Goal: Task Accomplishment & Management: Use online tool/utility

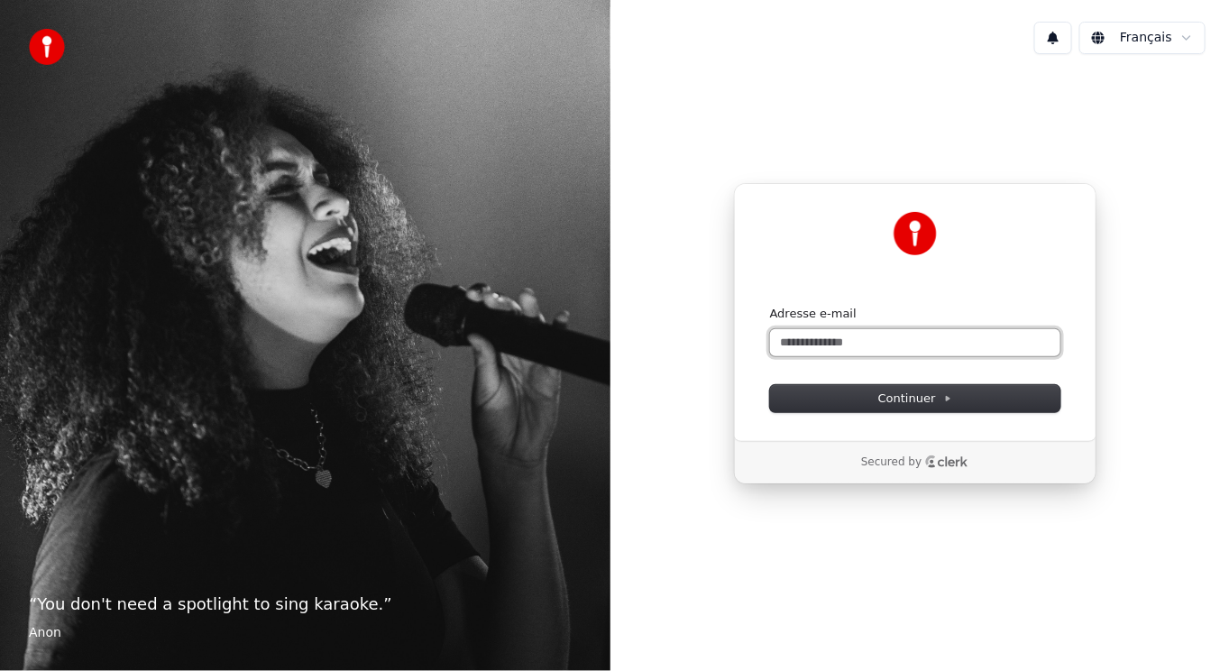
click at [818, 343] on input "Adresse e-mail" at bounding box center [915, 342] width 290 height 27
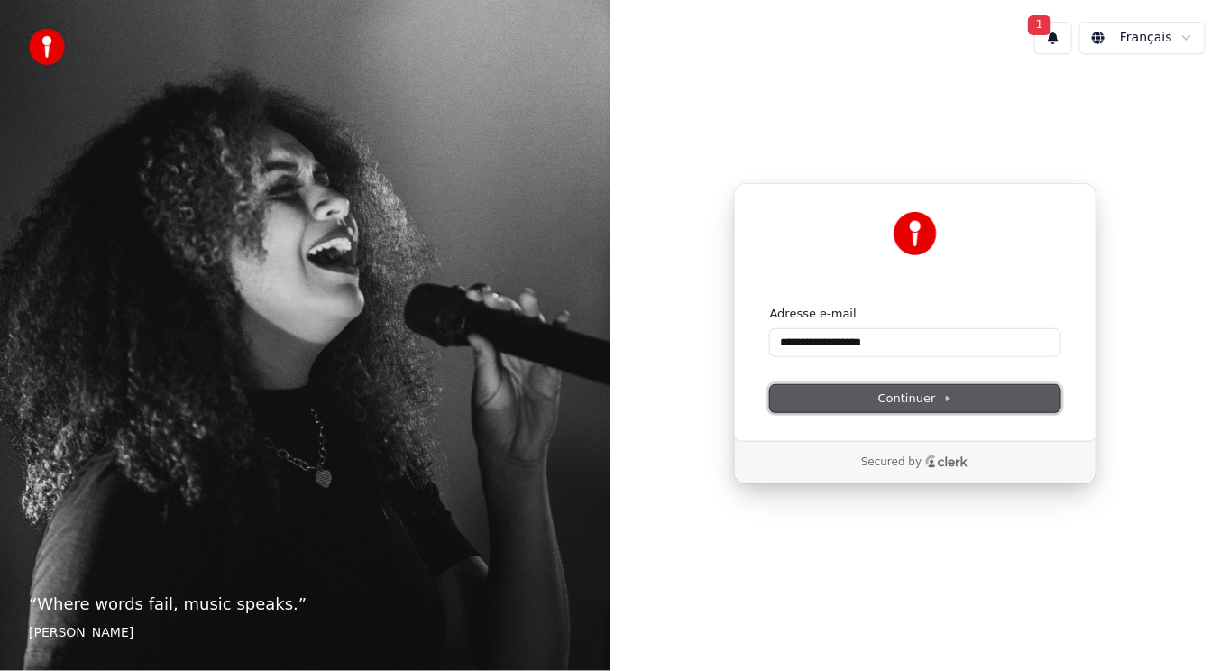
click at [892, 395] on span "Continuer" at bounding box center [915, 398] width 74 height 16
type input "**********"
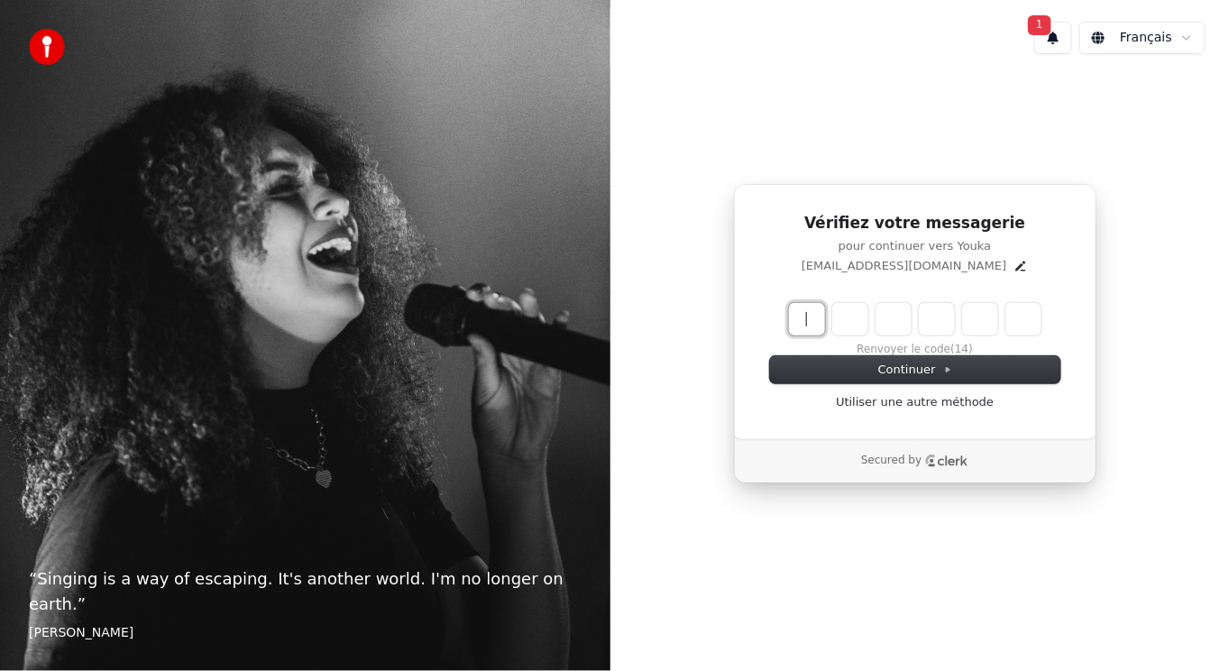
click at [815, 317] on input "Enter verification code" at bounding box center [933, 319] width 288 height 32
type input "******"
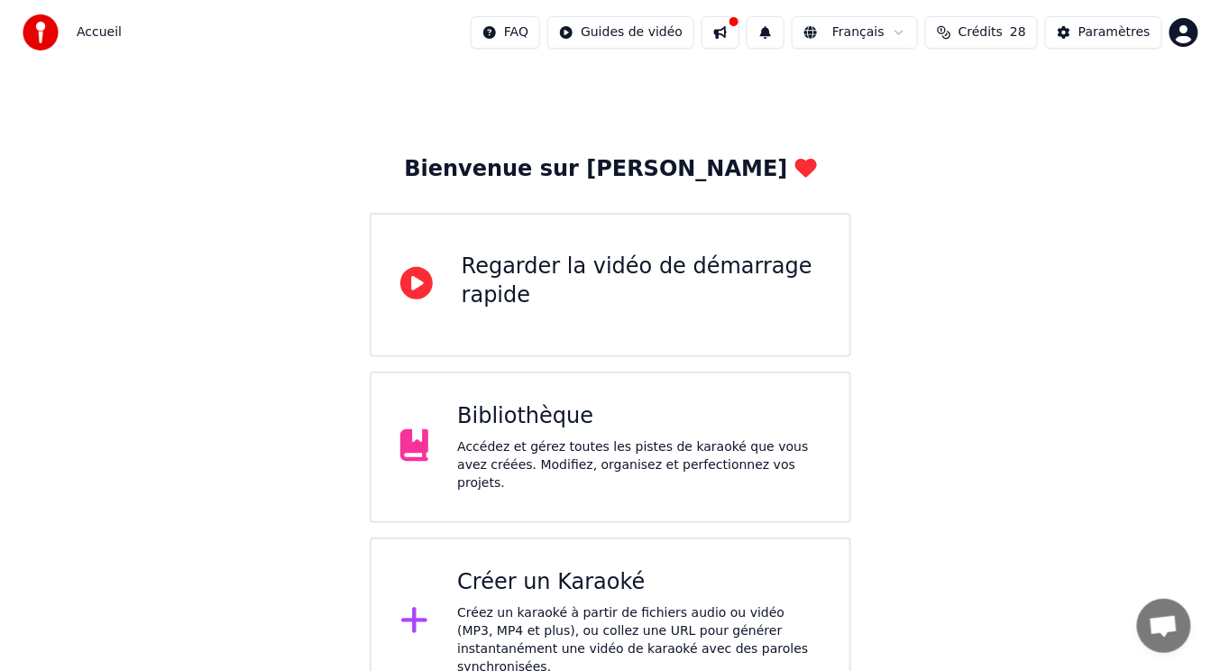
scroll to position [27, 0]
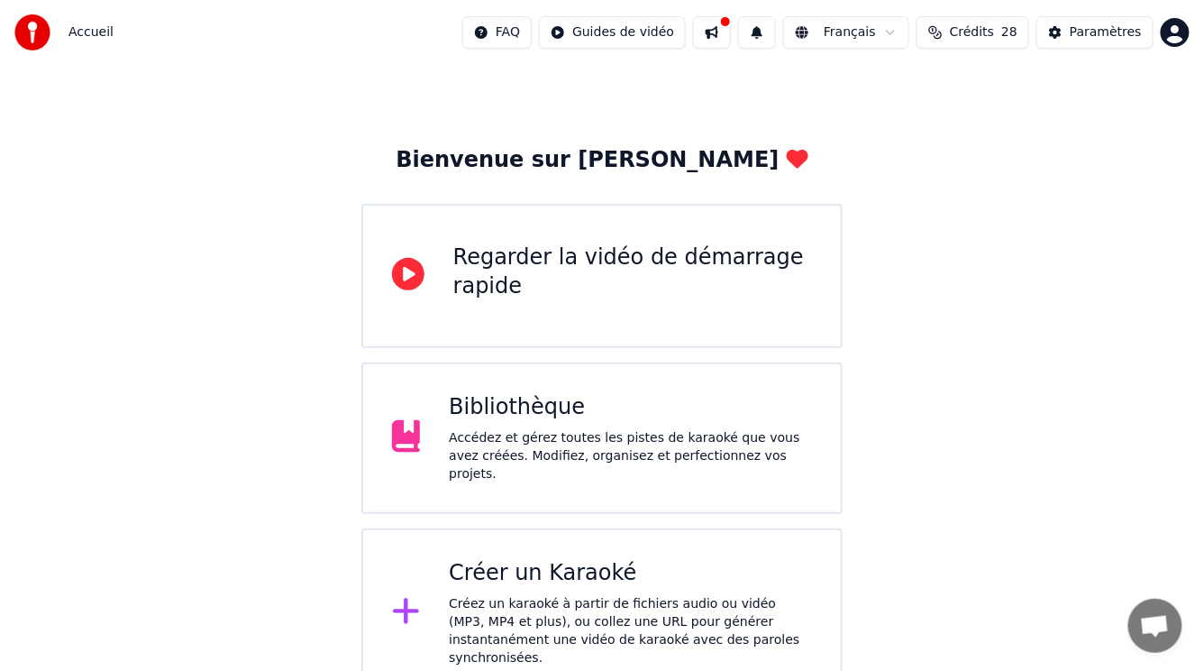
click at [553, 595] on div "Créez un karaoké à partir de fichiers audio ou vidéo (MP3, MP4 et plus), ou col…" at bounding box center [630, 631] width 363 height 72
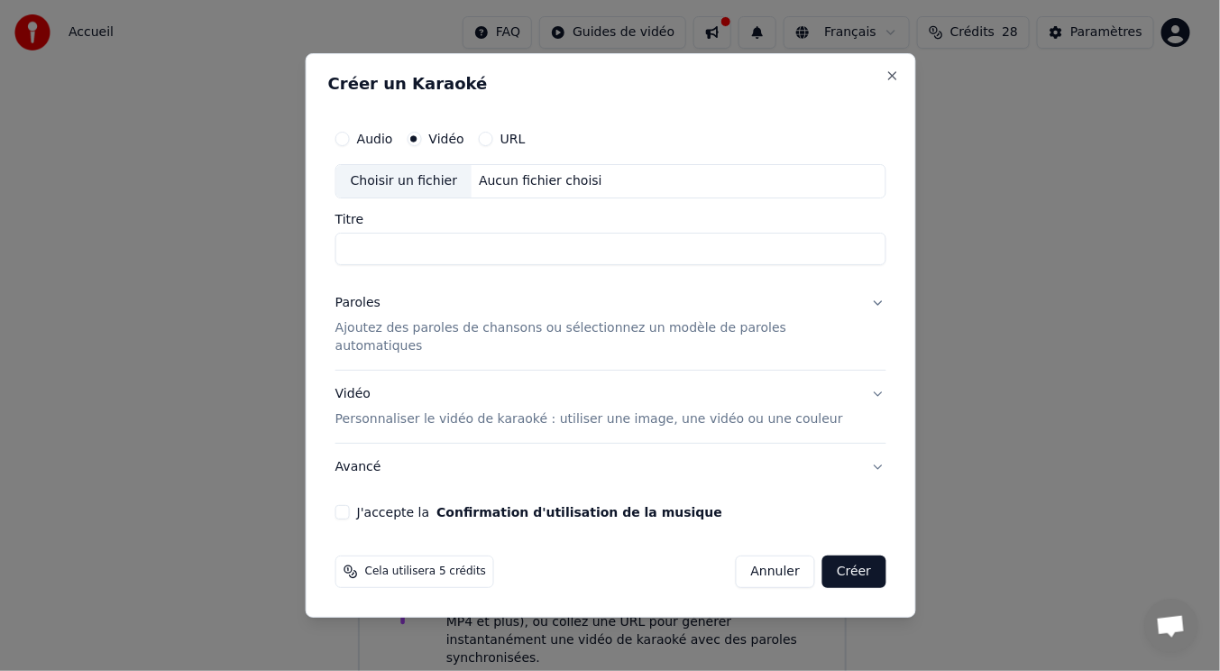
click at [398, 257] on input "Titre" at bounding box center [609, 249] width 551 height 32
type input "**********"
click at [410, 195] on div "Choisir un fichier" at bounding box center [402, 181] width 135 height 32
click at [349, 146] on button "Audio" at bounding box center [341, 139] width 14 height 14
click at [403, 191] on div "Choisir un fichier" at bounding box center [402, 181] width 135 height 32
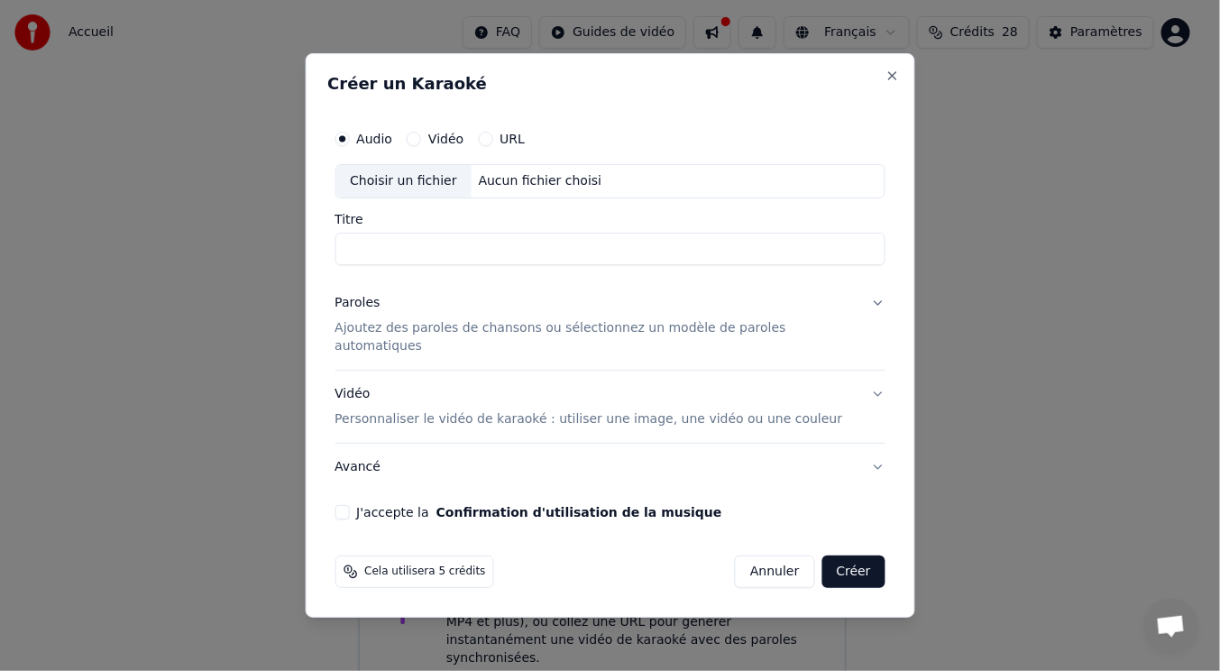
click at [444, 143] on label "Vidéo" at bounding box center [445, 139] width 35 height 13
click at [421, 143] on button "Vidéo" at bounding box center [414, 139] width 14 height 14
click at [409, 190] on div "Choisir un fichier" at bounding box center [402, 181] width 135 height 32
click at [401, 195] on div "Choisir un fichier" at bounding box center [402, 181] width 135 height 32
click at [545, 257] on input "**********" at bounding box center [609, 249] width 551 height 32
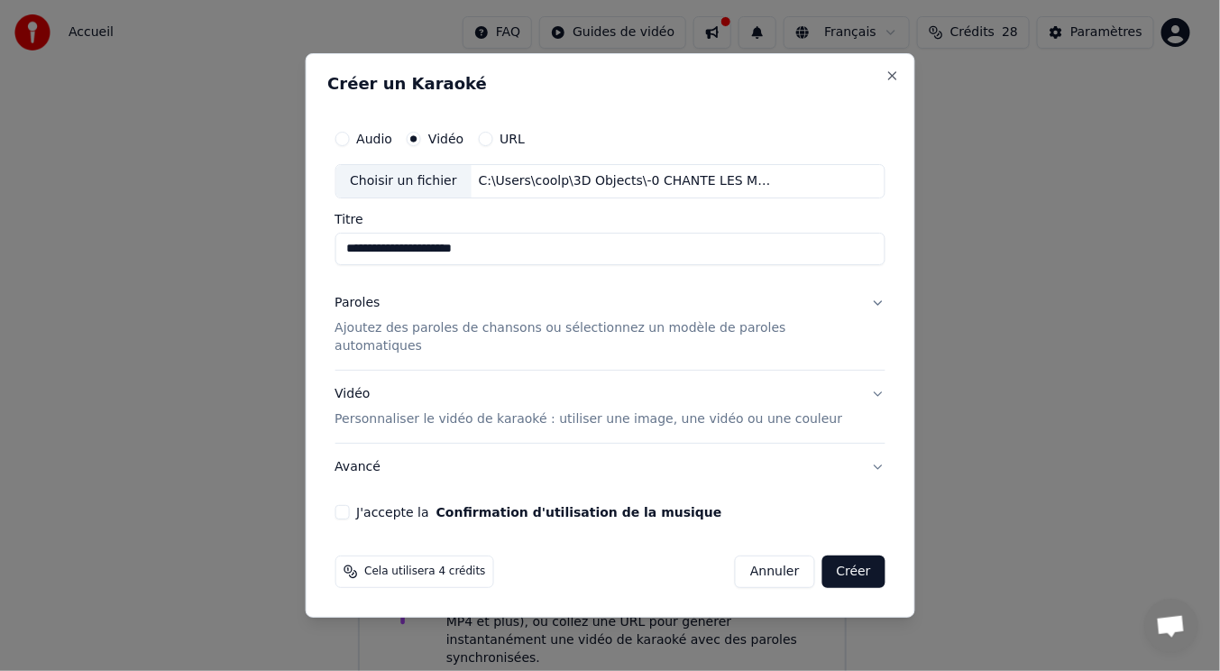
click at [427, 261] on input "**********" at bounding box center [609, 249] width 551 height 32
click at [429, 260] on input "**********" at bounding box center [609, 249] width 551 height 32
click at [434, 260] on input "**********" at bounding box center [609, 249] width 551 height 32
type input "**********"
click at [364, 511] on div "**********" at bounding box center [609, 320] width 565 height 413
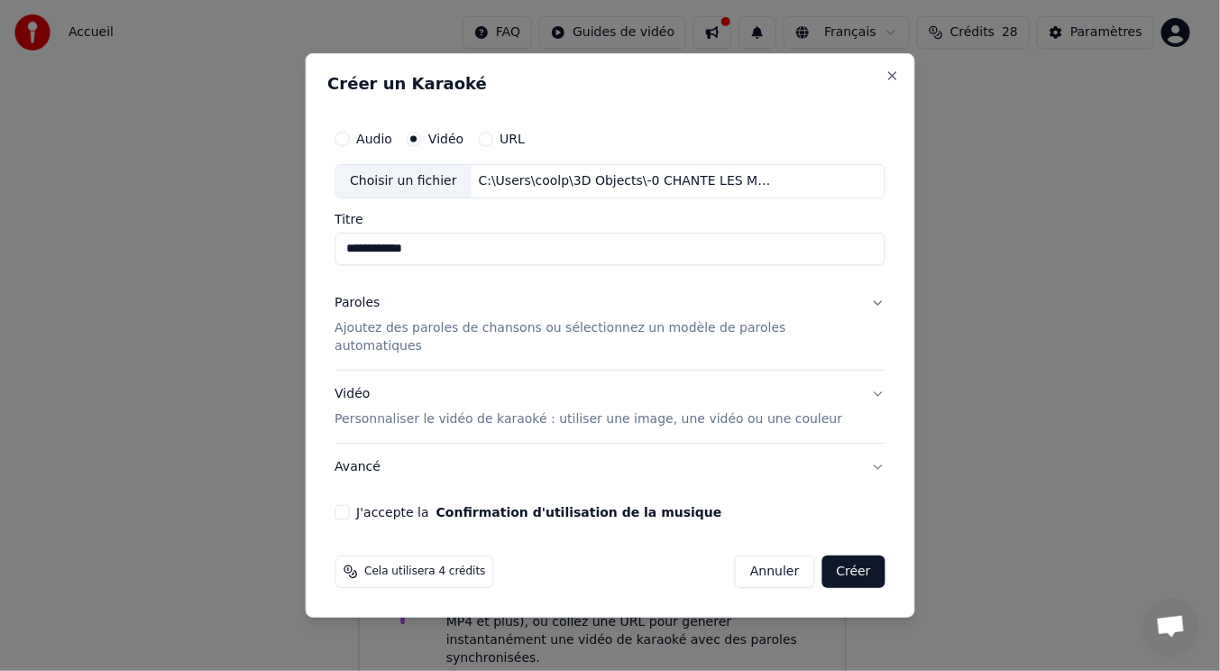
click at [846, 562] on button "Créer" at bounding box center [853, 571] width 63 height 32
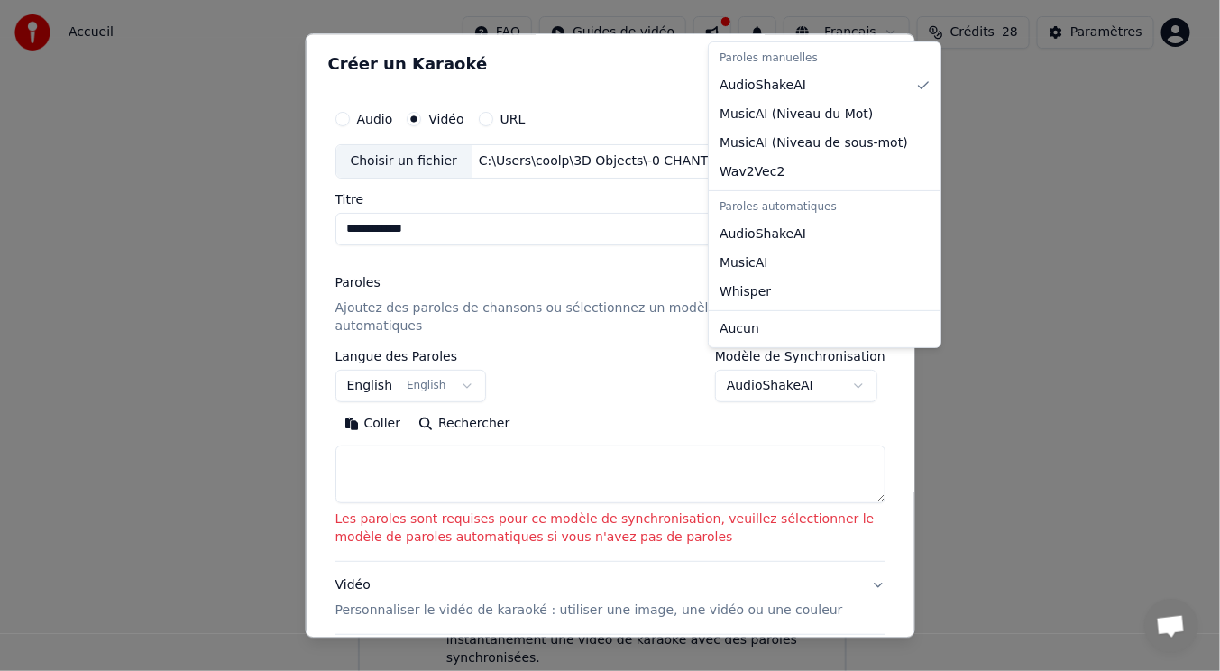
click at [837, 364] on body "**********" at bounding box center [602, 335] width 1204 height 725
select select "**********"
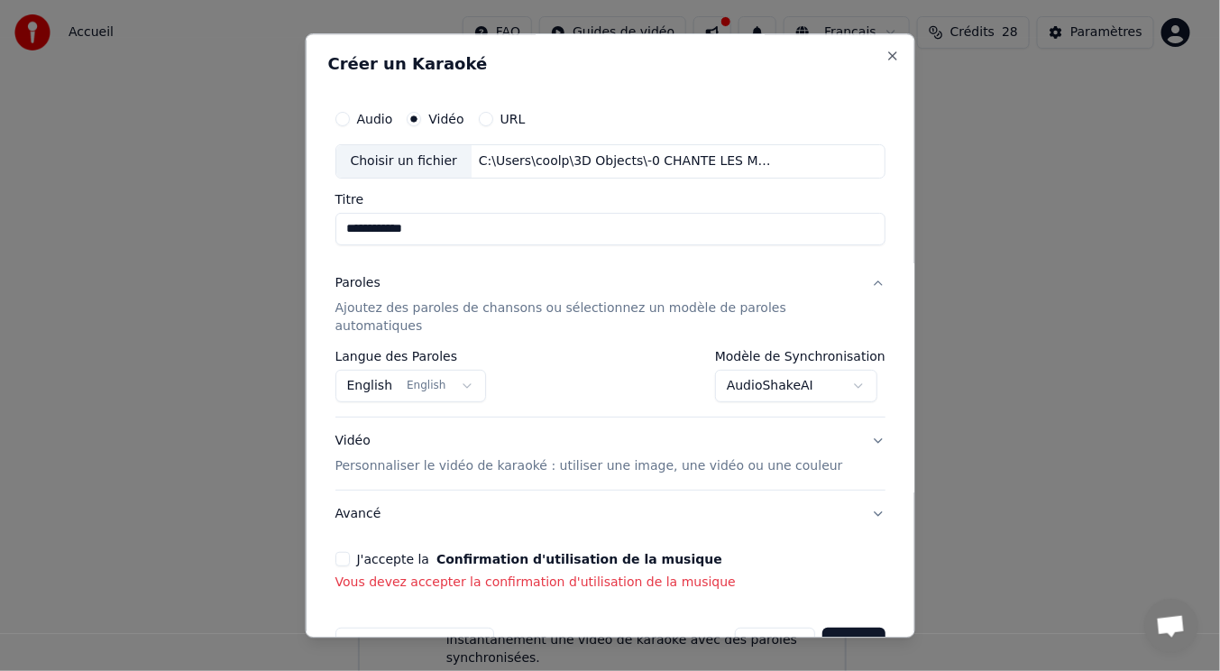
click at [347, 552] on button "J'accepte la Confirmation d'utilisation de la musique" at bounding box center [341, 559] width 14 height 14
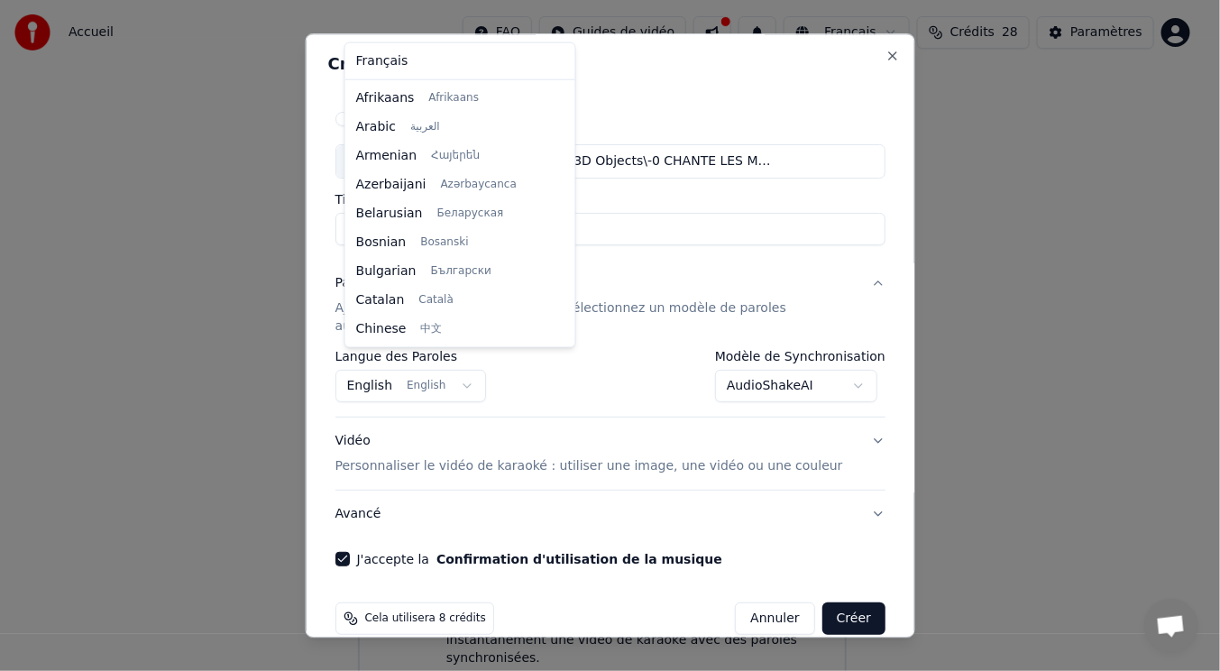
click at [462, 368] on body "**********" at bounding box center [602, 335] width 1204 height 725
select select "**"
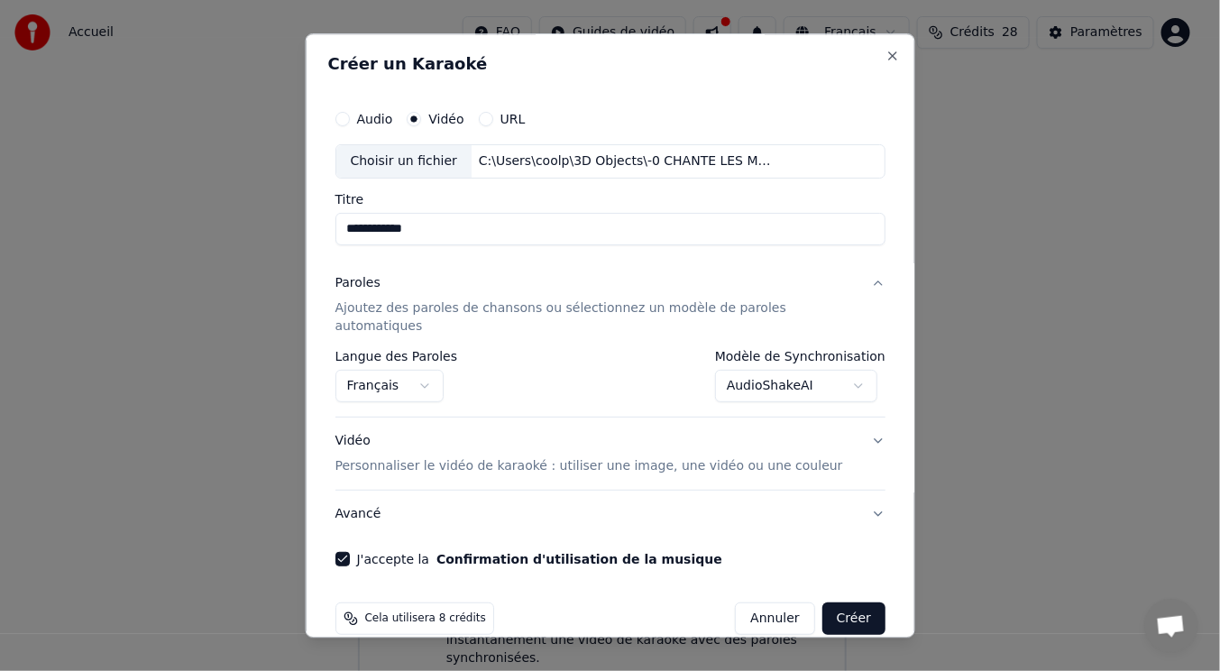
click at [822, 603] on button "Créer" at bounding box center [853, 618] width 63 height 32
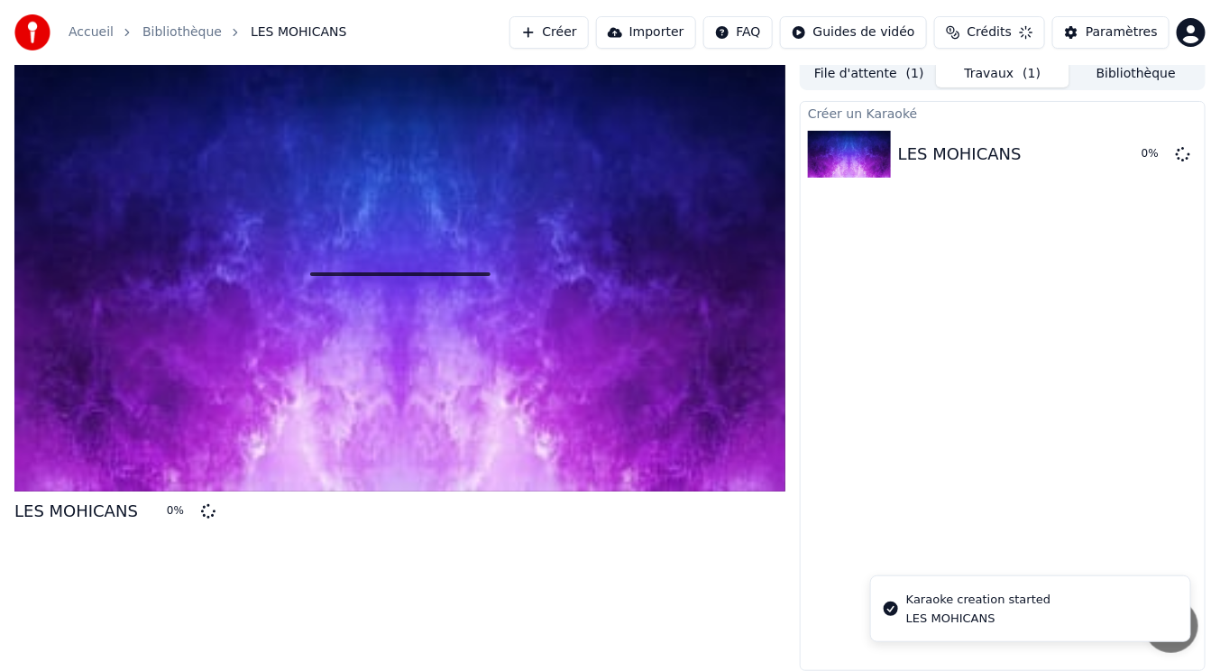
scroll to position [7, 0]
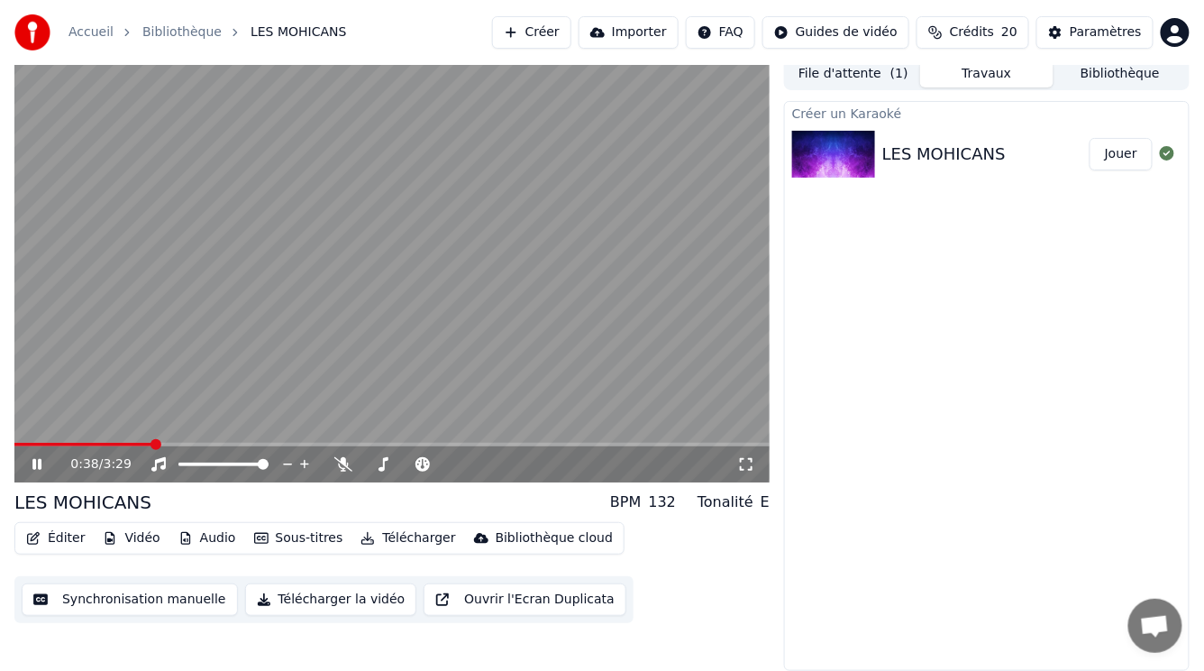
click at [35, 464] on icon at bounding box center [36, 464] width 9 height 11
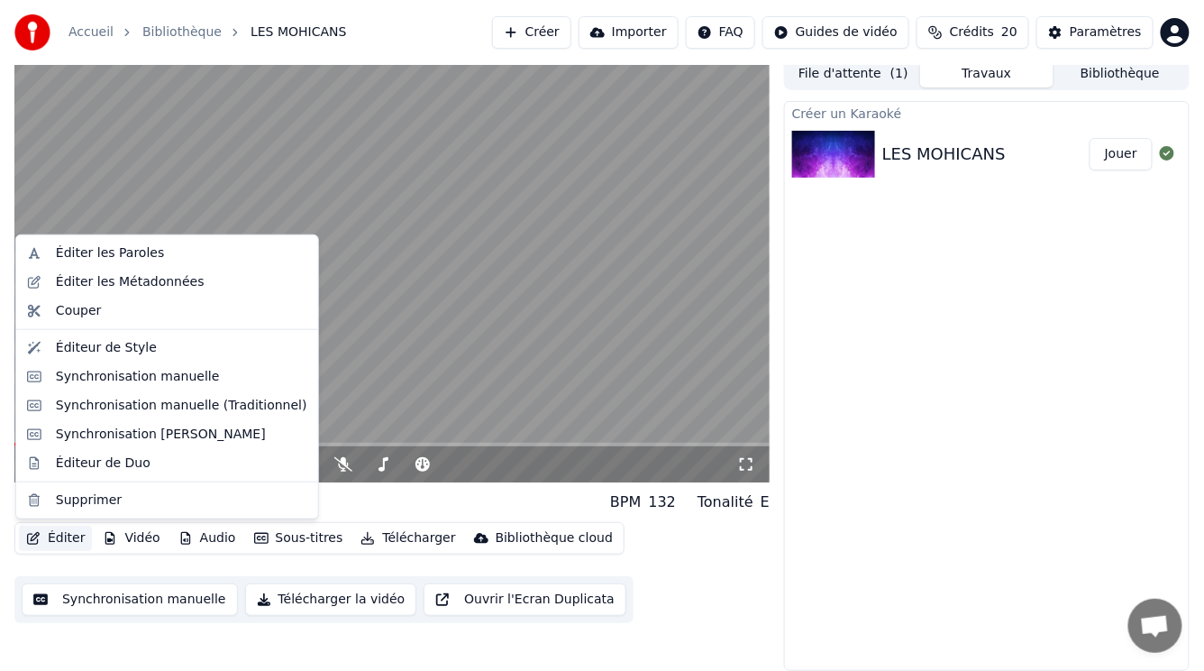
click at [50, 534] on button "Éditer" at bounding box center [55, 538] width 73 height 25
click at [88, 253] on div "Éditer les Paroles" at bounding box center [110, 253] width 108 height 18
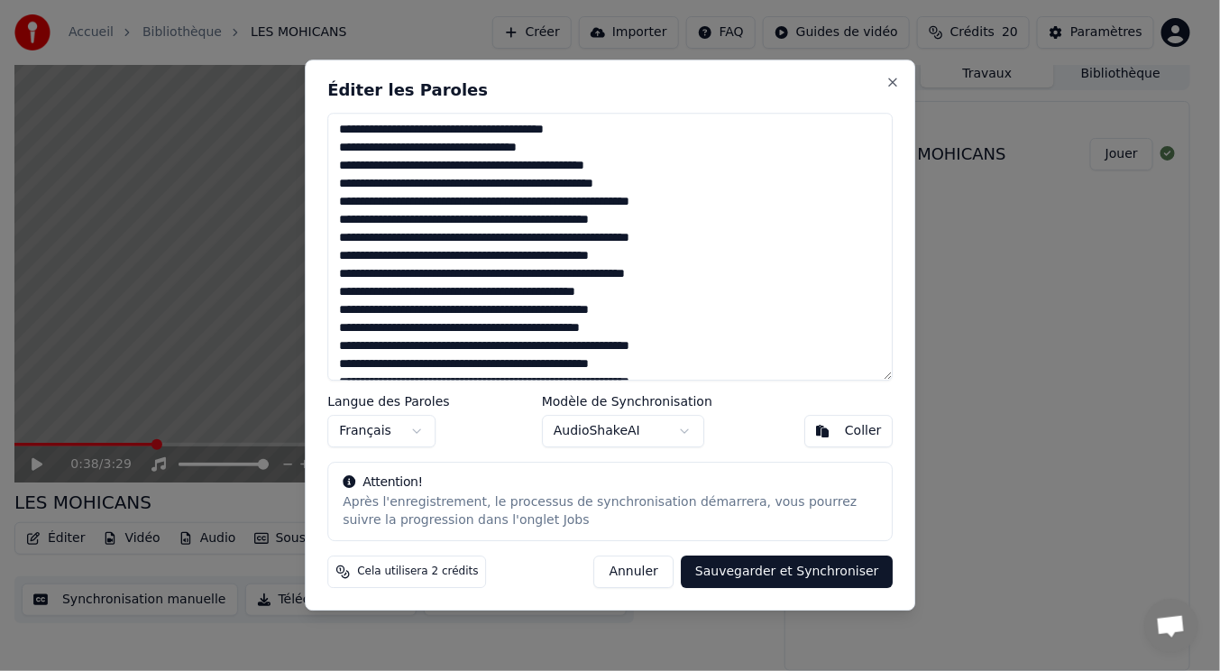
click at [562, 150] on textarea at bounding box center [609, 247] width 565 height 268
click at [608, 205] on textarea at bounding box center [609, 247] width 565 height 268
click at [692, 205] on textarea at bounding box center [609, 247] width 565 height 268
click at [362, 221] on textarea at bounding box center [609, 247] width 565 height 268
click at [401, 219] on textarea at bounding box center [609, 247] width 565 height 268
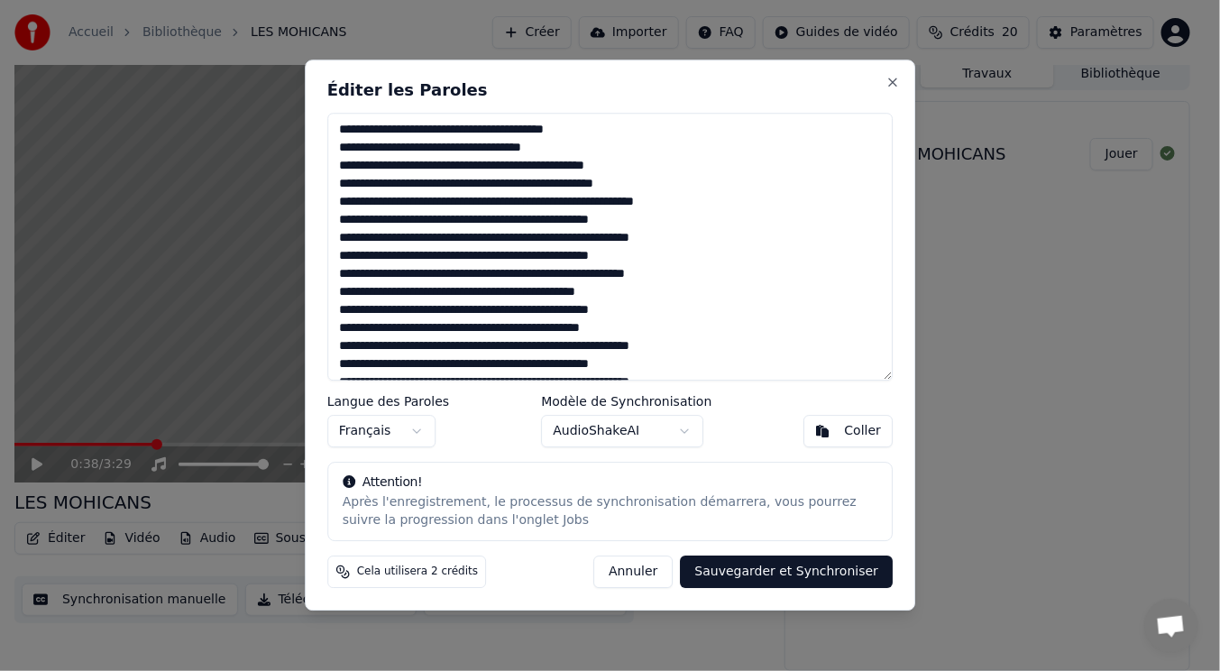
click at [441, 223] on textarea at bounding box center [609, 247] width 565 height 268
click at [479, 223] on textarea at bounding box center [609, 247] width 565 height 268
click at [519, 221] on textarea at bounding box center [609, 247] width 565 height 268
click at [703, 197] on textarea at bounding box center [609, 247] width 565 height 268
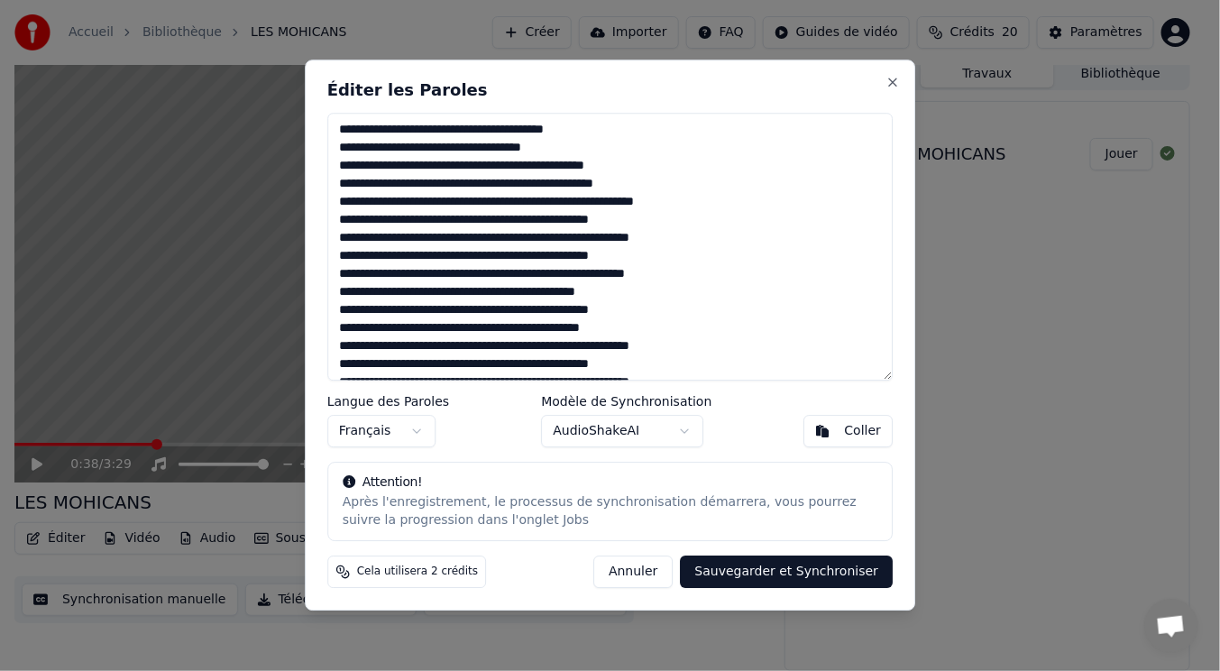
click at [703, 197] on textarea at bounding box center [609, 247] width 565 height 268
click at [712, 237] on textarea at bounding box center [609, 247] width 565 height 268
click at [856, 427] on div "Coller" at bounding box center [863, 432] width 37 height 18
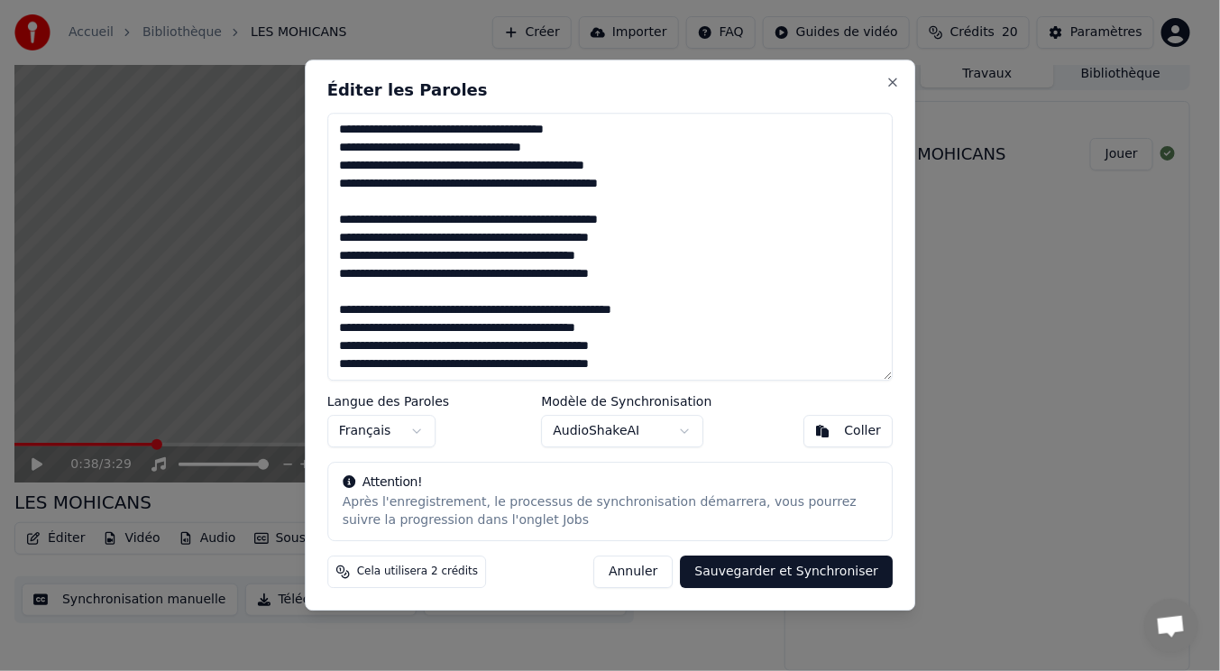
click at [594, 255] on textarea "**********" at bounding box center [609, 247] width 565 height 268
click at [654, 260] on textarea "**********" at bounding box center [609, 247] width 565 height 268
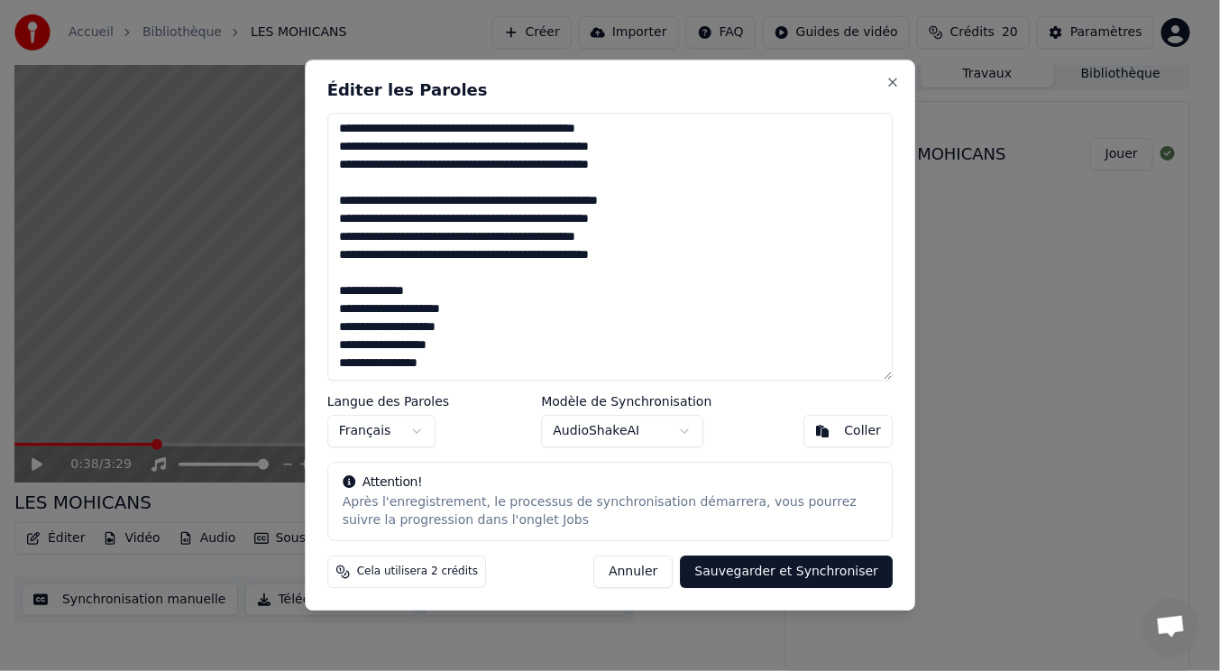
scroll to position [233, 0]
click at [592, 207] on textarea "**********" at bounding box center [609, 247] width 565 height 268
click at [650, 206] on textarea "**********" at bounding box center [609, 247] width 565 height 268
click at [758, 575] on button "Sauvegarder et Synchroniser" at bounding box center [787, 572] width 213 height 32
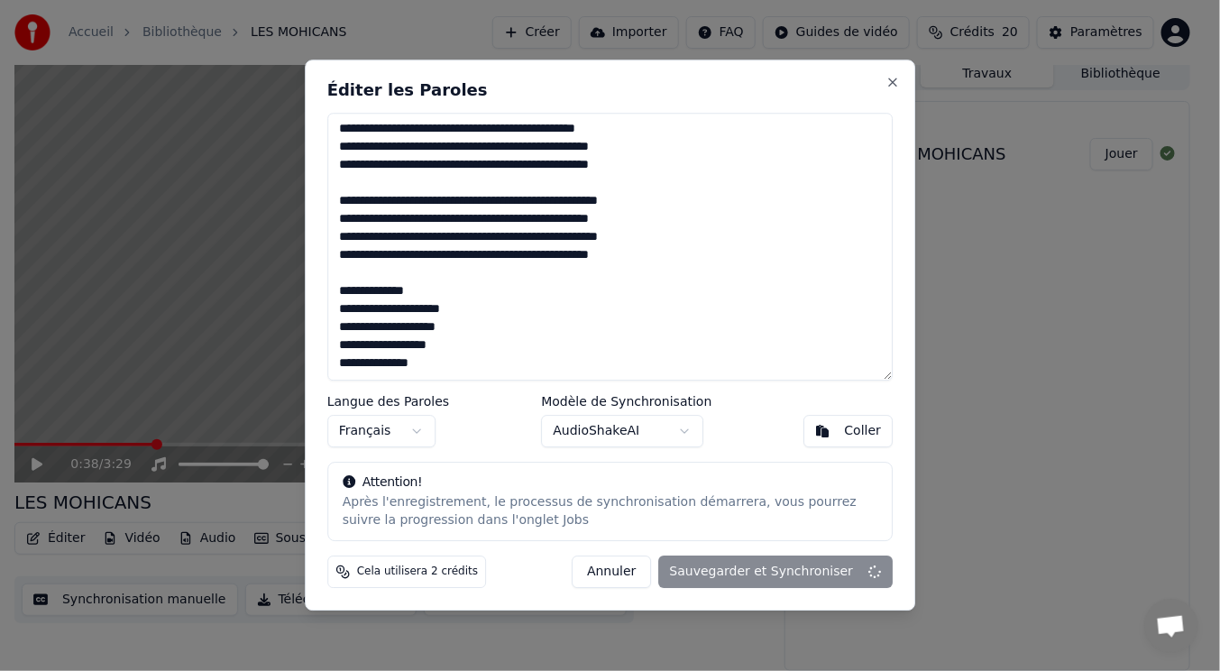
type textarea "**********"
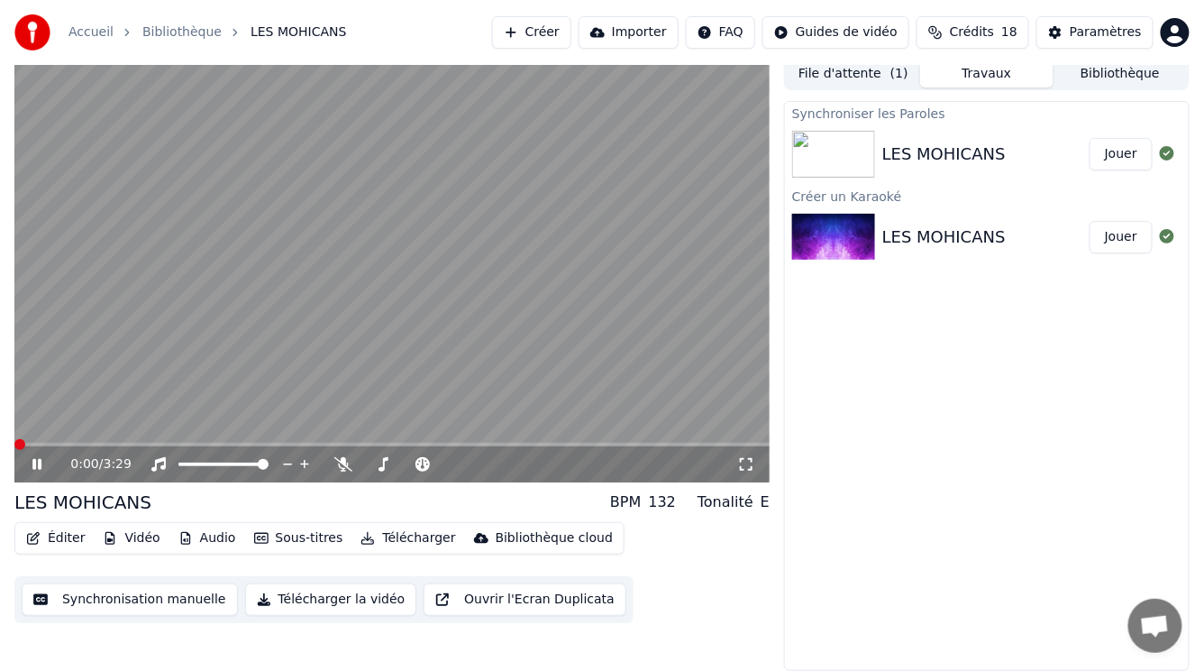
click at [14, 450] on span at bounding box center [19, 444] width 11 height 11
click at [33, 462] on icon at bounding box center [36, 464] width 9 height 11
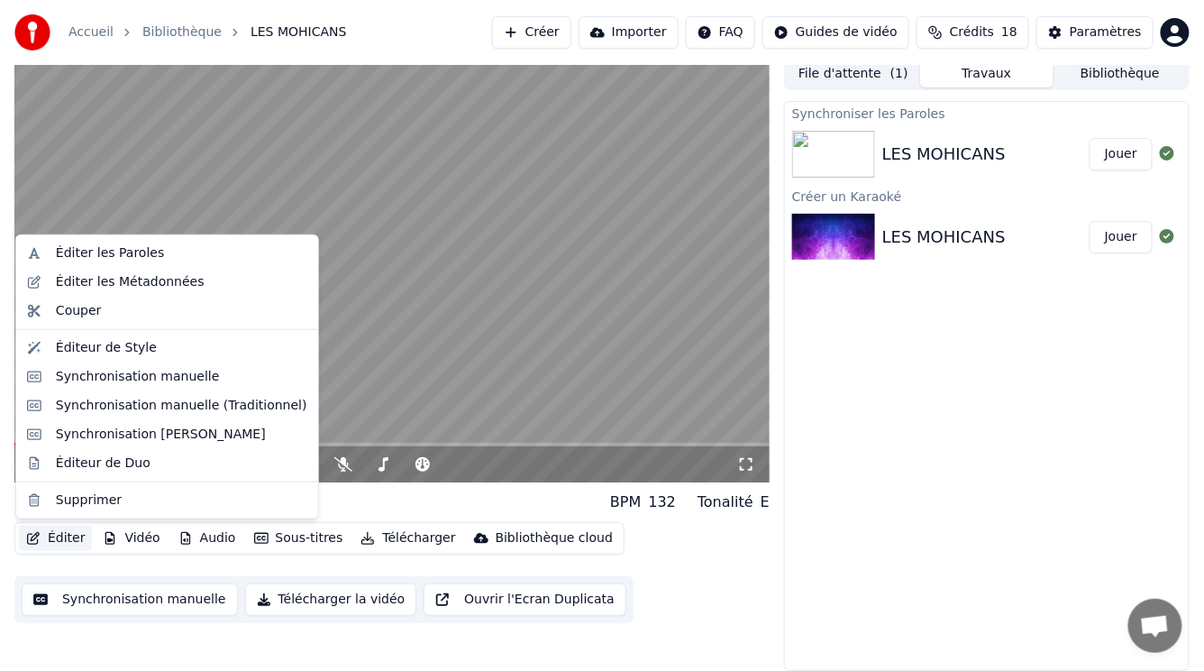
click at [62, 535] on button "Éditer" at bounding box center [55, 538] width 73 height 25
click at [98, 252] on div "Éditer les Paroles" at bounding box center [110, 253] width 108 height 18
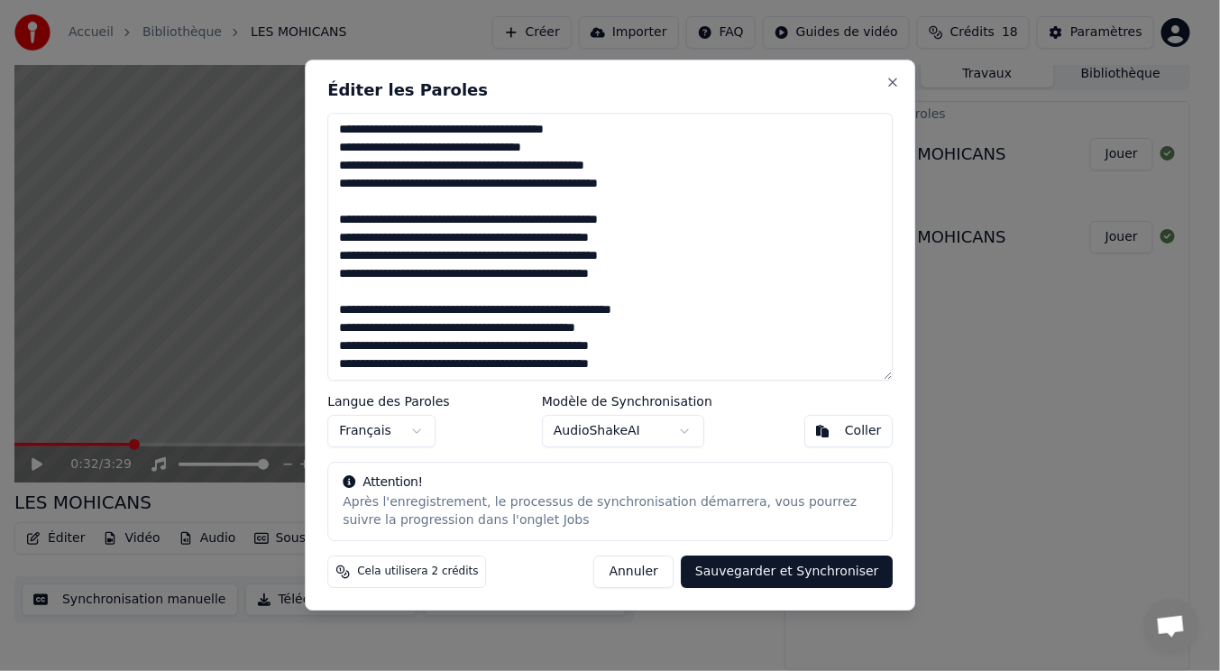
click at [336, 227] on textarea "**********" at bounding box center [609, 247] width 565 height 268
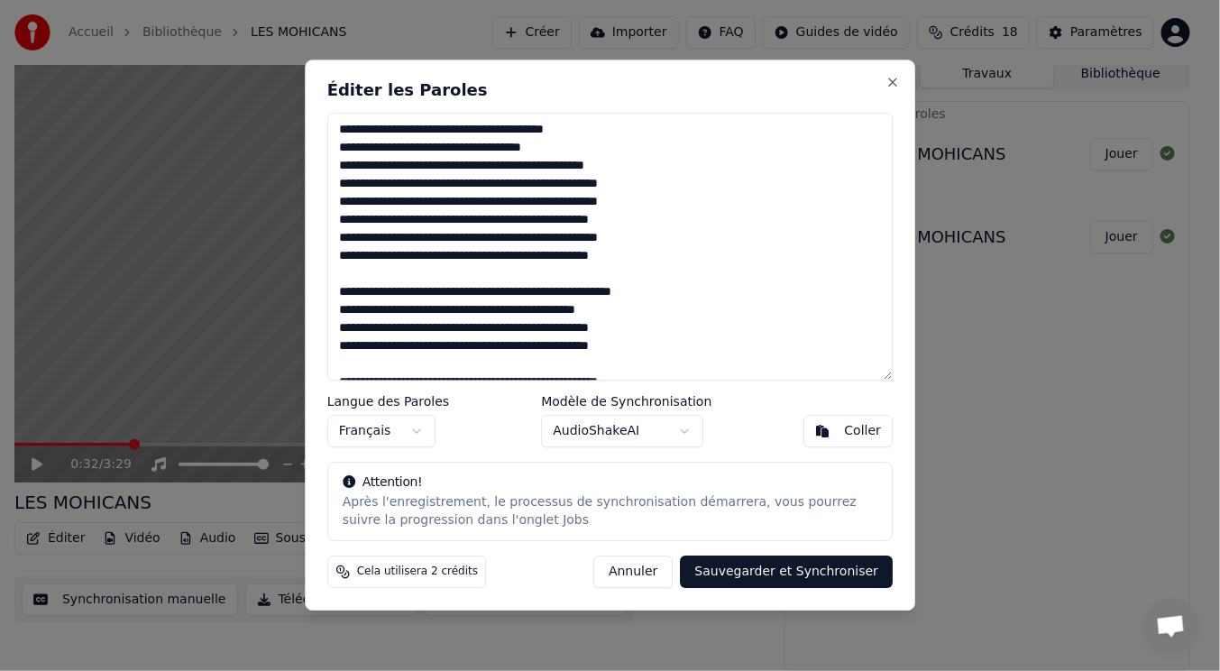
click at [330, 293] on textarea "**********" at bounding box center [609, 247] width 565 height 268
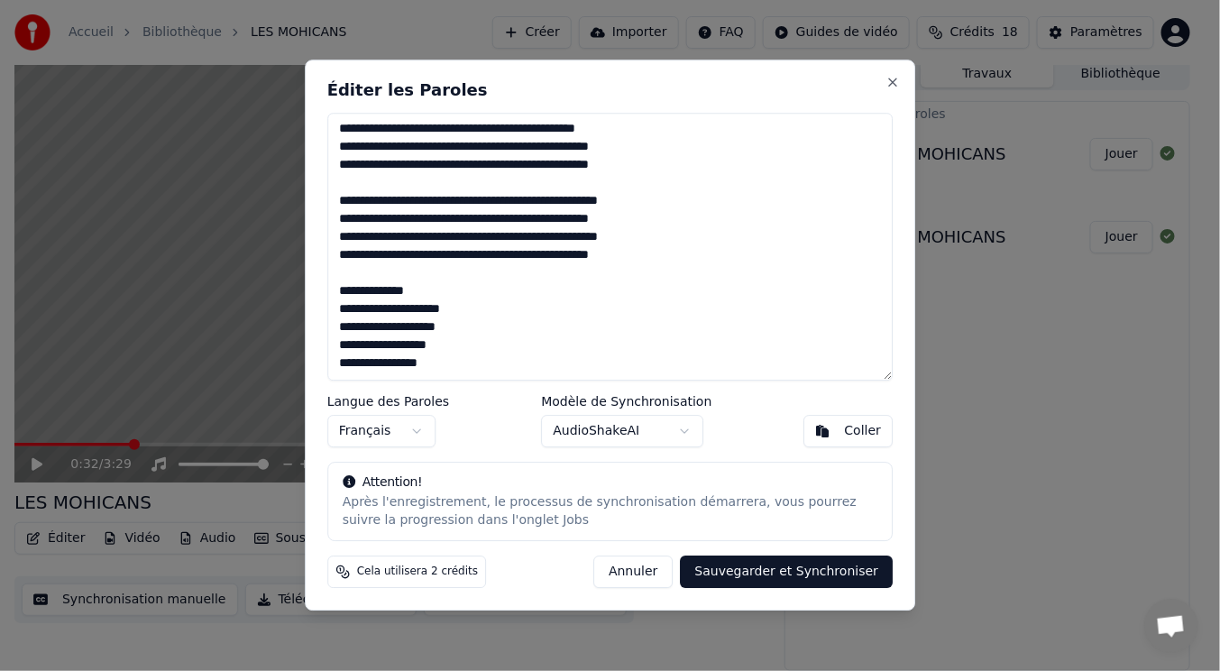
scroll to position [180, 0]
click at [335, 188] on textarea "**********" at bounding box center [609, 247] width 565 height 268
click at [336, 252] on textarea "**********" at bounding box center [609, 247] width 565 height 268
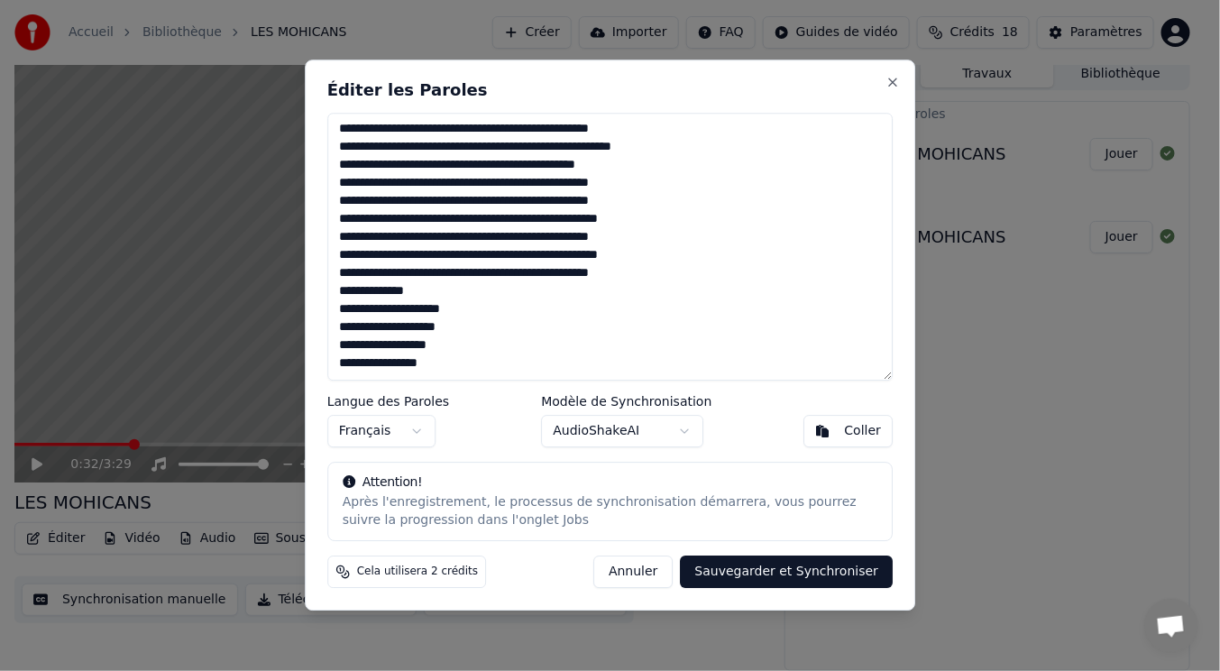
scroll to position [162, 0]
click at [759, 569] on button "Sauvegarder et Synchroniser" at bounding box center [787, 572] width 213 height 32
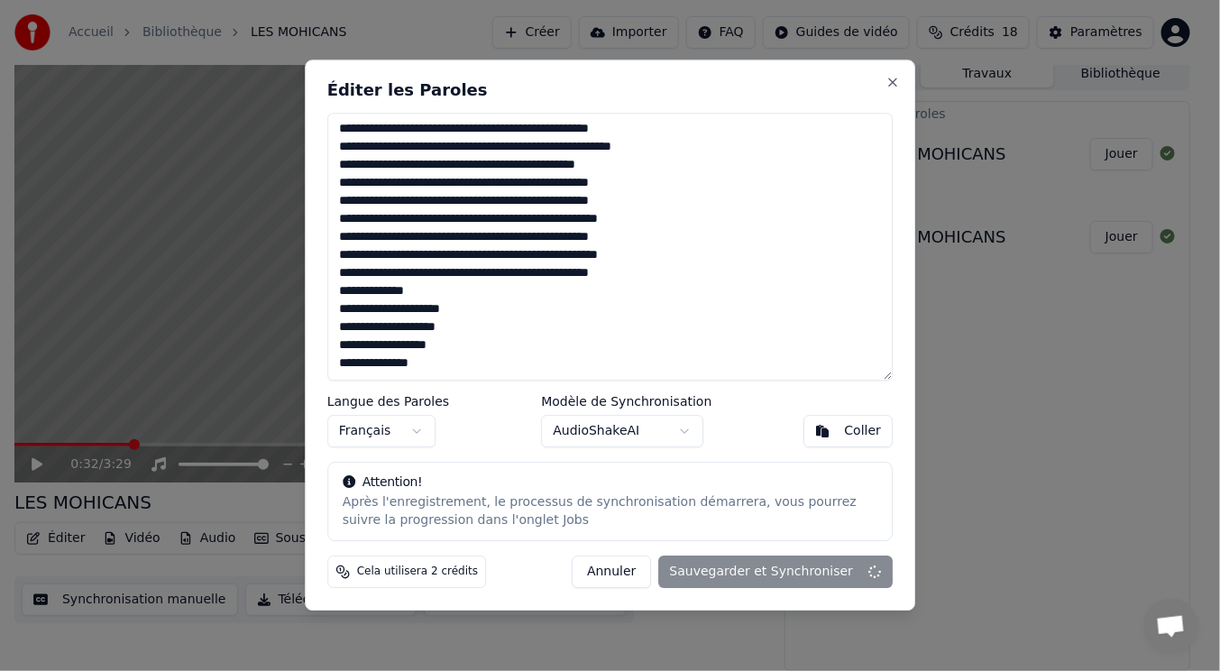
type textarea "**********"
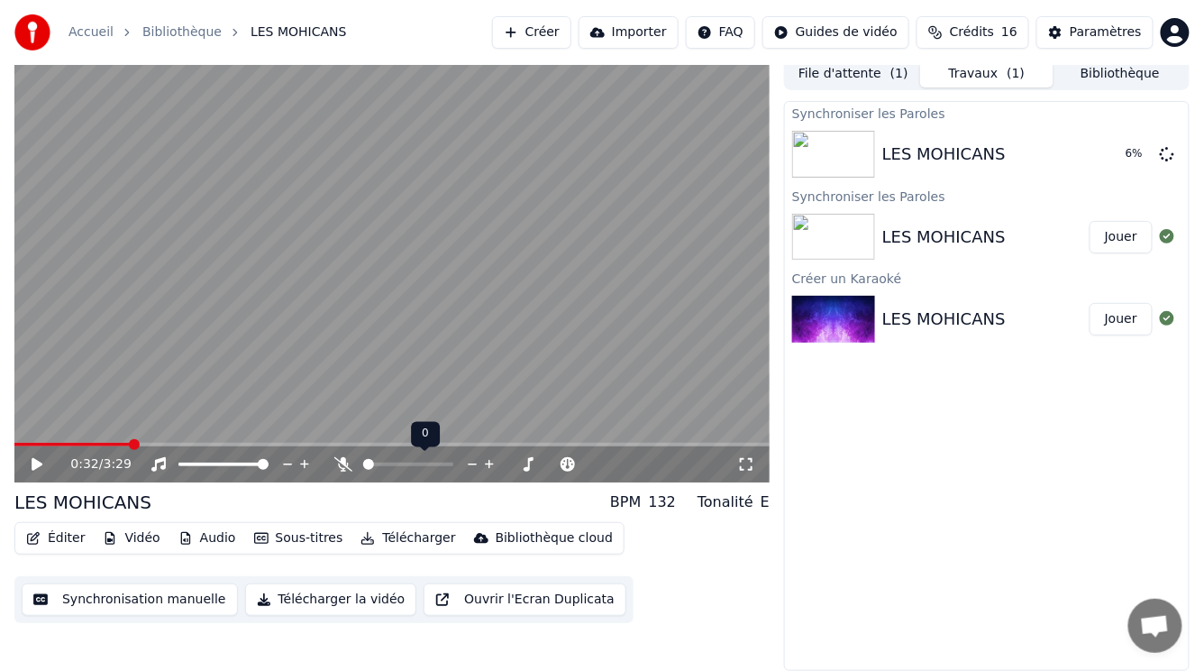
click at [341, 463] on icon at bounding box center [343, 464] width 18 height 14
click at [14, 450] on span at bounding box center [19, 444] width 11 height 11
click at [36, 465] on icon at bounding box center [49, 464] width 41 height 14
click at [911, 325] on div "LES MOHICANS" at bounding box center [943, 318] width 123 height 25
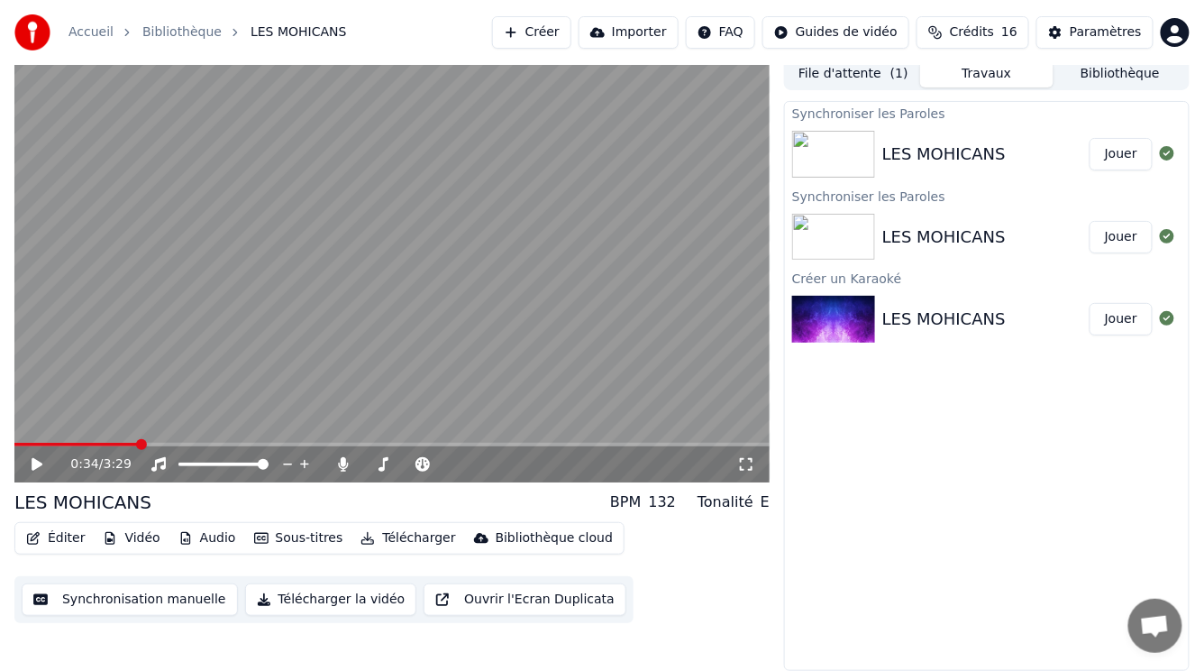
click at [880, 322] on div at bounding box center [837, 319] width 90 height 47
click at [825, 319] on img at bounding box center [833, 319] width 83 height 47
click at [1116, 321] on button "Jouer" at bounding box center [1121, 319] width 63 height 32
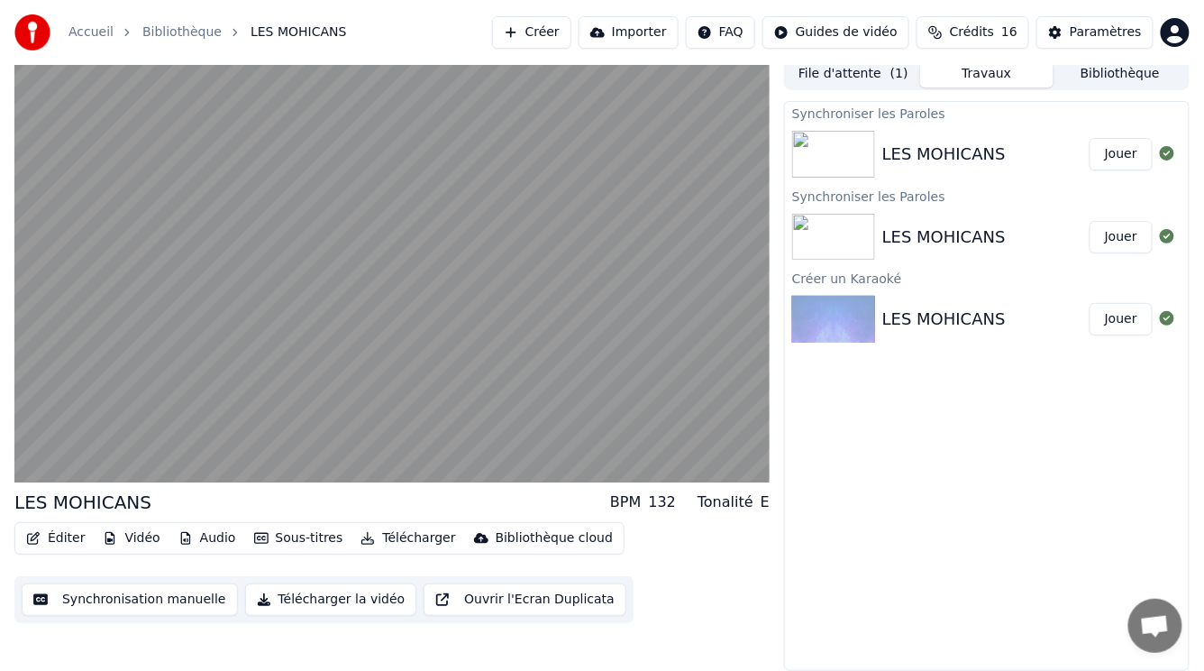
click at [992, 329] on div "LES MOHICANS" at bounding box center [943, 318] width 123 height 25
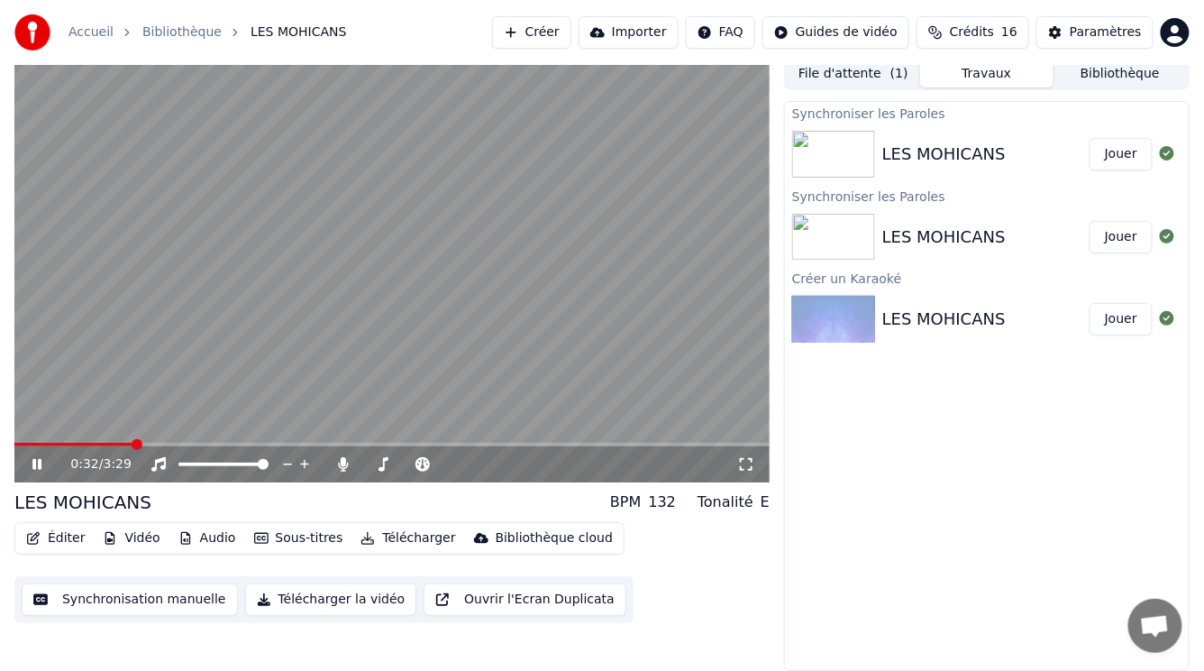
click at [285, 417] on video at bounding box center [391, 270] width 755 height 425
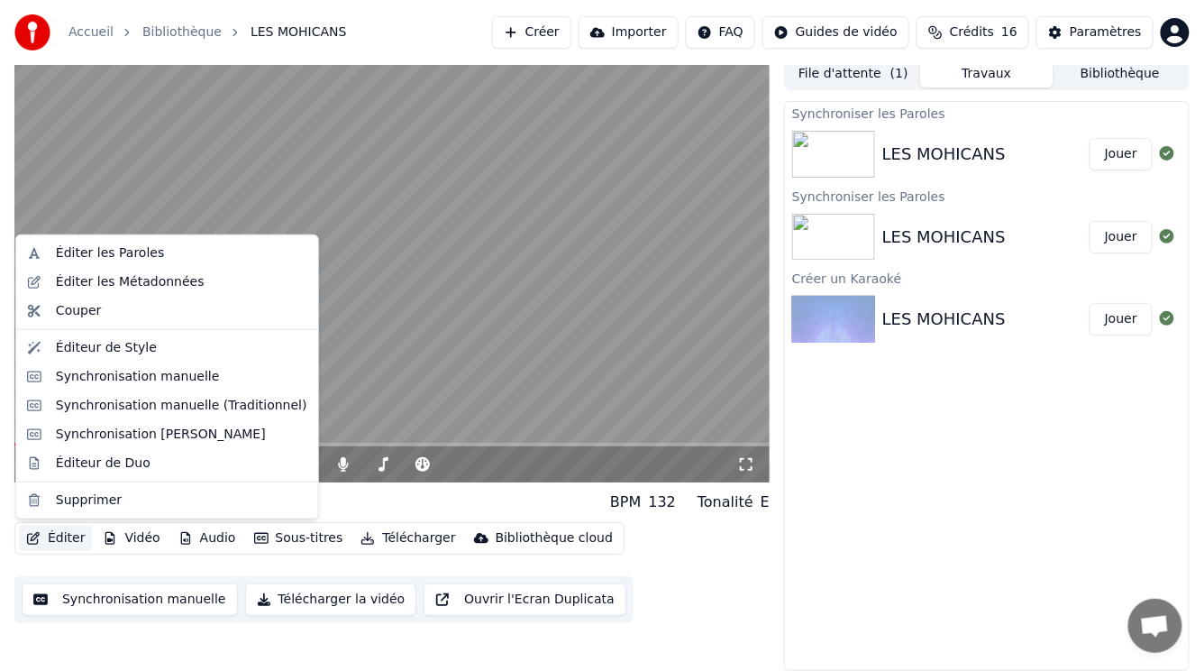
click at [52, 541] on button "Éditer" at bounding box center [55, 538] width 73 height 25
click at [105, 381] on div "Synchronisation manuelle" at bounding box center [138, 377] width 164 height 18
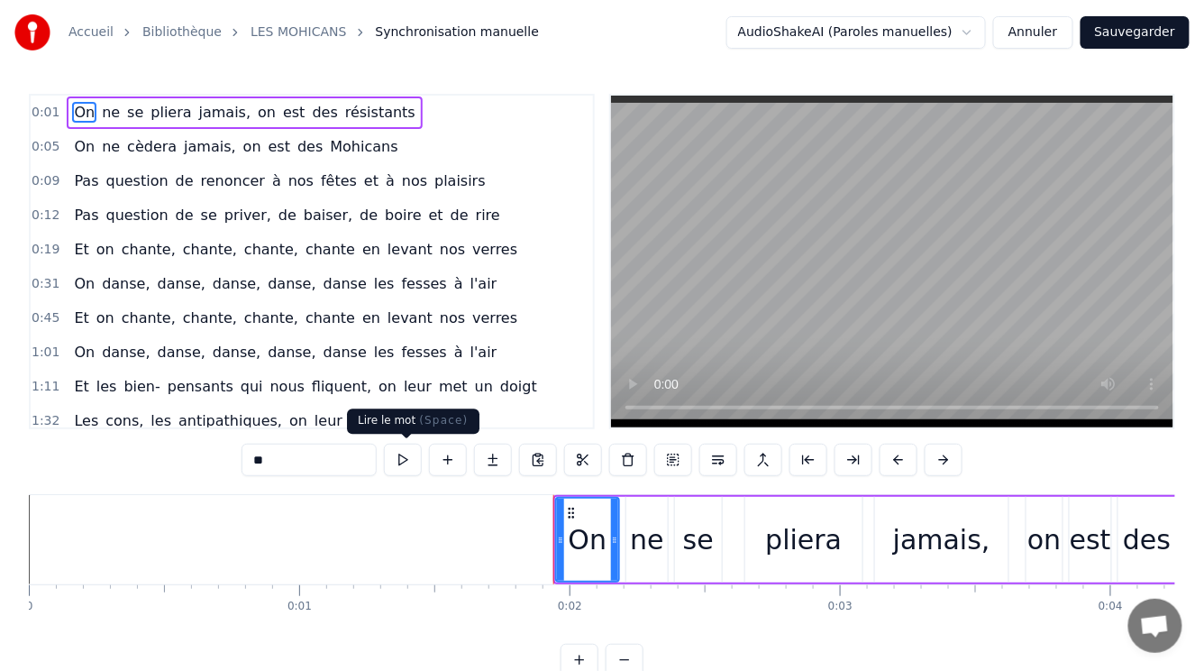
click at [405, 462] on button at bounding box center [403, 460] width 38 height 32
click at [651, 551] on div "ne" at bounding box center [646, 539] width 33 height 41
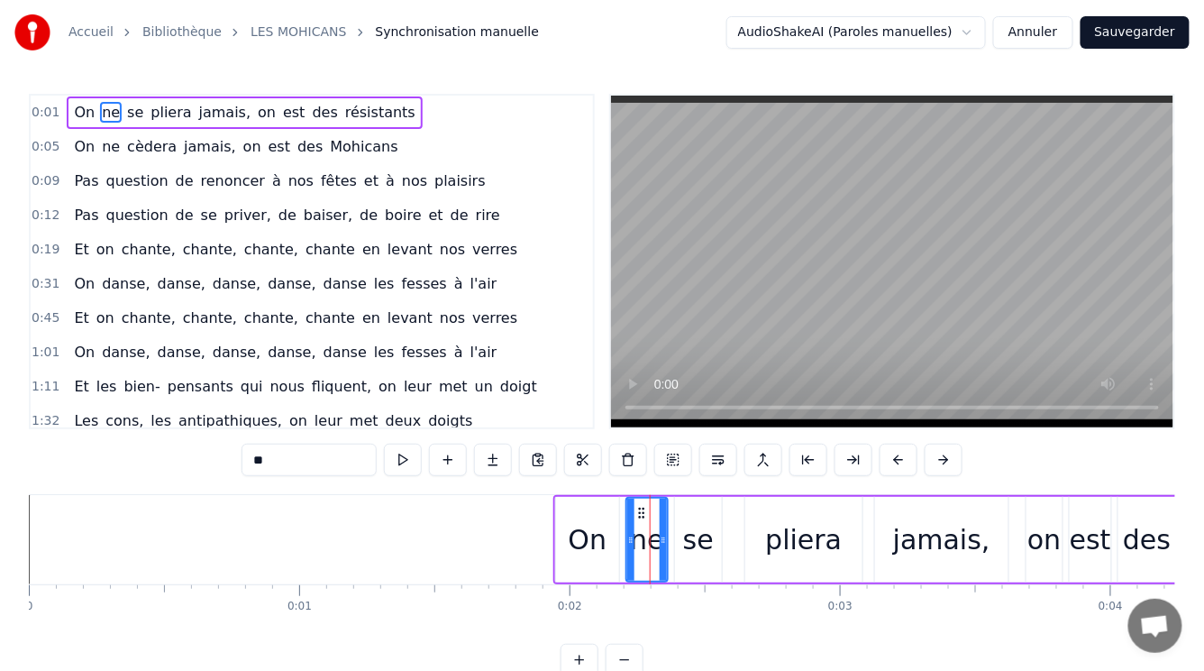
click at [698, 551] on div "se" at bounding box center [698, 539] width 31 height 41
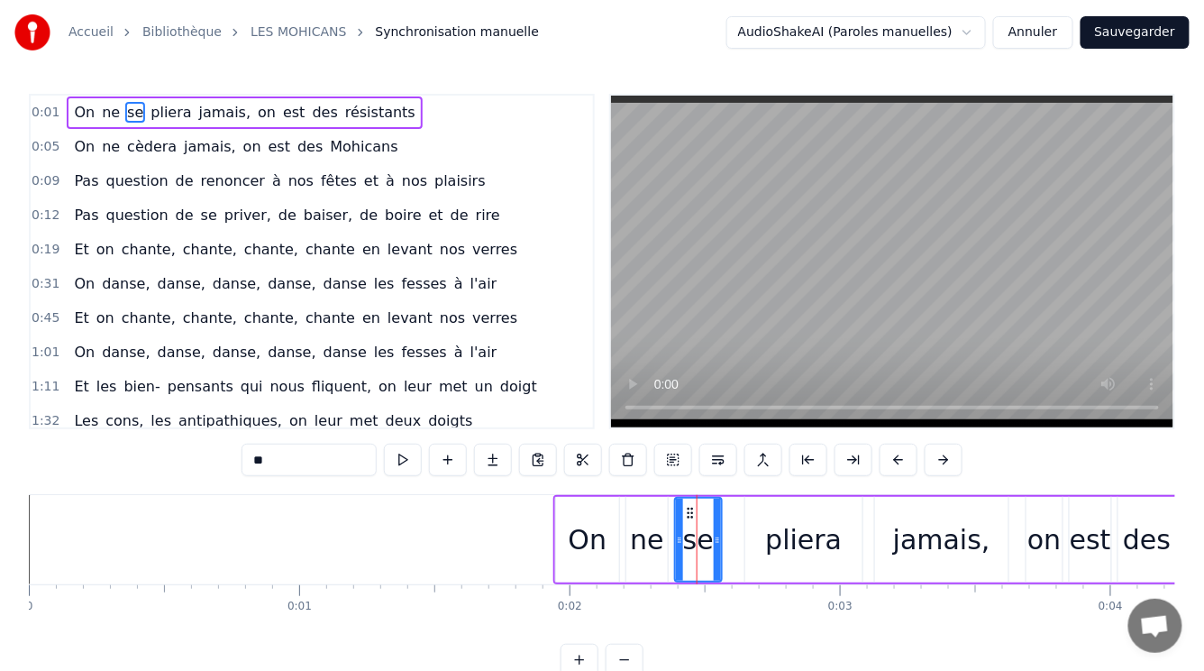
click at [794, 550] on div "pliera" at bounding box center [804, 539] width 77 height 41
type input "******"
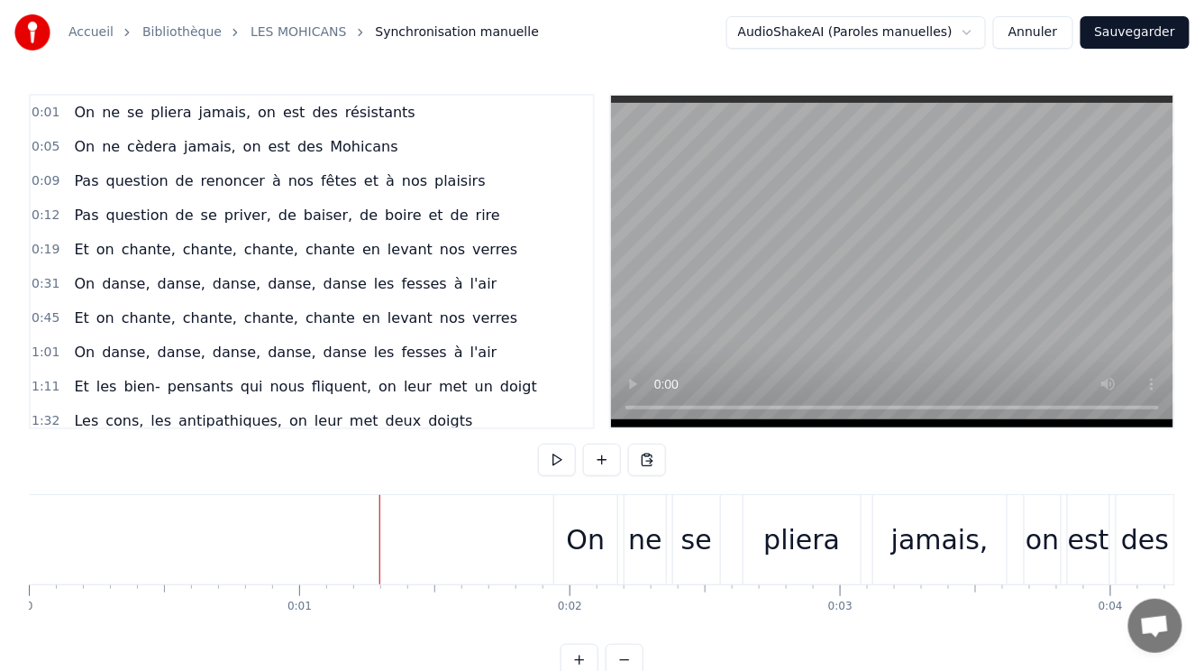
click at [100, 108] on span "ne" at bounding box center [111, 112] width 22 height 21
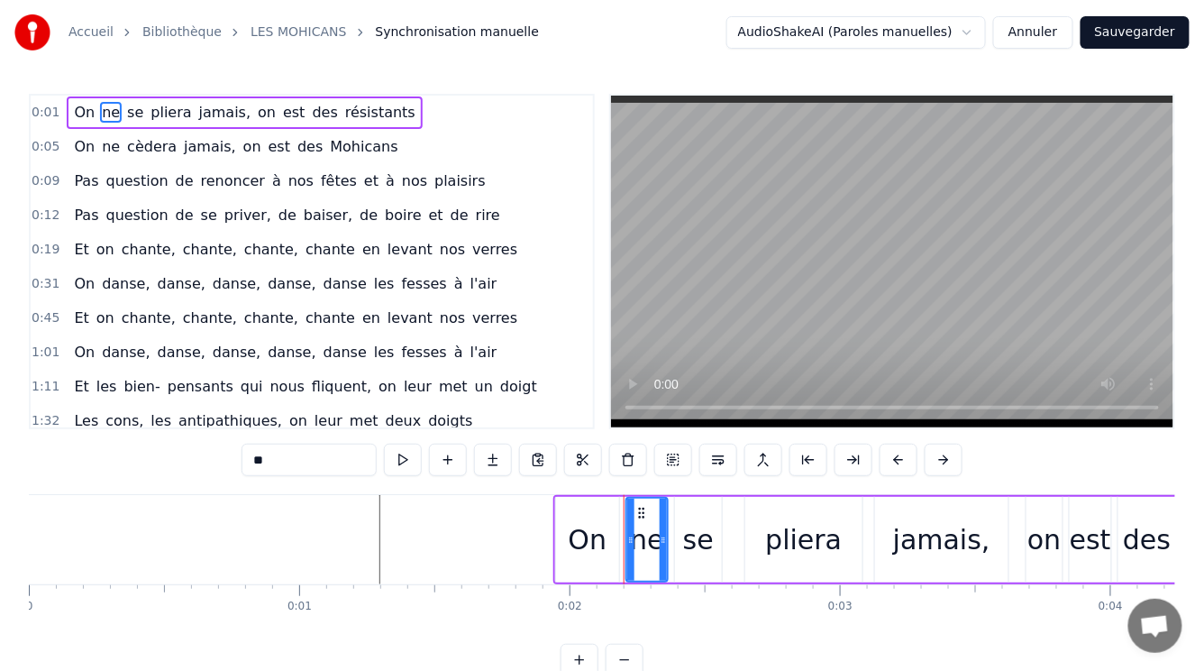
click at [125, 115] on span "se" at bounding box center [135, 112] width 20 height 21
type input "**"
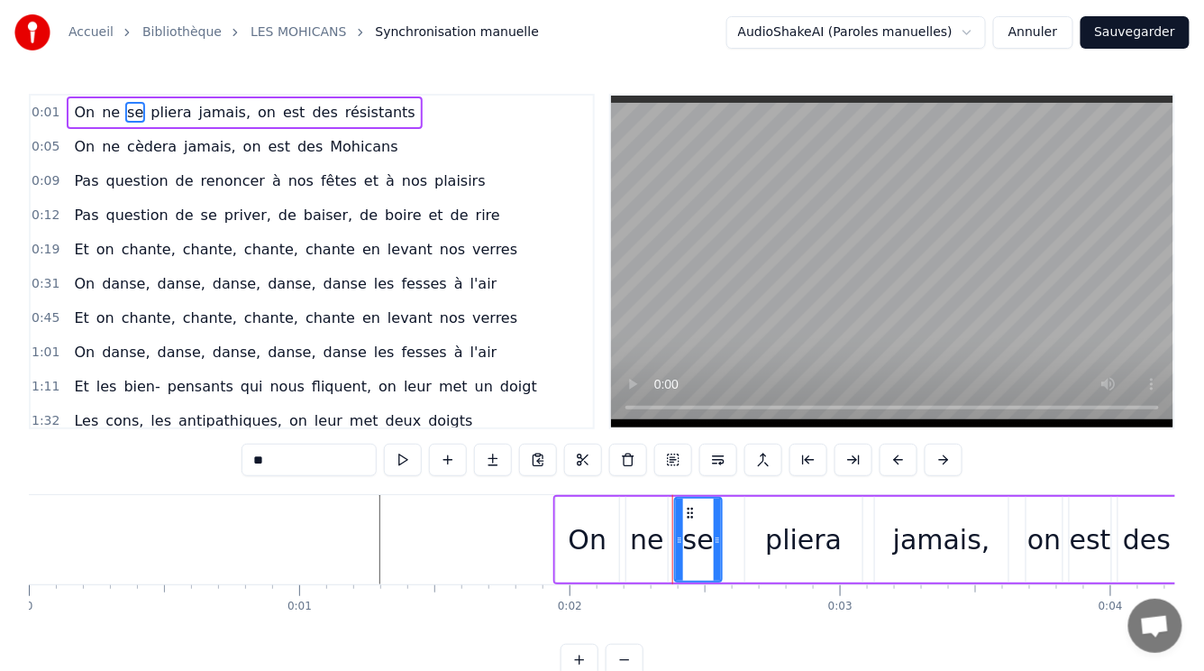
click at [1033, 33] on button "Annuler" at bounding box center [1032, 32] width 79 height 32
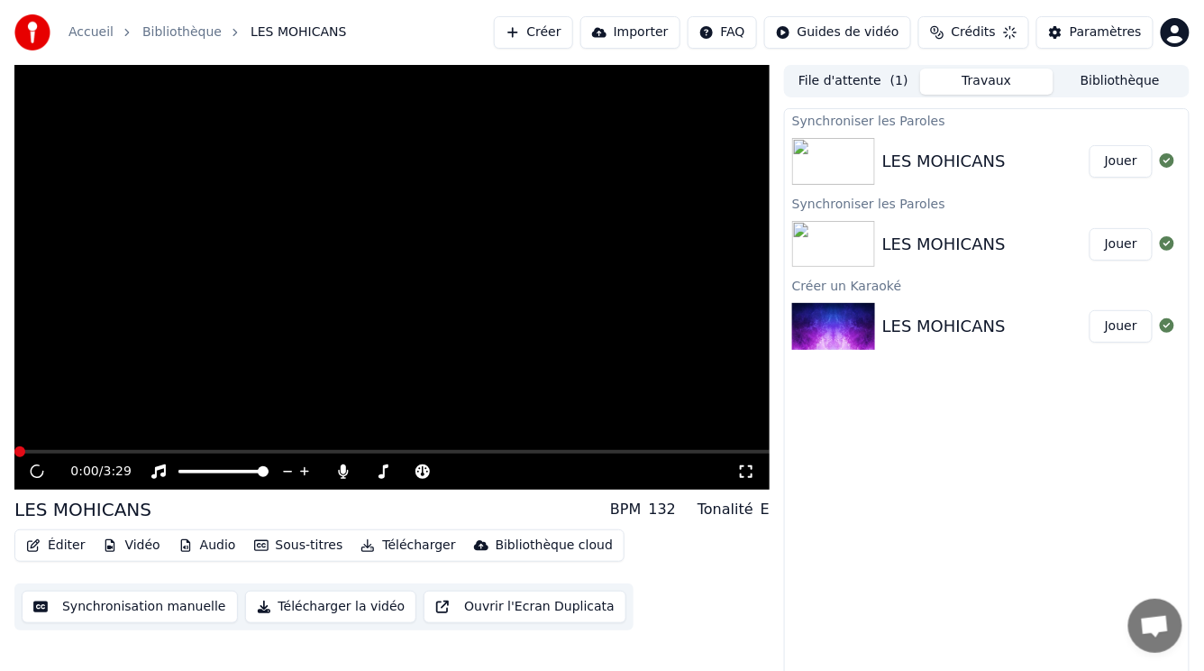
scroll to position [7, 0]
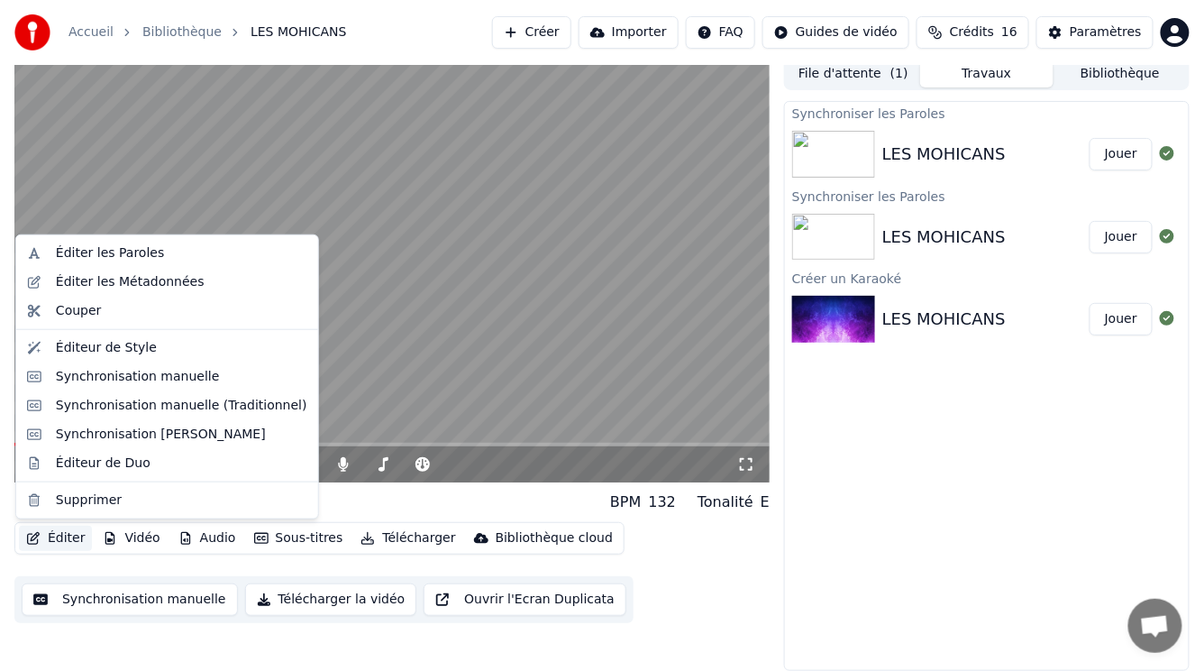
click at [66, 533] on button "Éditer" at bounding box center [55, 538] width 73 height 25
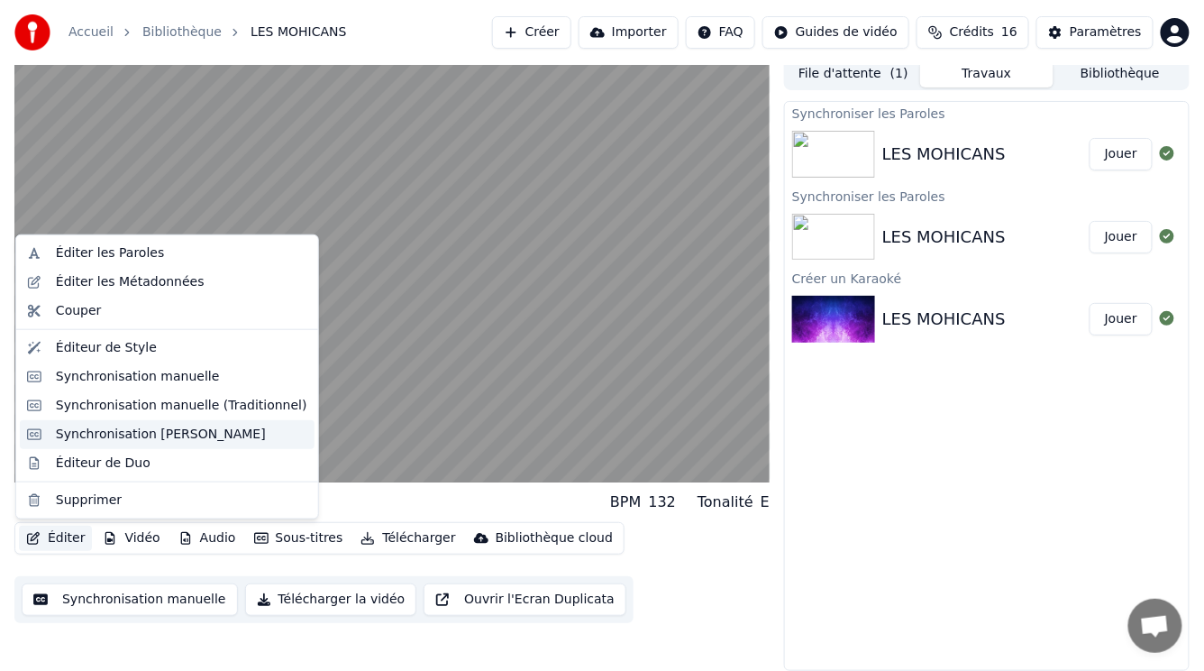
click at [89, 437] on div "Synchronisation [PERSON_NAME]" at bounding box center [161, 434] width 210 height 18
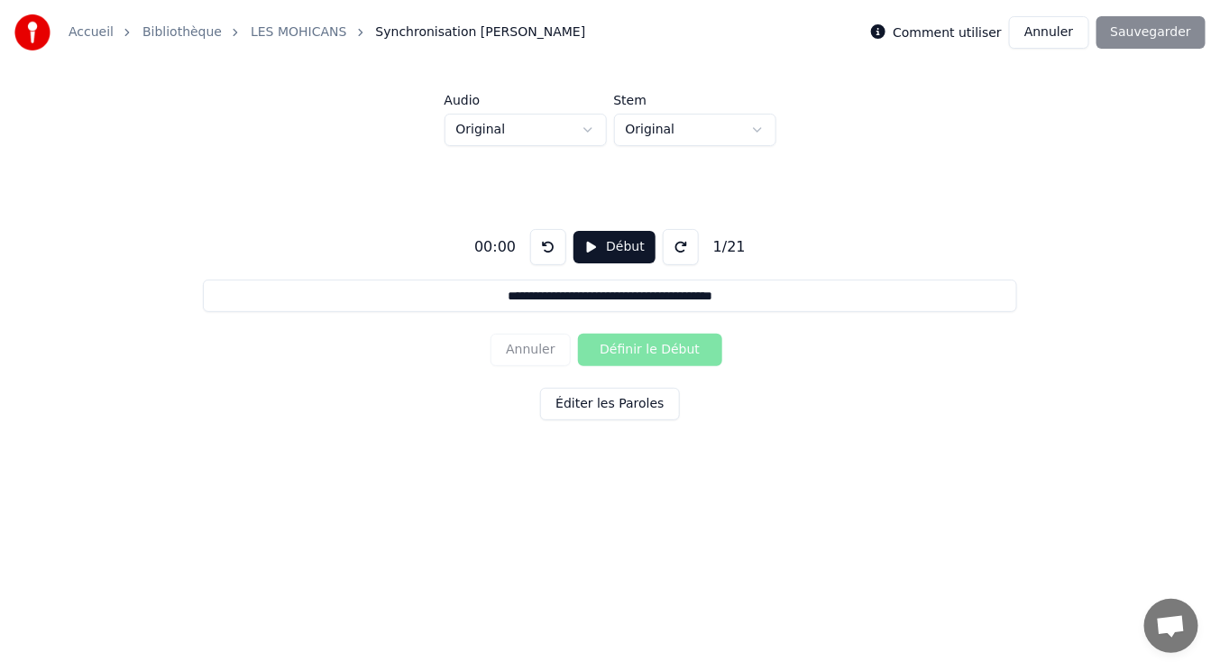
click at [1051, 42] on button "Annuler" at bounding box center [1048, 32] width 79 height 32
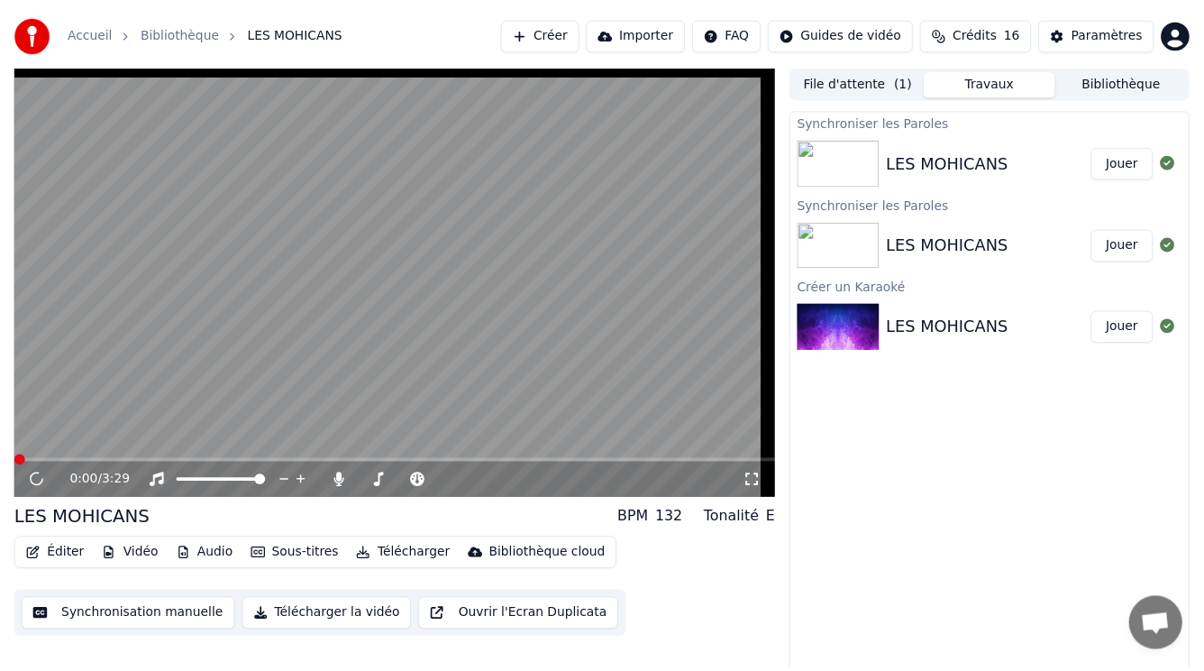
scroll to position [7, 0]
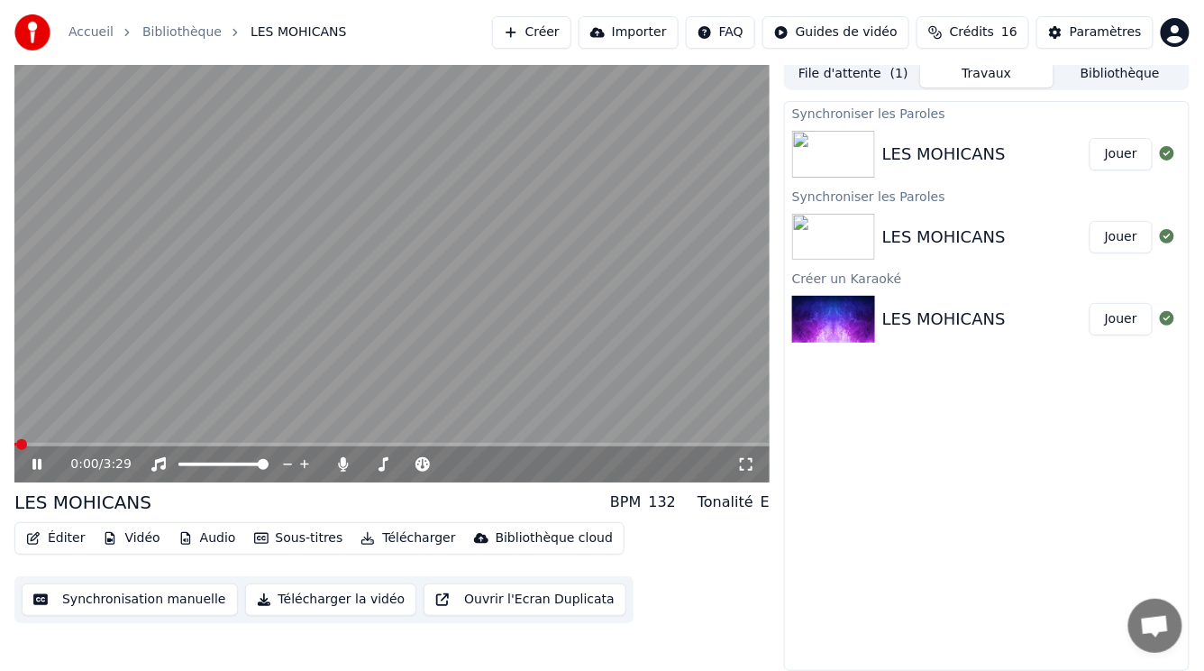
click at [55, 546] on button "Éditer" at bounding box center [55, 538] width 73 height 25
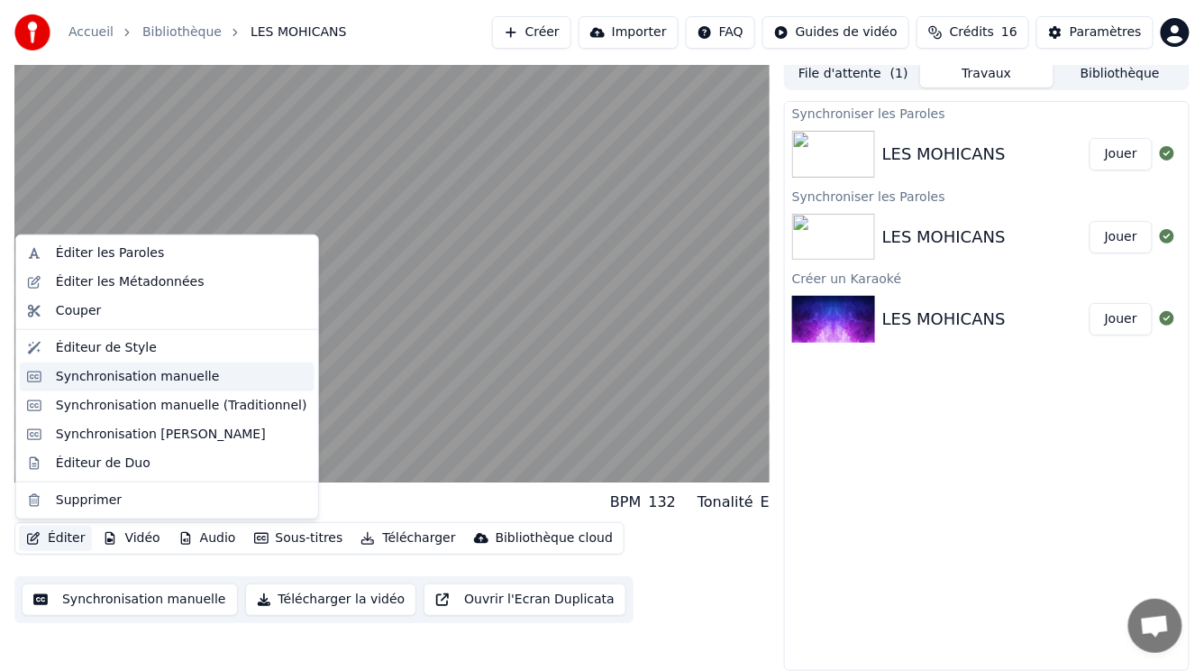
click at [110, 375] on div "Synchronisation manuelle" at bounding box center [138, 377] width 164 height 18
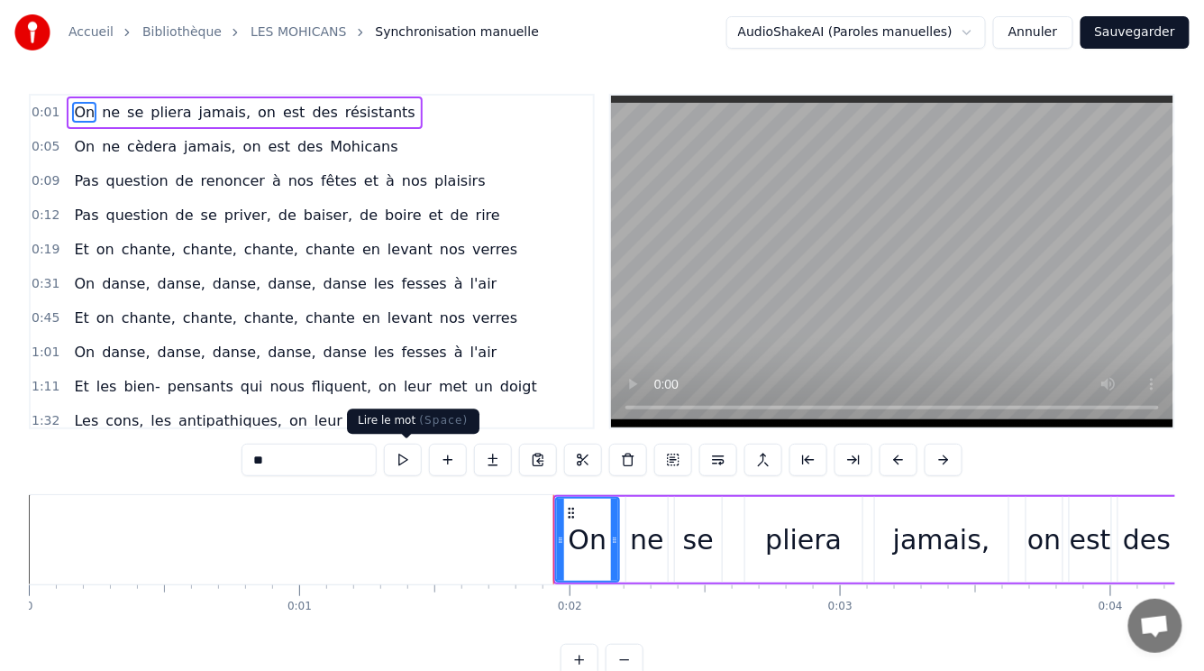
click at [403, 463] on button at bounding box center [403, 460] width 38 height 32
click at [100, 110] on span "ne" at bounding box center [111, 112] width 22 height 21
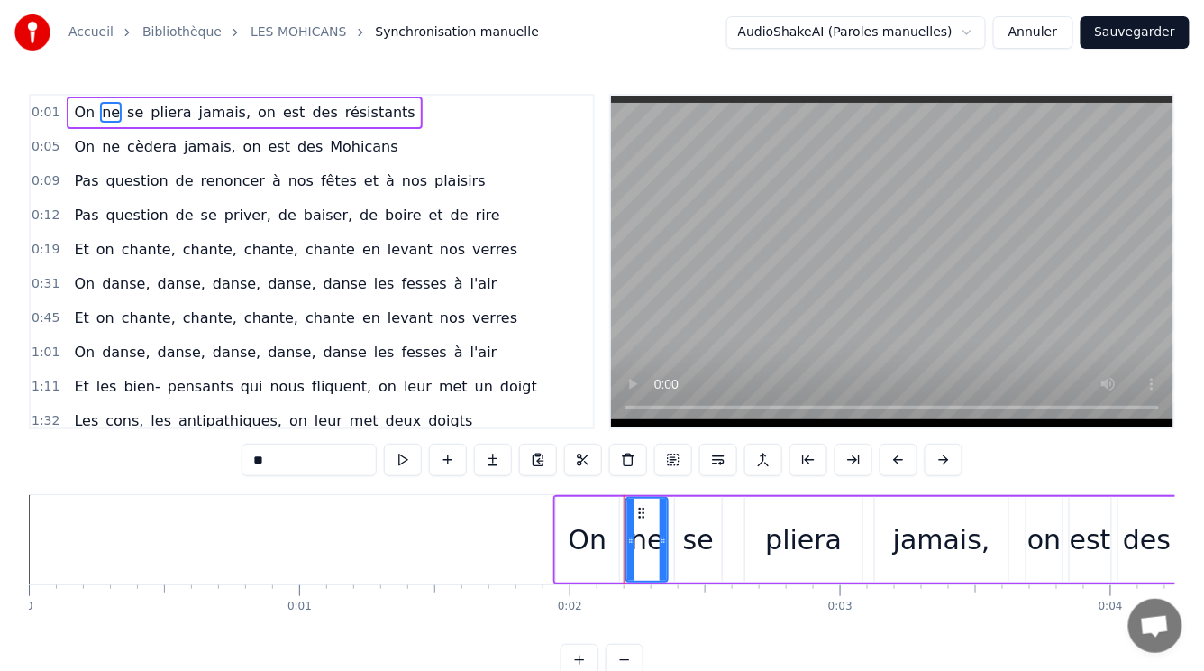
click at [125, 110] on span "se" at bounding box center [135, 112] width 20 height 21
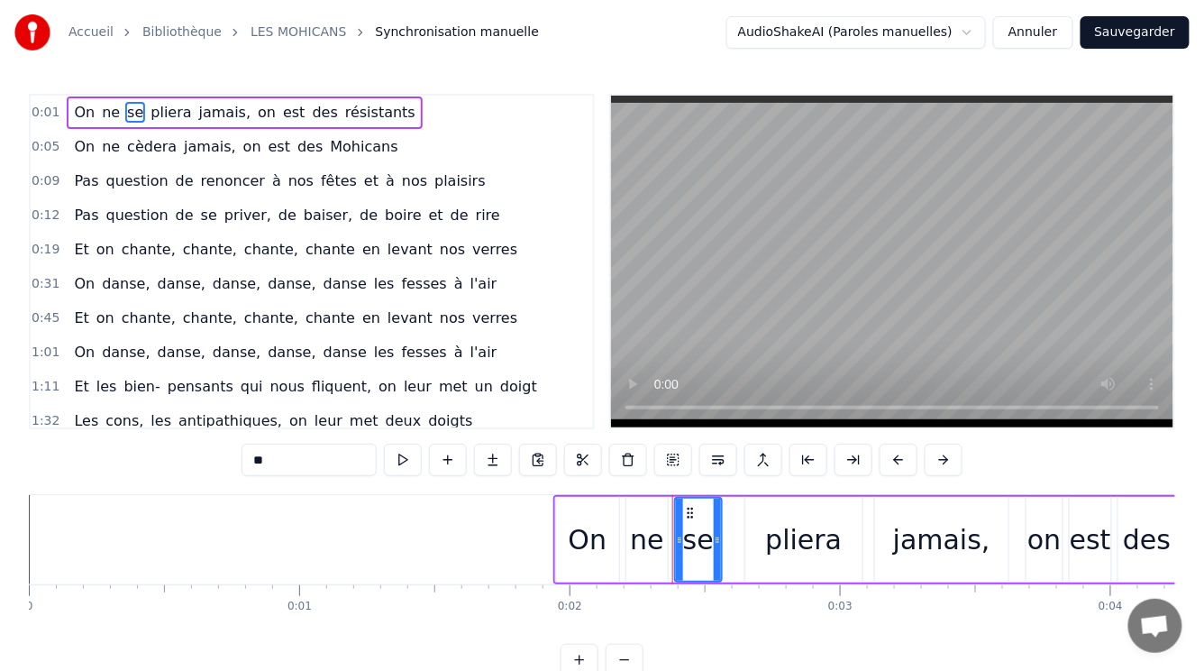
click at [81, 175] on span "Pas" at bounding box center [86, 180] width 28 height 21
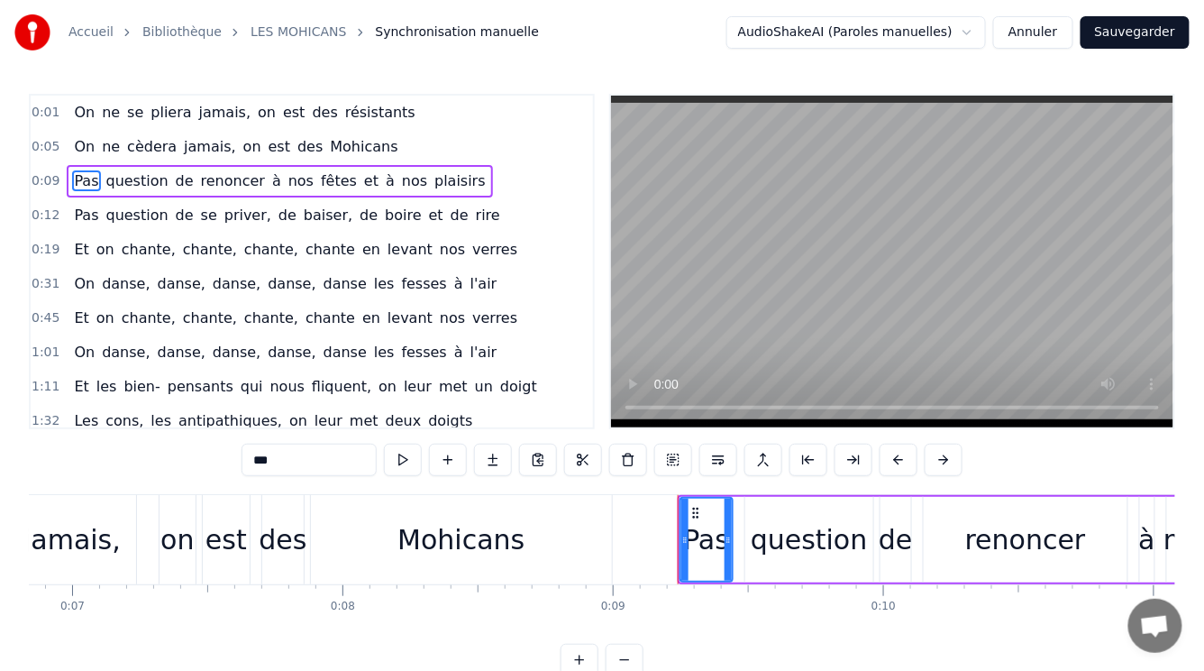
scroll to position [0, 2408]
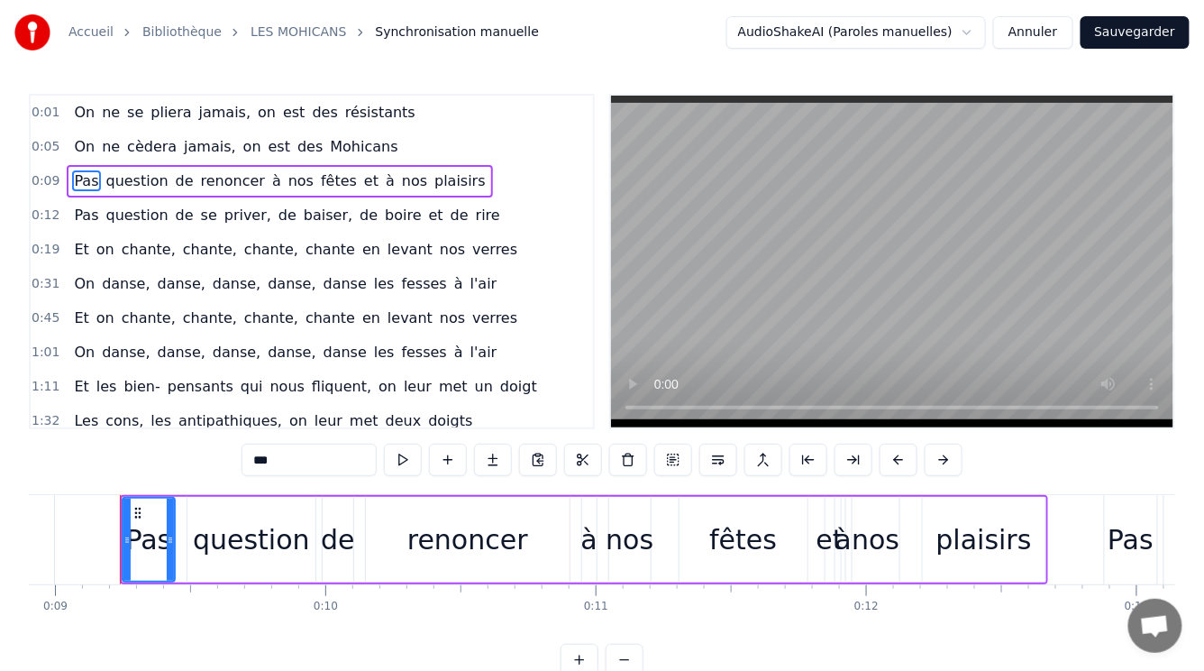
click at [114, 178] on span "question" at bounding box center [138, 180] width 66 height 21
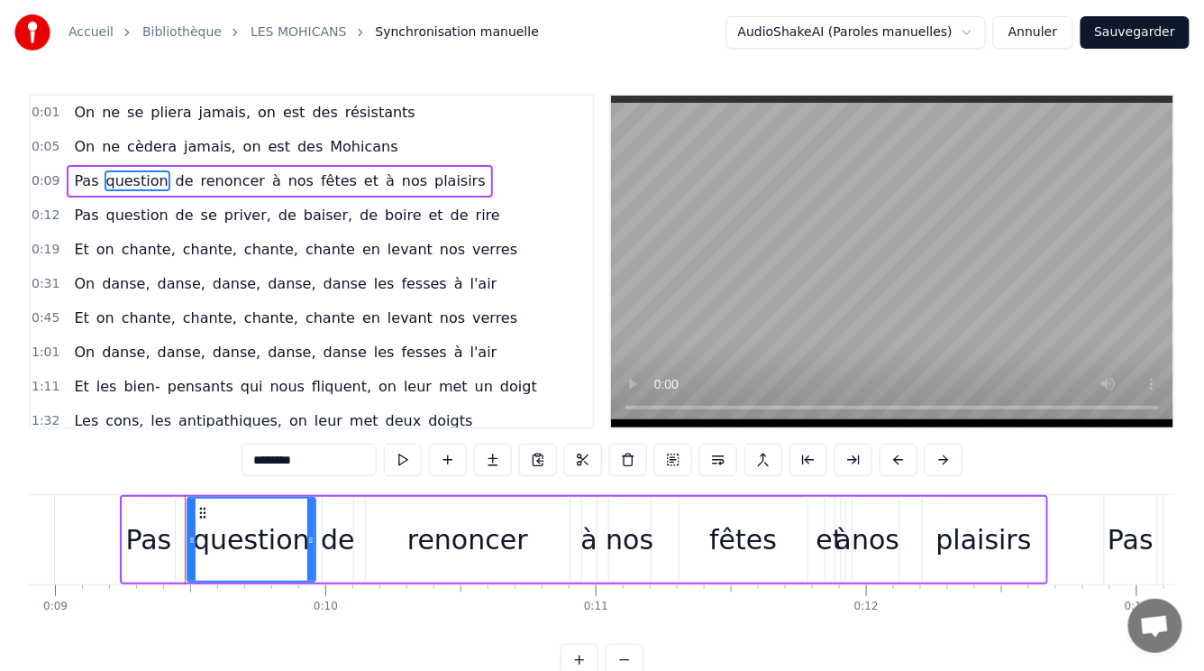
click at [174, 178] on span "de" at bounding box center [185, 180] width 22 height 21
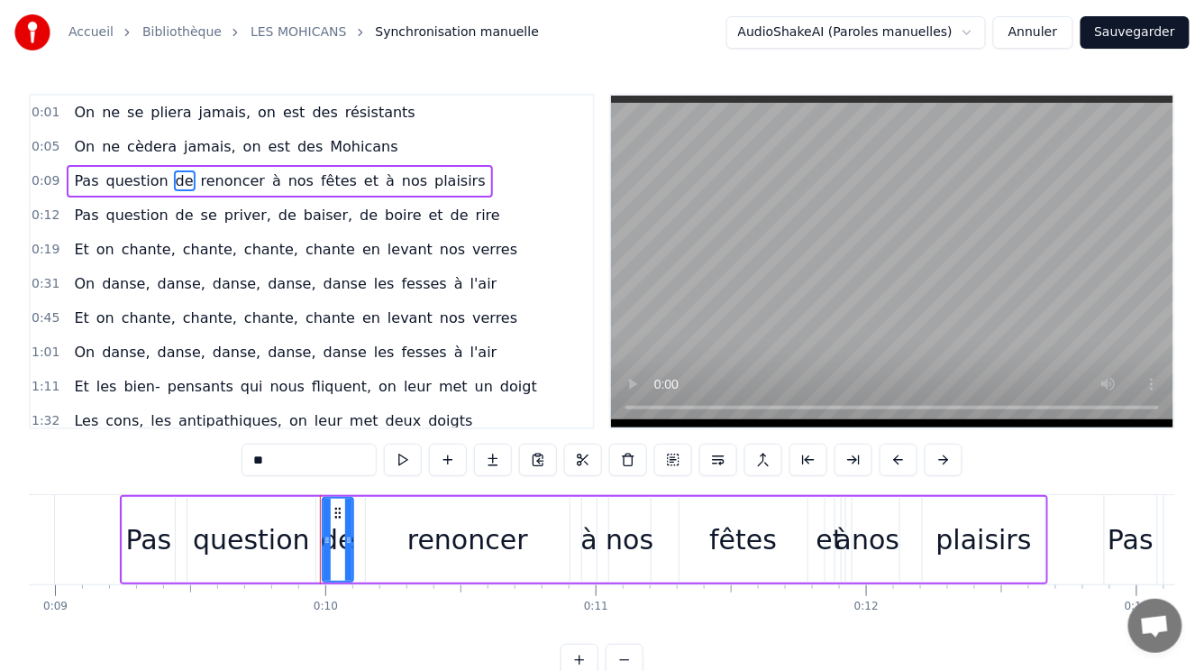
click at [215, 178] on span "renoncer" at bounding box center [233, 180] width 68 height 21
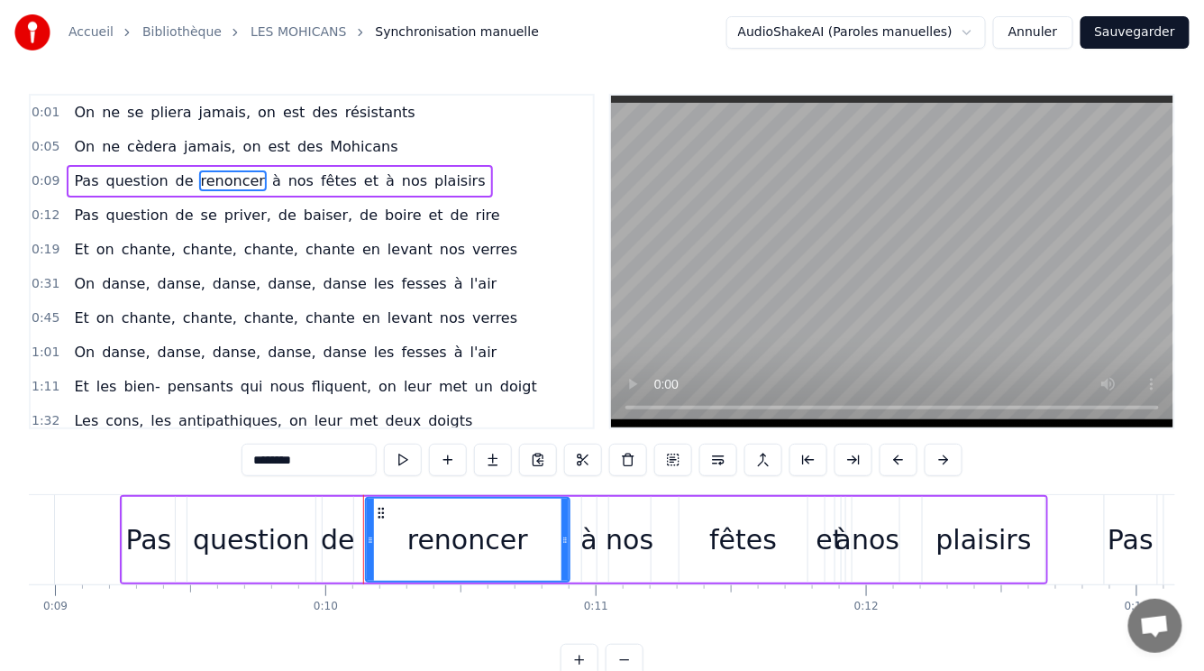
click at [319, 176] on span "fêtes" at bounding box center [339, 180] width 40 height 21
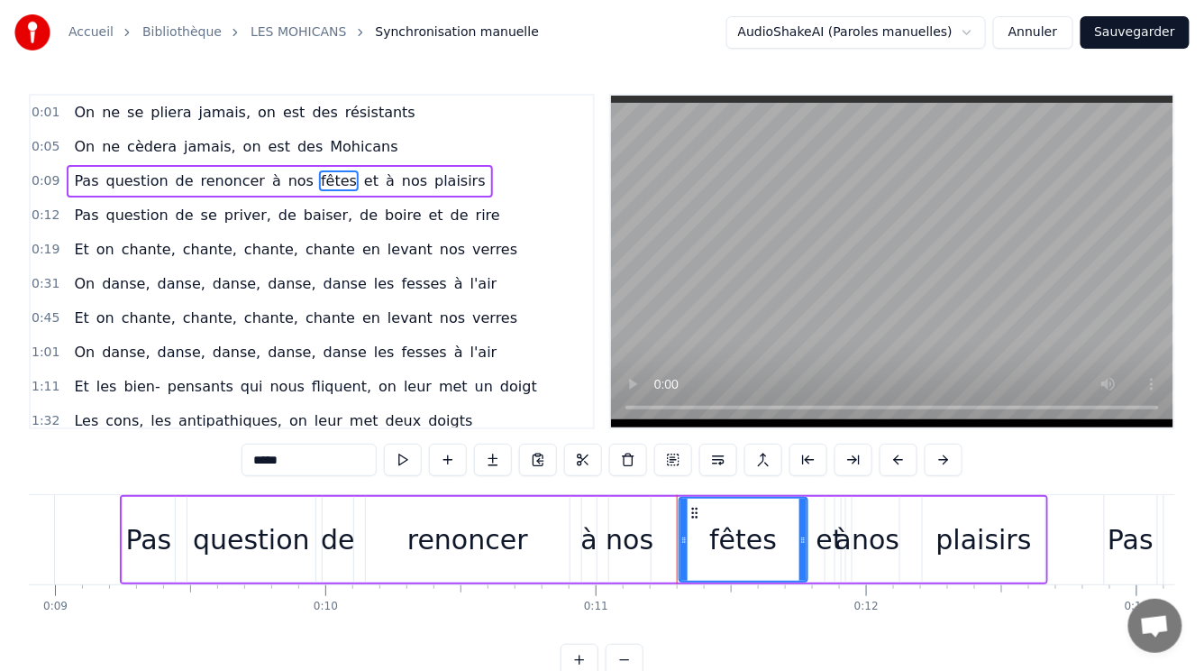
click at [433, 178] on span "plaisirs" at bounding box center [460, 180] width 55 height 21
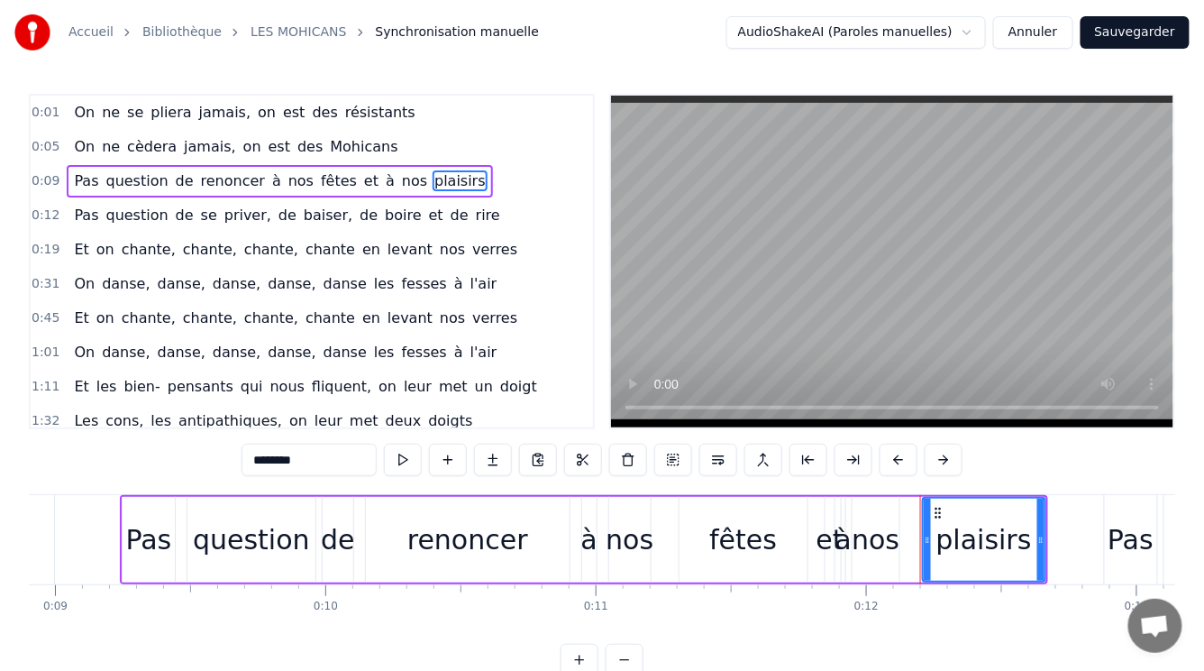
click at [119, 213] on span "question" at bounding box center [138, 215] width 66 height 21
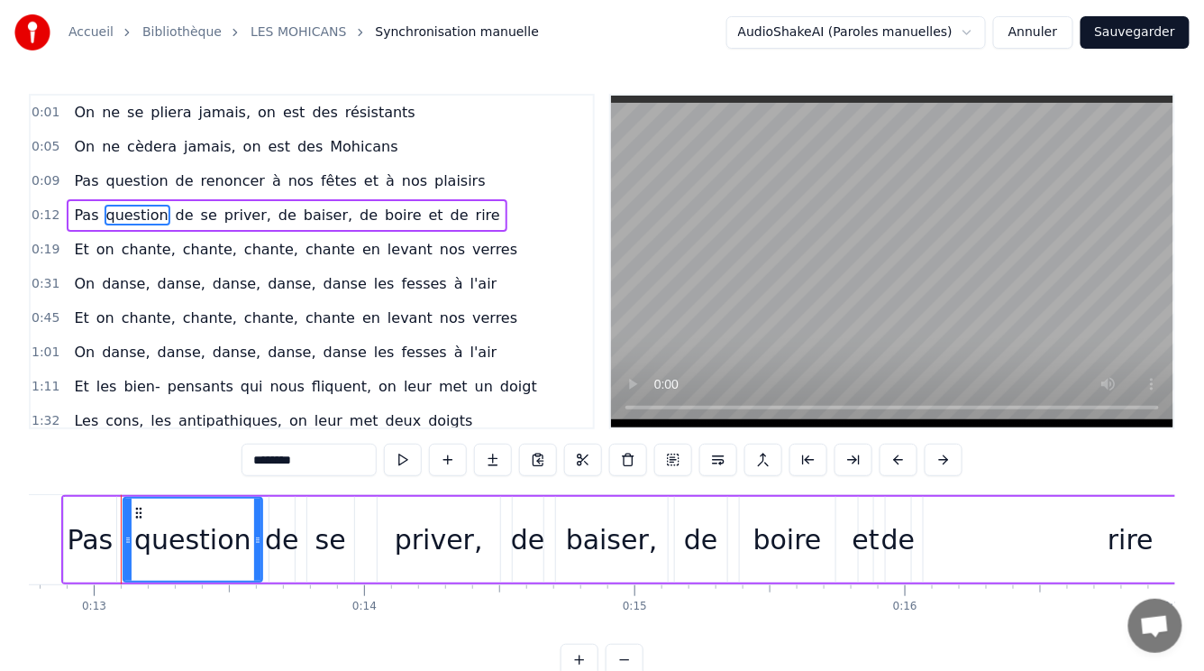
scroll to position [0, 3452]
click at [223, 210] on span "priver," at bounding box center [248, 215] width 50 height 21
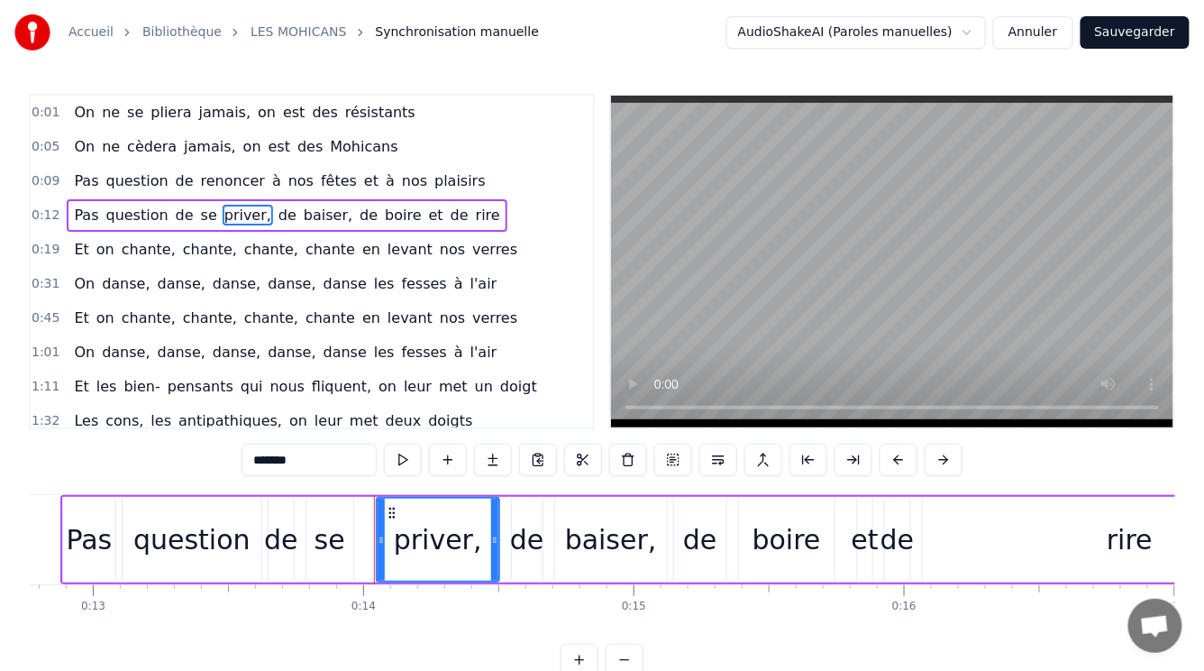
click at [81, 111] on span "On" at bounding box center [84, 112] width 24 height 21
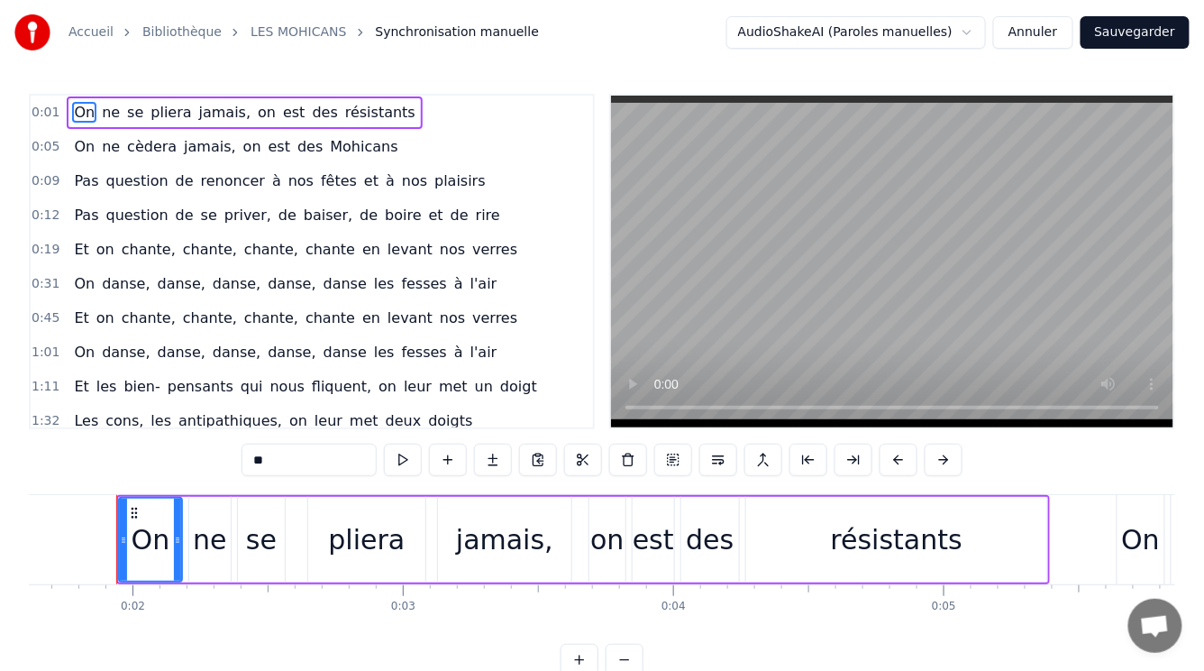
scroll to position [0, 434]
click at [100, 112] on span "ne" at bounding box center [111, 112] width 22 height 21
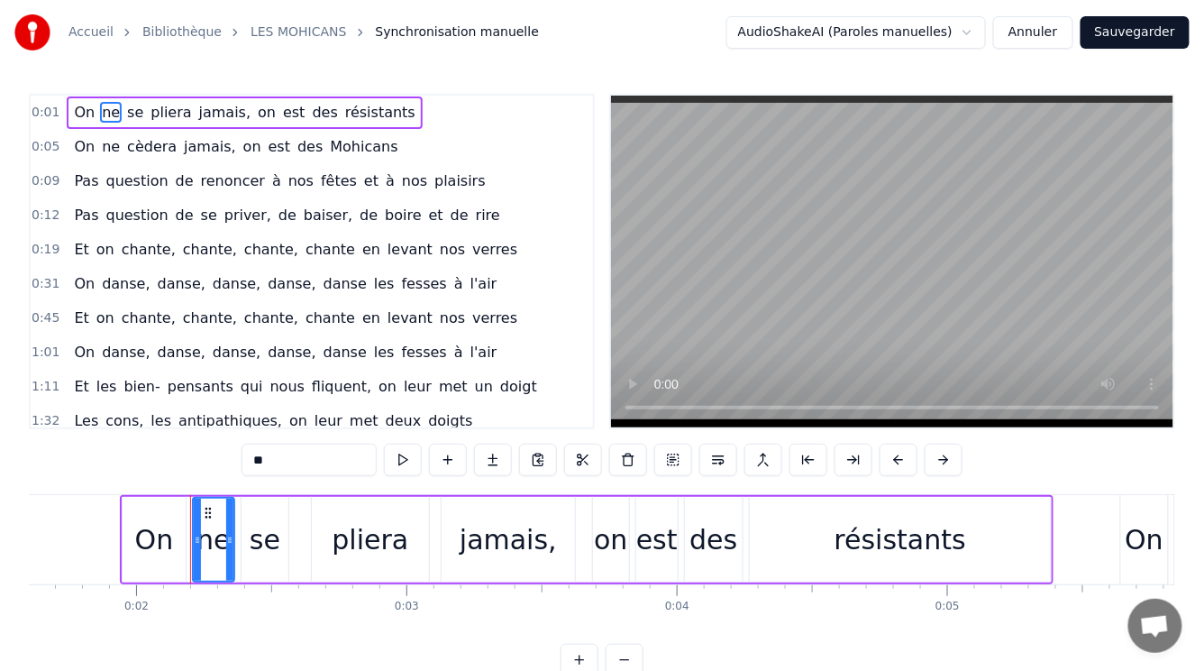
click at [78, 107] on span "On" at bounding box center [84, 112] width 24 height 21
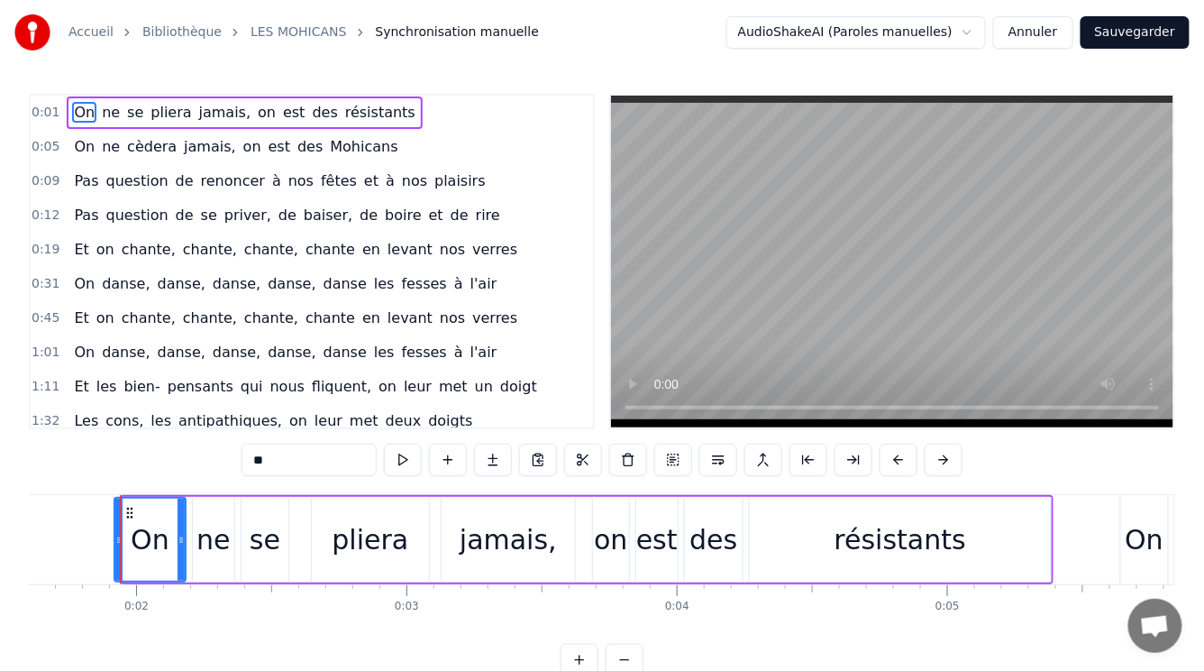
click at [114, 542] on div "On" at bounding box center [150, 540] width 73 height 86
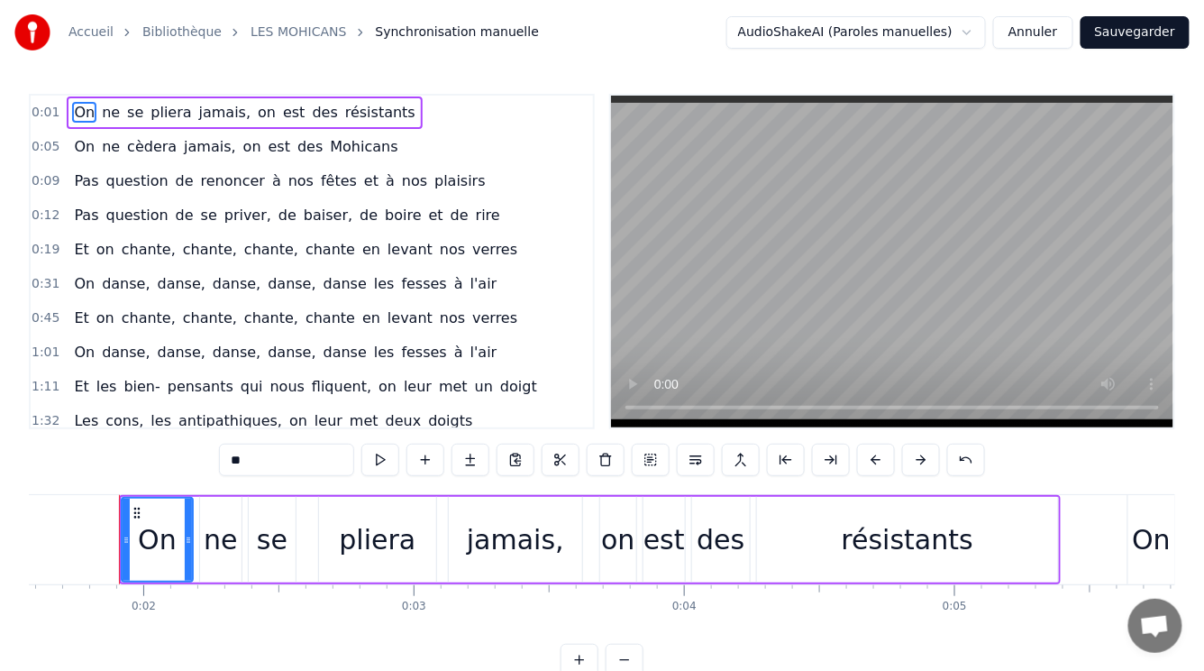
drag, startPoint x: 165, startPoint y: 547, endPoint x: 138, endPoint y: 553, distance: 27.8
click at [138, 553] on div "On" at bounding box center [157, 539] width 39 height 41
click at [100, 110] on span "ne" at bounding box center [111, 112] width 22 height 21
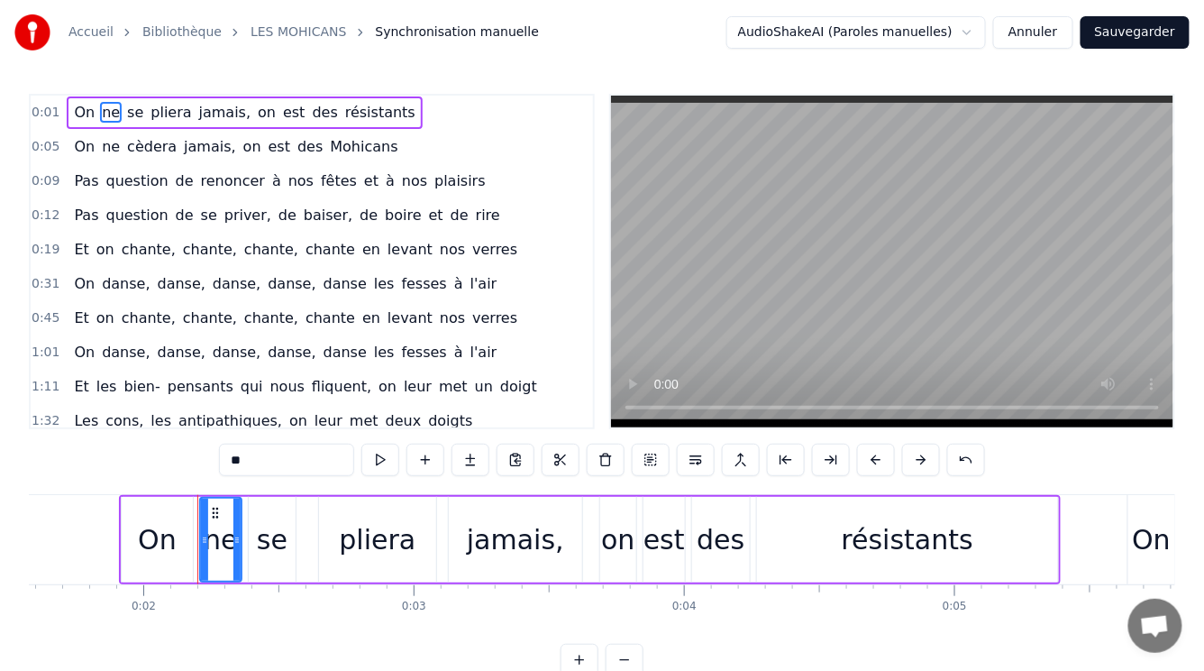
click at [79, 117] on span "On" at bounding box center [84, 112] width 24 height 21
type input "**"
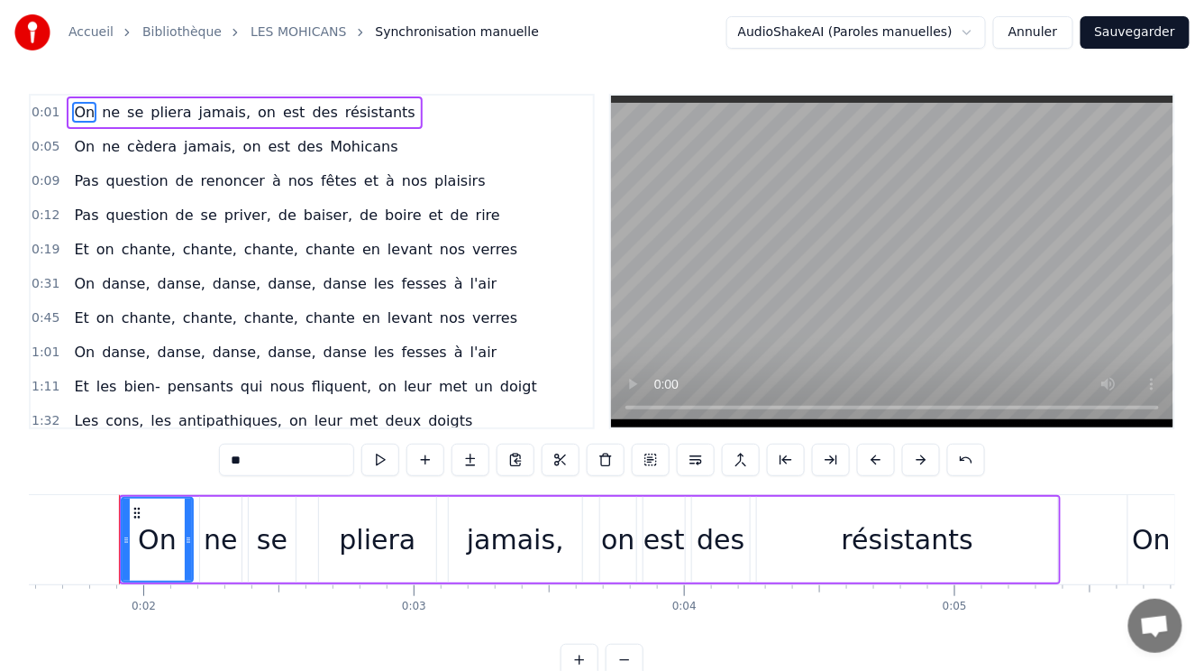
scroll to position [0, 425]
click at [115, 550] on div at bounding box center [118, 539] width 7 height 82
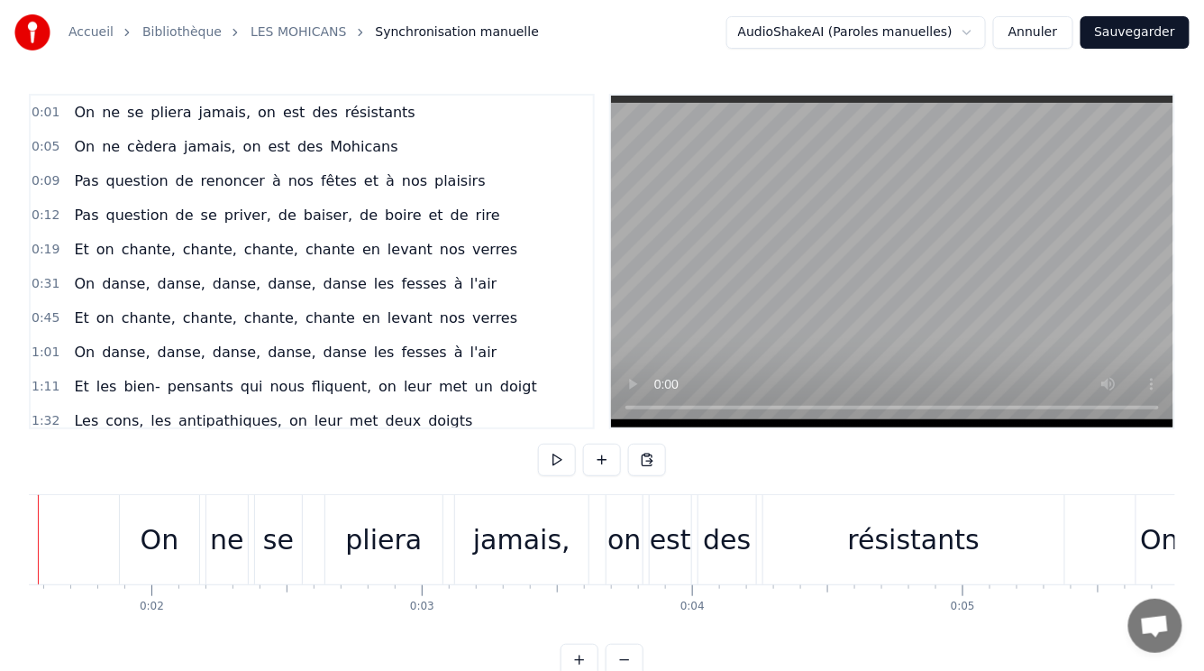
scroll to position [0, 336]
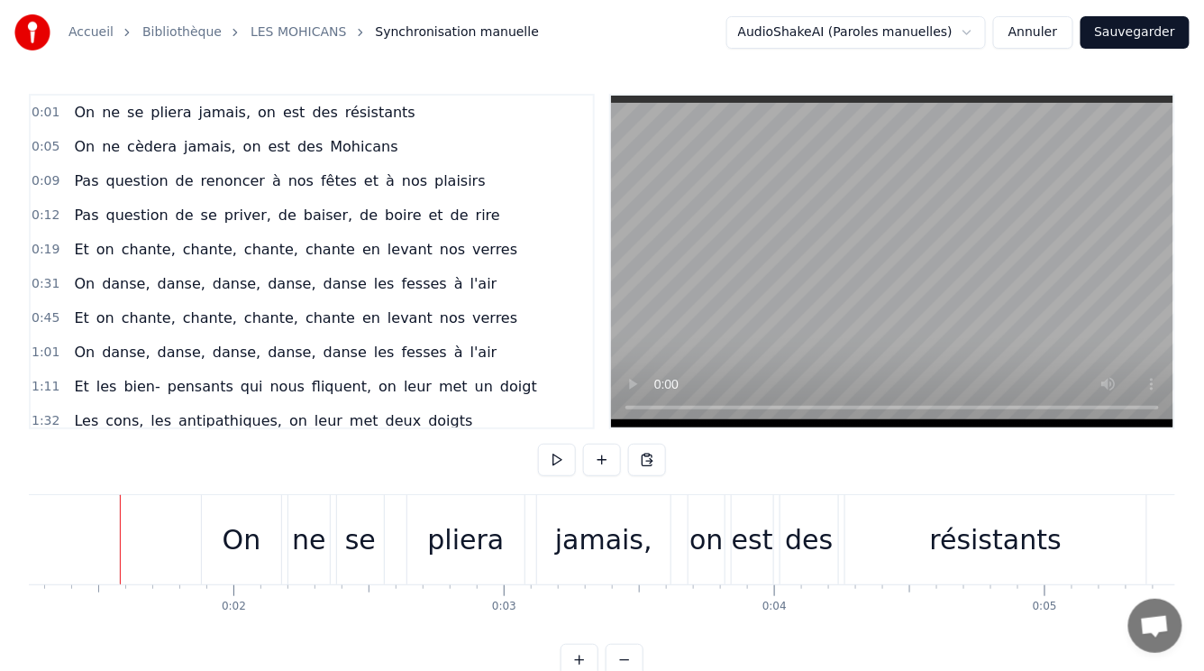
click at [77, 114] on span "On" at bounding box center [84, 112] width 24 height 21
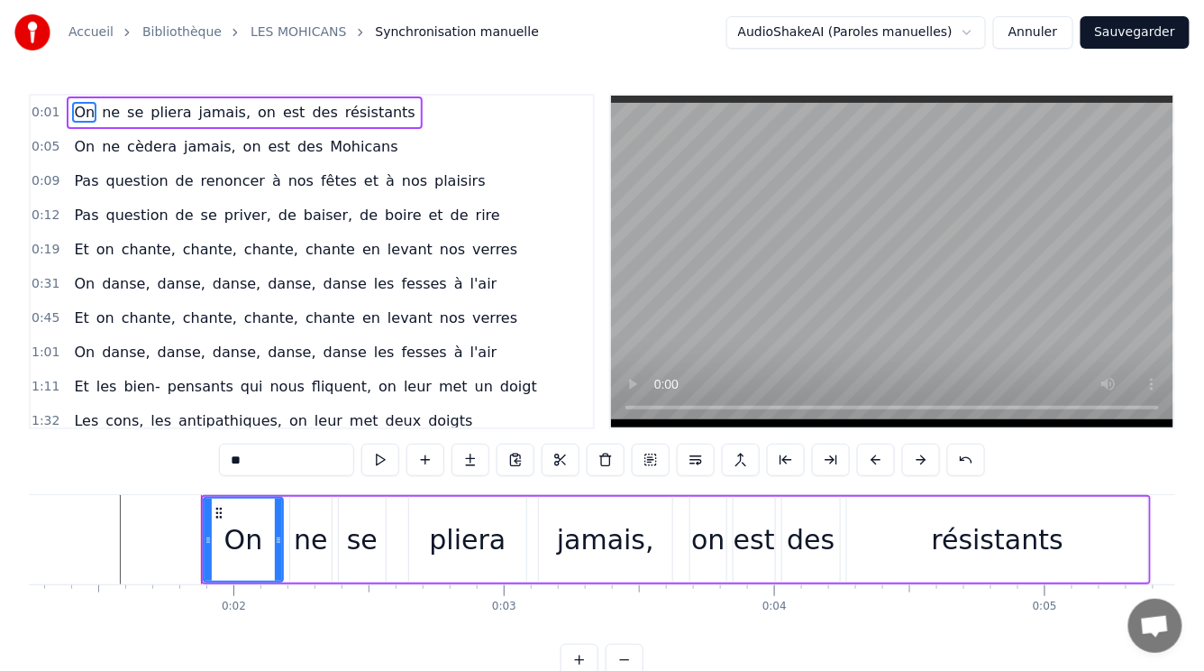
click at [100, 111] on span "ne" at bounding box center [111, 112] width 22 height 21
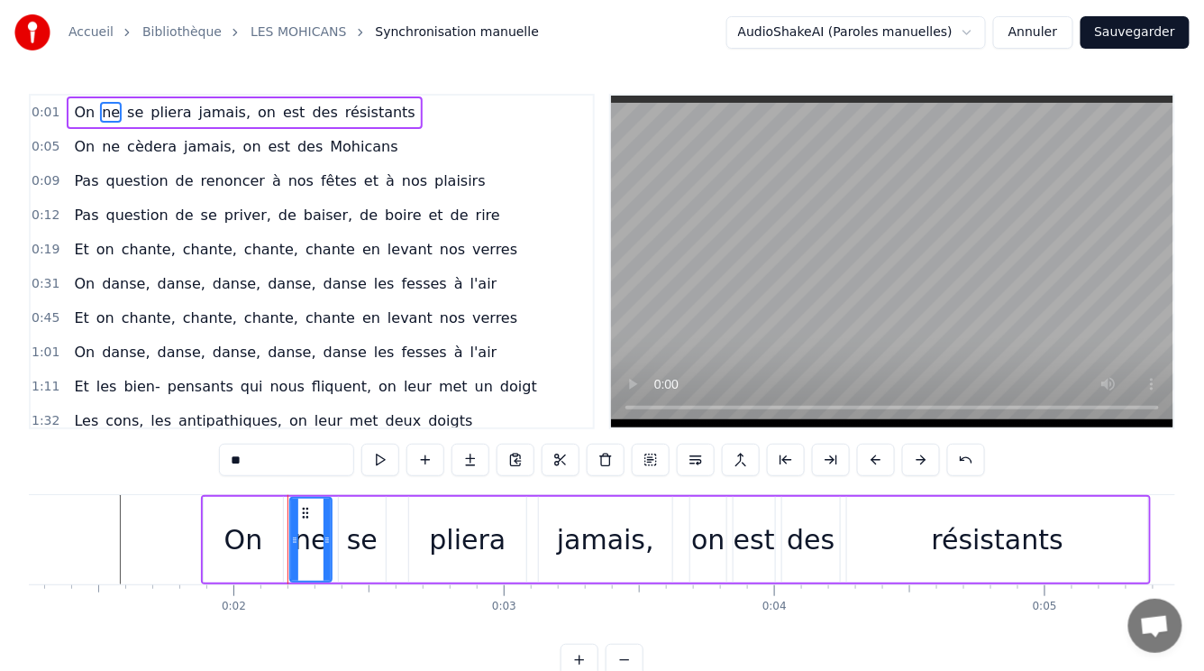
click at [126, 115] on span "se" at bounding box center [135, 112] width 20 height 21
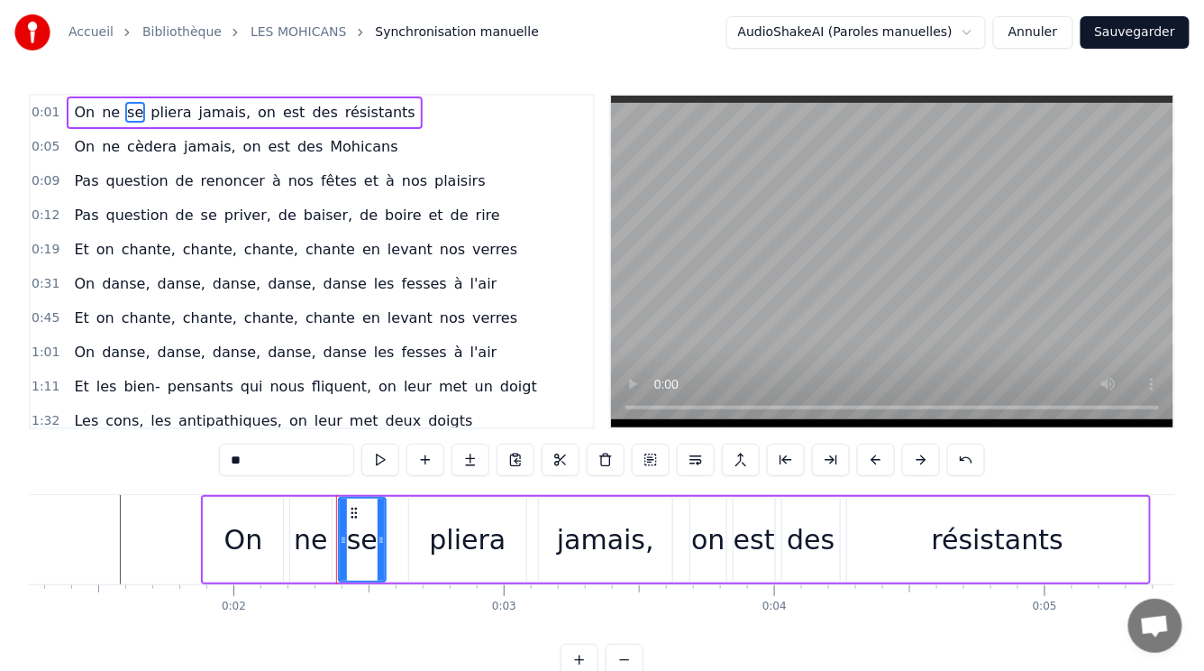
click at [157, 111] on span "pliera" at bounding box center [171, 112] width 44 height 21
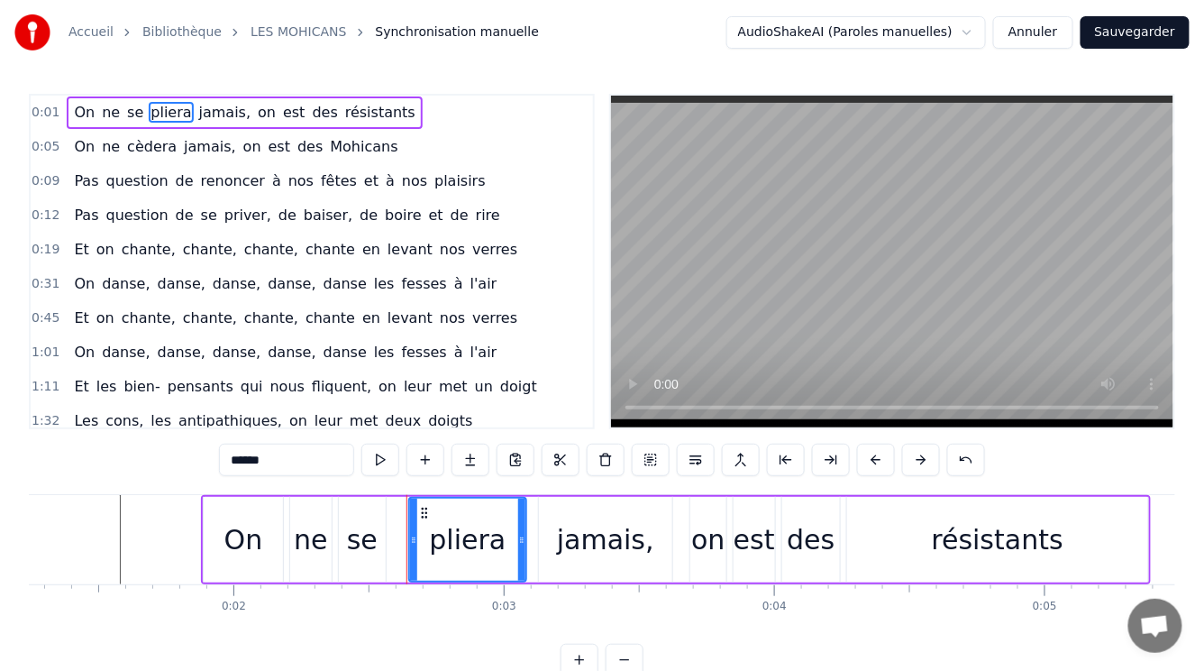
click at [201, 114] on span "jamais," at bounding box center [225, 112] width 56 height 21
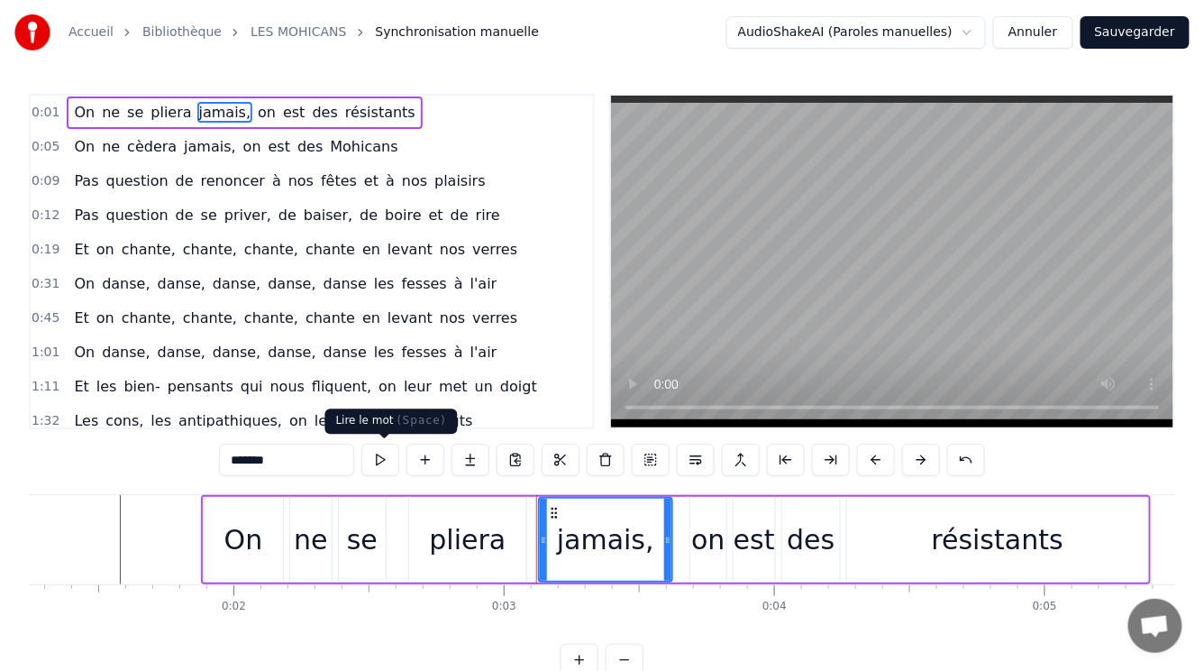
click at [373, 462] on button at bounding box center [380, 460] width 38 height 32
click at [381, 462] on button at bounding box center [380, 460] width 38 height 32
click at [72, 114] on span "On" at bounding box center [84, 112] width 24 height 21
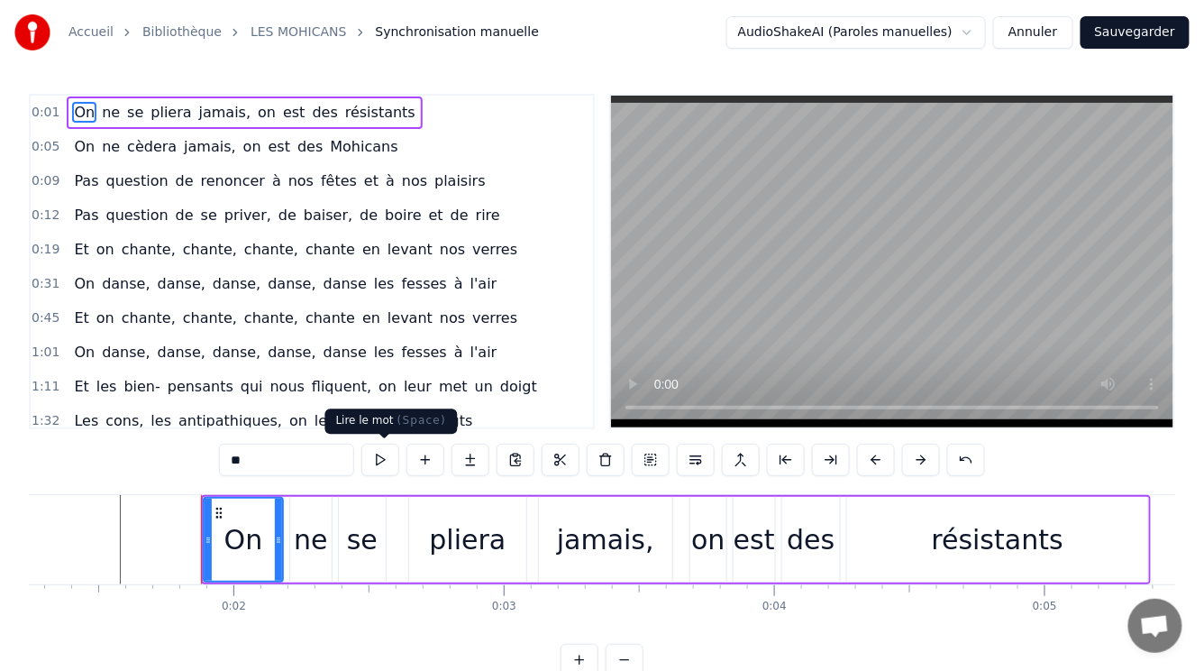
click at [384, 455] on button at bounding box center [380, 460] width 38 height 32
click at [157, 111] on span "pliera" at bounding box center [171, 112] width 44 height 21
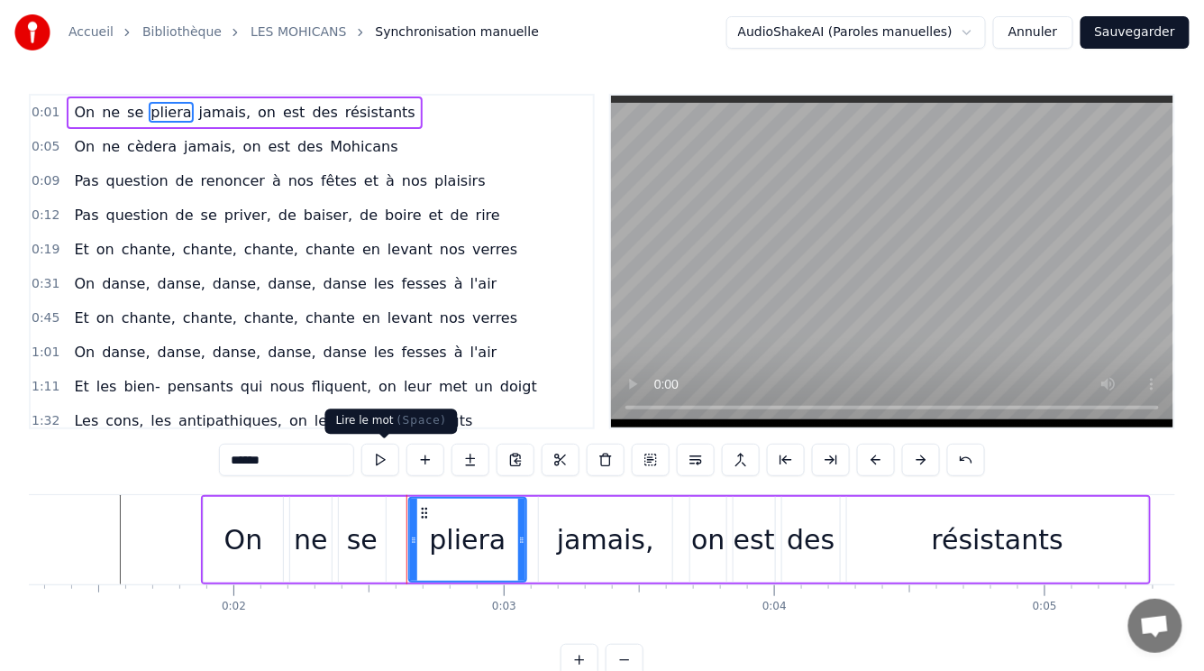
click at [386, 461] on button at bounding box center [380, 460] width 38 height 32
click at [197, 111] on span "jamais," at bounding box center [225, 112] width 56 height 21
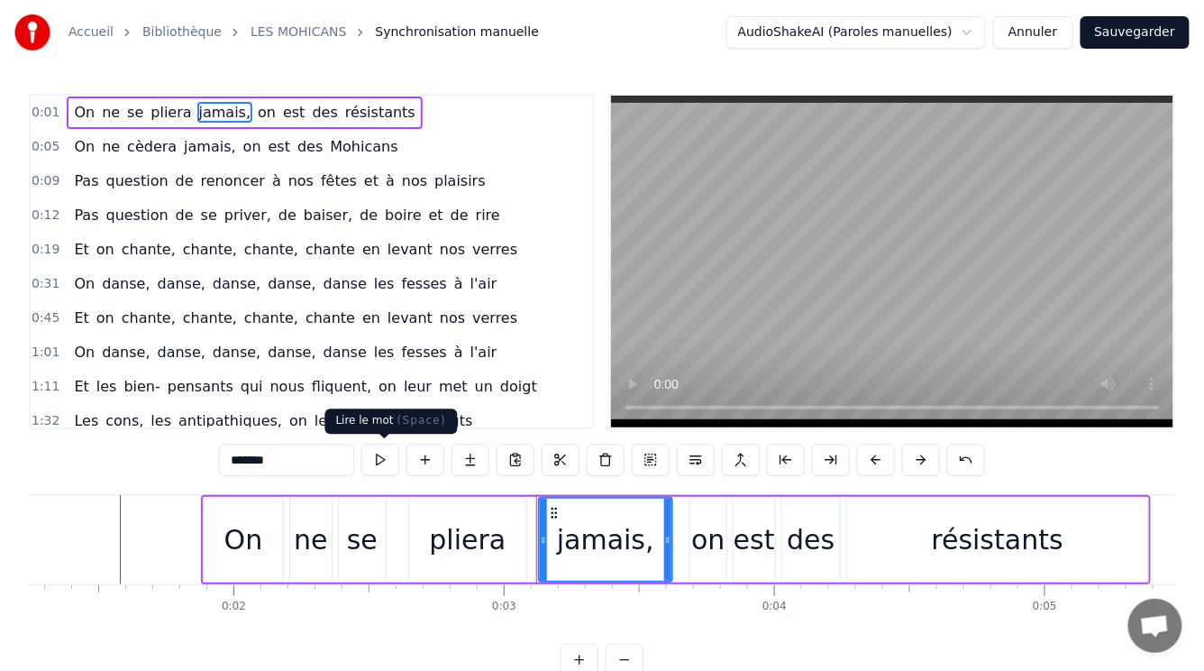
click at [380, 462] on button at bounding box center [380, 460] width 38 height 32
click at [343, 114] on span "résistants" at bounding box center [380, 112] width 74 height 21
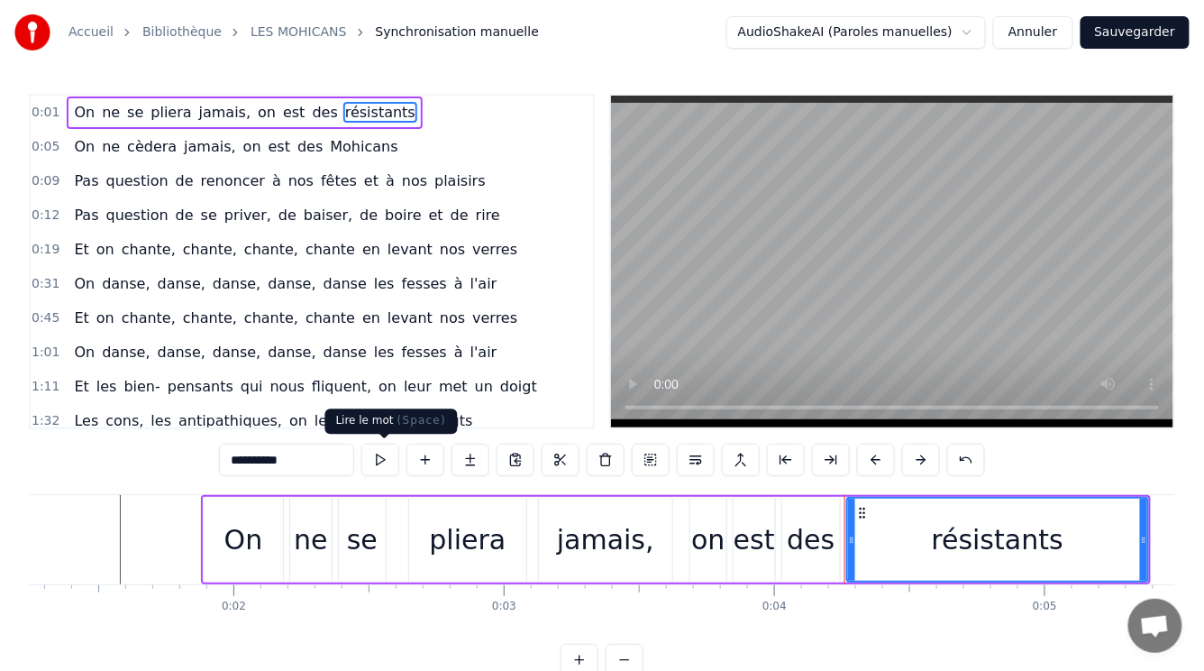
click at [381, 462] on button at bounding box center [380, 460] width 38 height 32
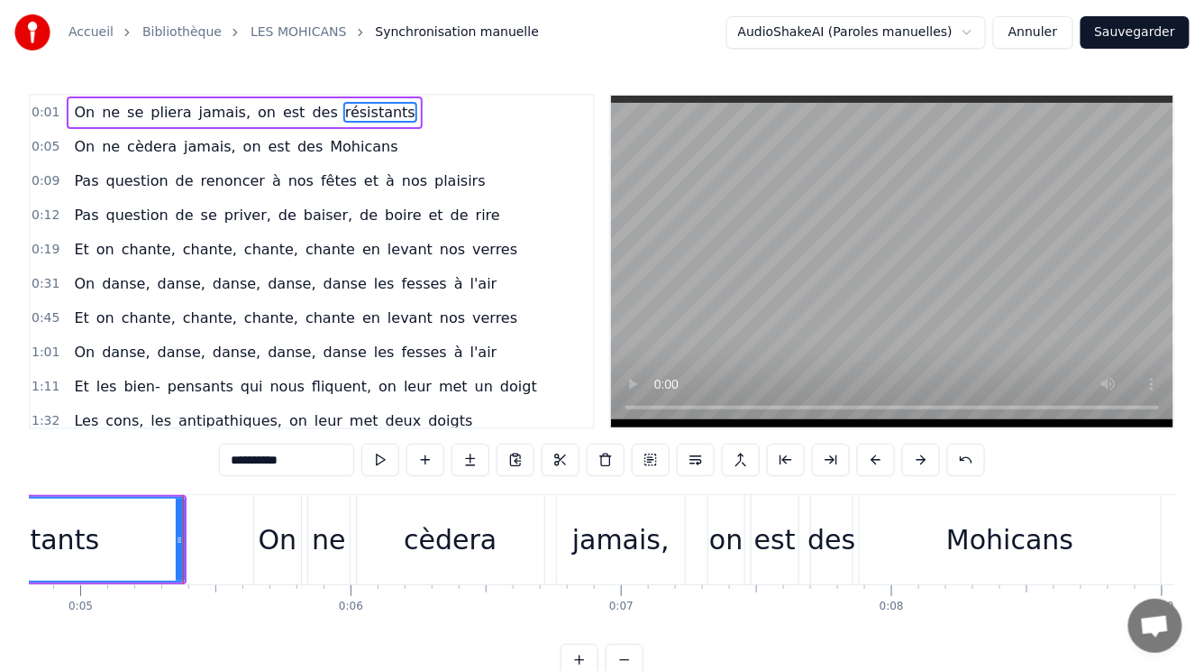
scroll to position [0, 1364]
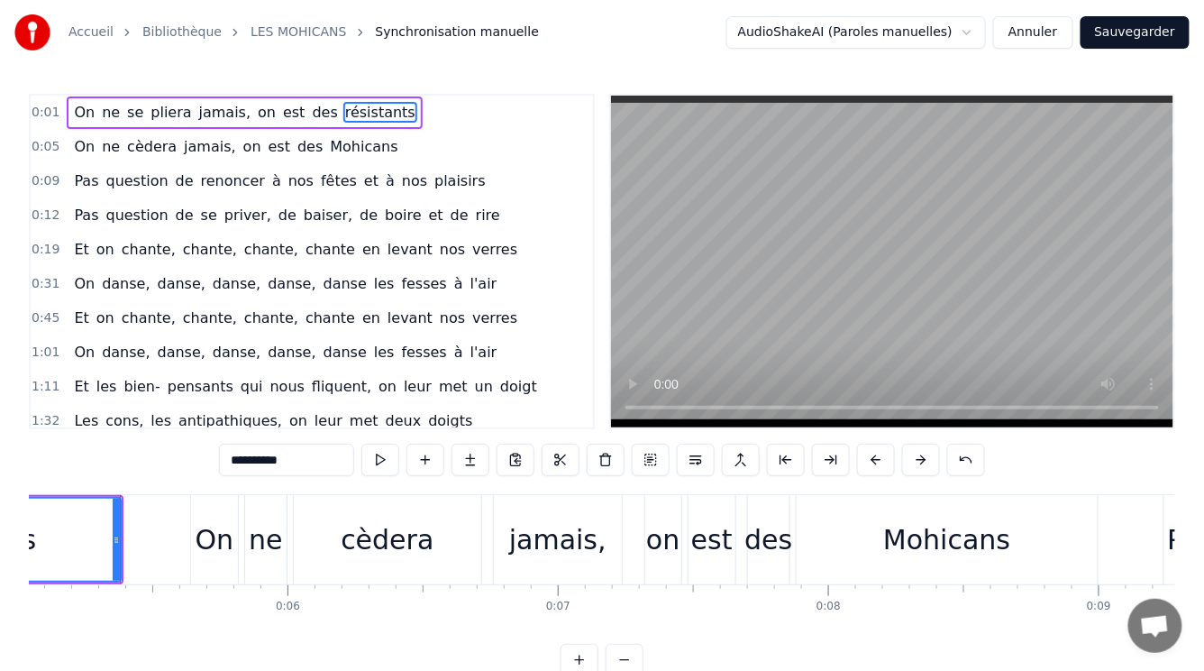
click at [76, 144] on span "On" at bounding box center [84, 146] width 24 height 21
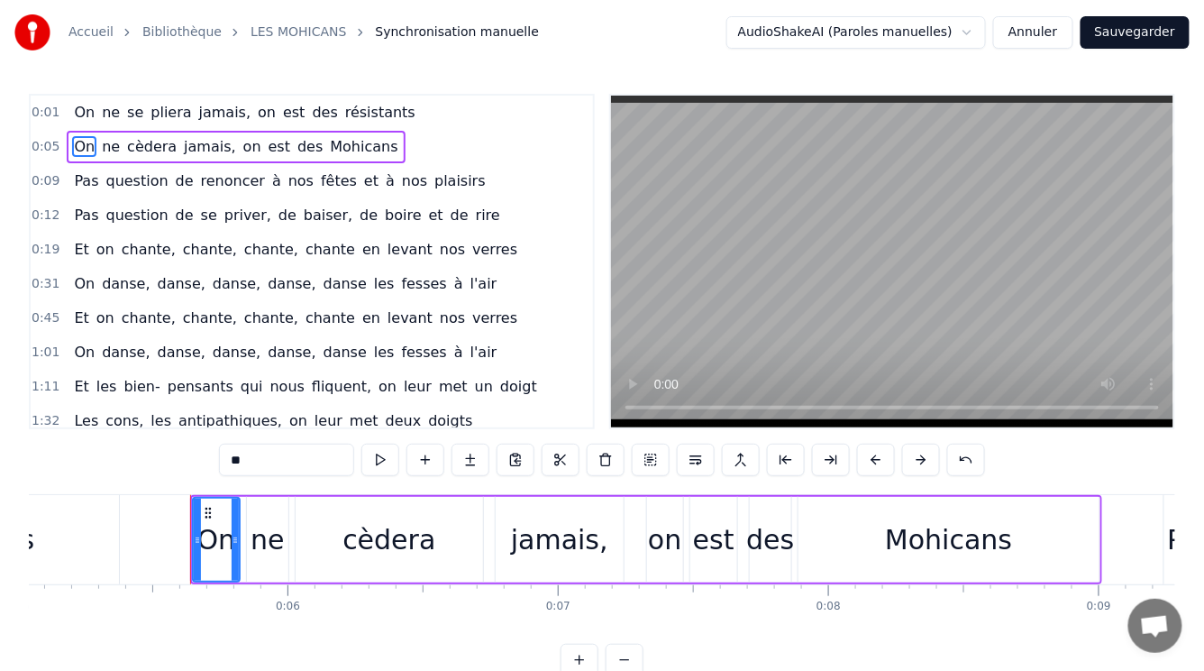
click at [125, 145] on span "cèdera" at bounding box center [151, 146] width 53 height 21
type input "******"
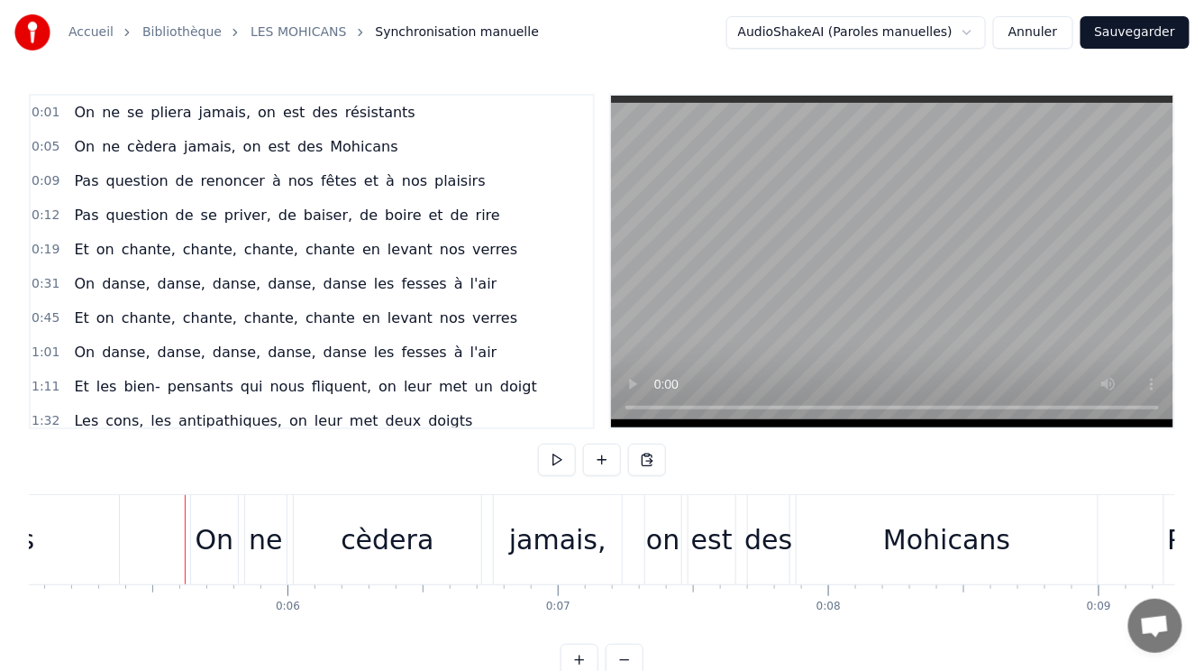
click at [270, 483] on div "0:01 On ne se pliera jamais, on est des résistants 0:05 On ne cèdera jamais, on…" at bounding box center [602, 385] width 1147 height 582
click at [86, 143] on span "On" at bounding box center [84, 146] width 24 height 21
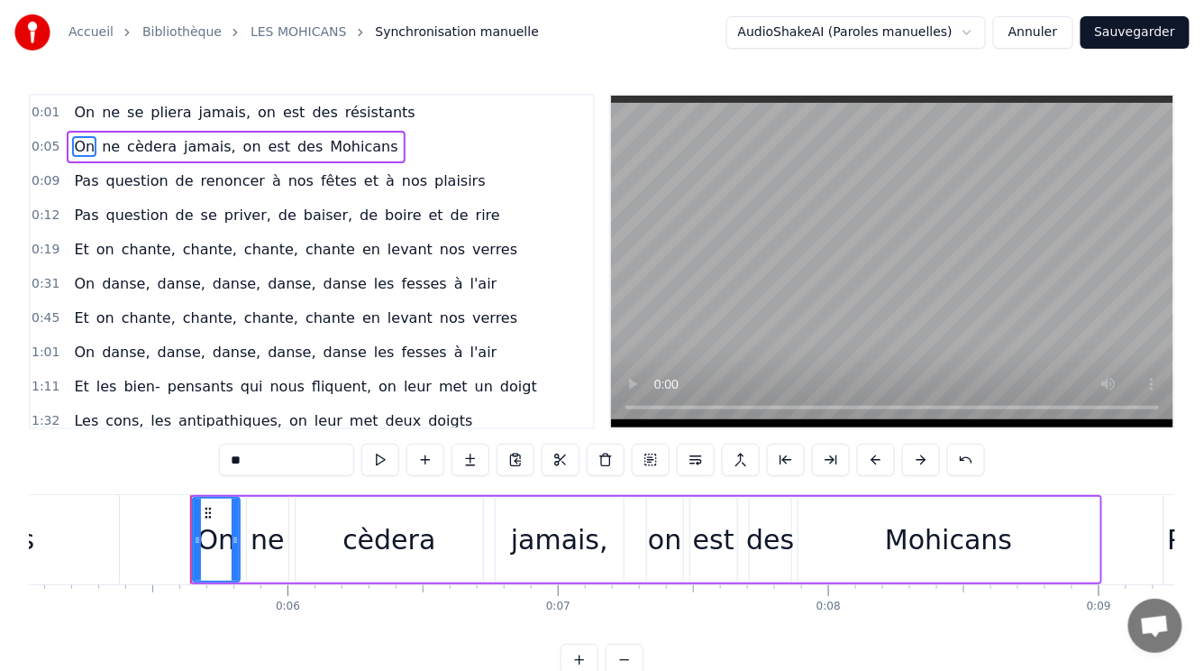
click at [137, 148] on span "cèdera" at bounding box center [151, 146] width 53 height 21
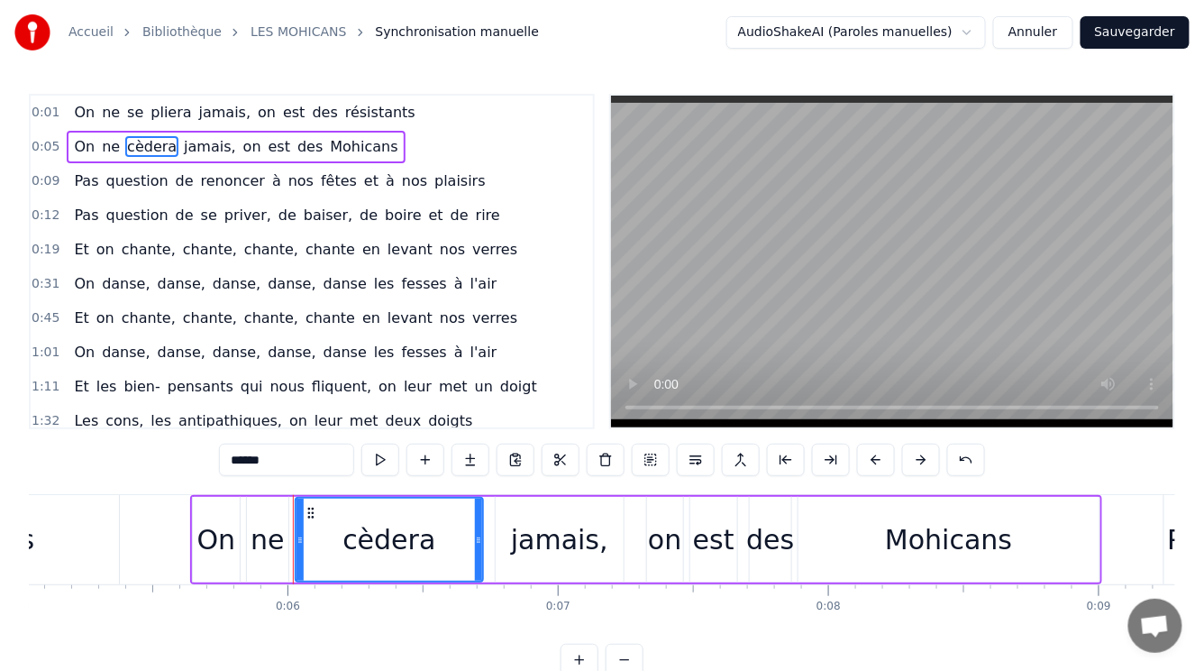
click at [182, 142] on span "jamais," at bounding box center [210, 146] width 56 height 21
type input "*******"
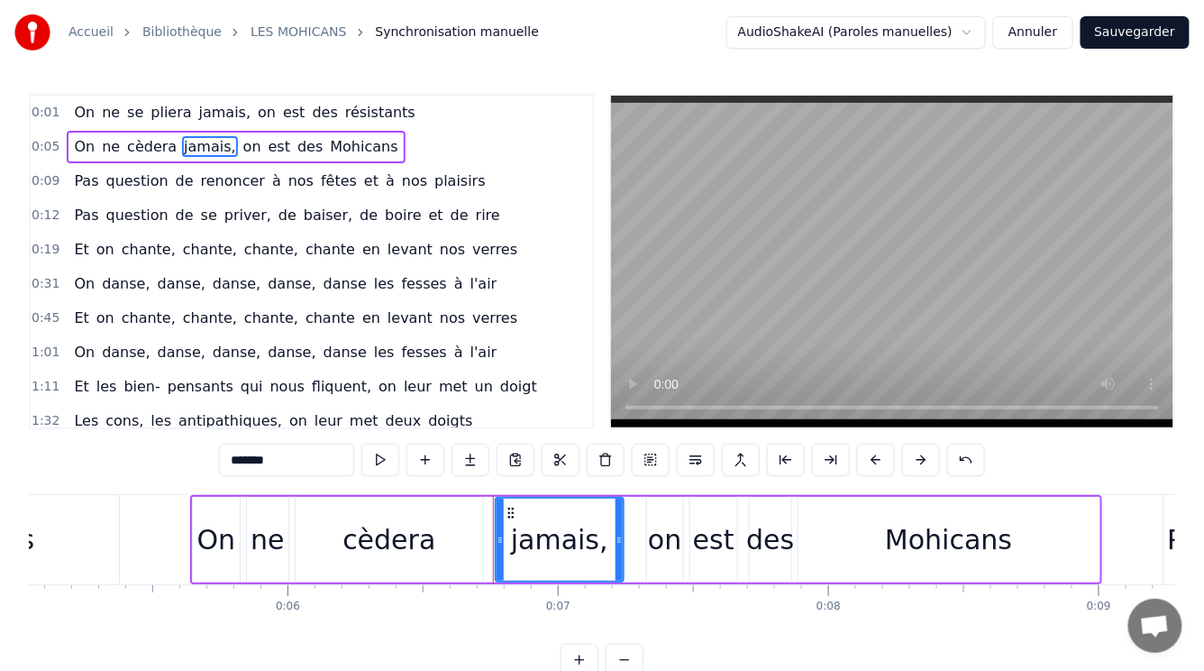
click at [39, 144] on span "0:05" at bounding box center [46, 147] width 28 height 18
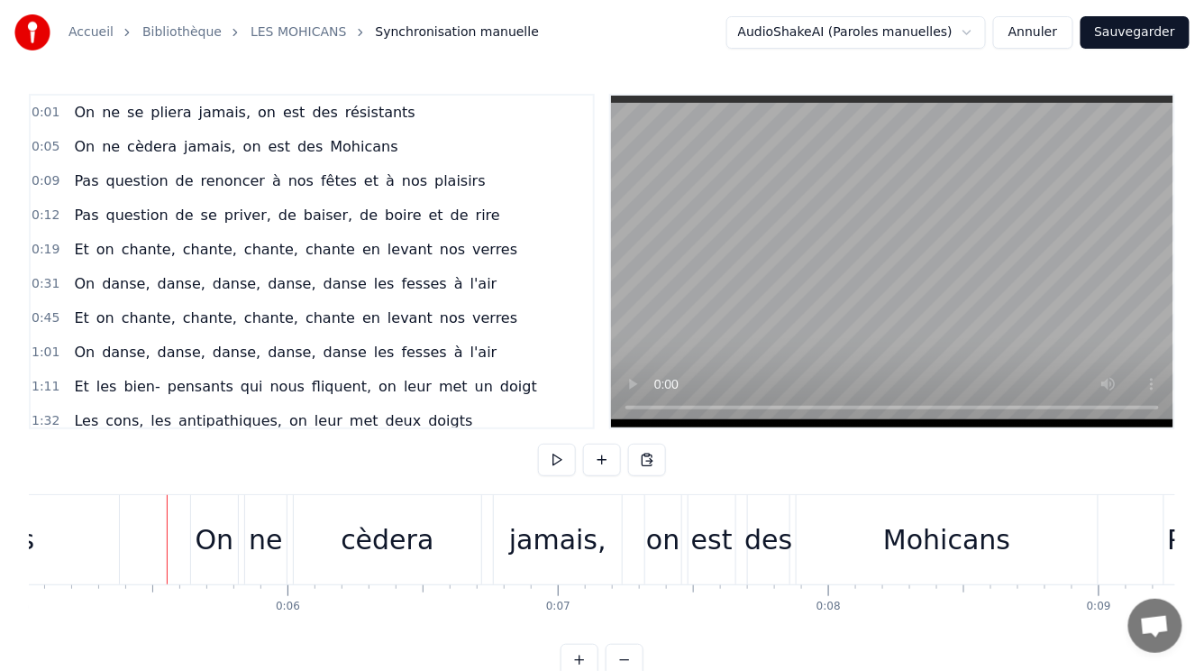
click at [83, 139] on span "On" at bounding box center [84, 146] width 24 height 21
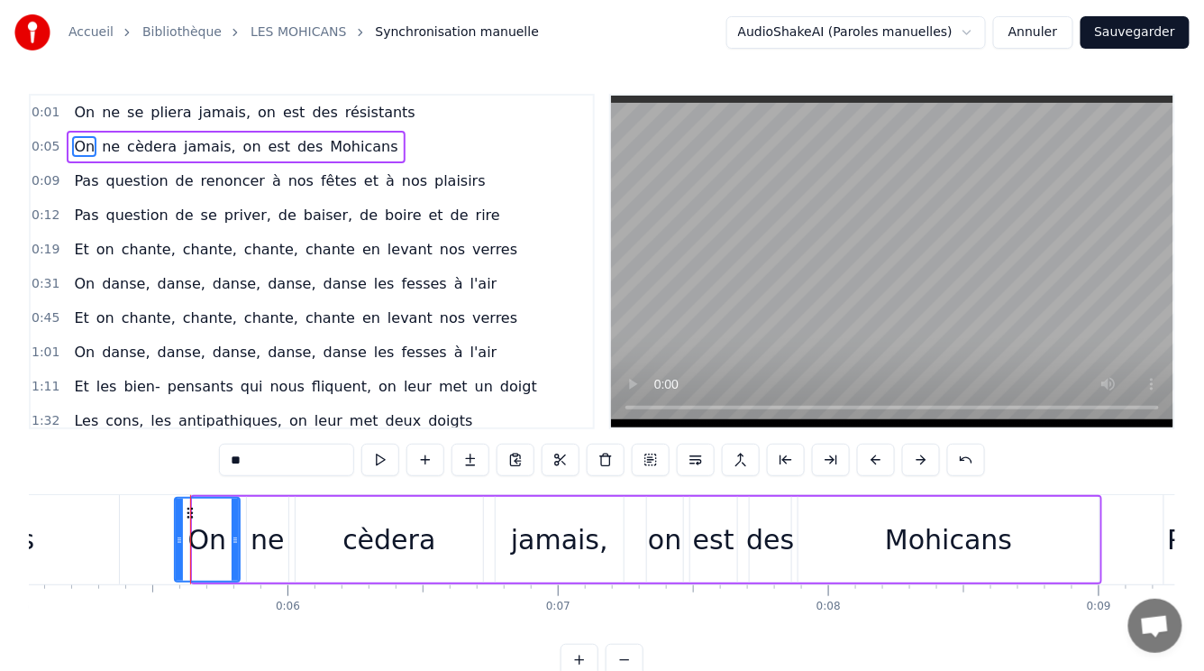
drag, startPoint x: 192, startPoint y: 548, endPoint x: 174, endPoint y: 550, distance: 18.1
click at [176, 550] on div at bounding box center [179, 539] width 7 height 82
click at [125, 148] on span "cèdera" at bounding box center [151, 146] width 53 height 21
type input "******"
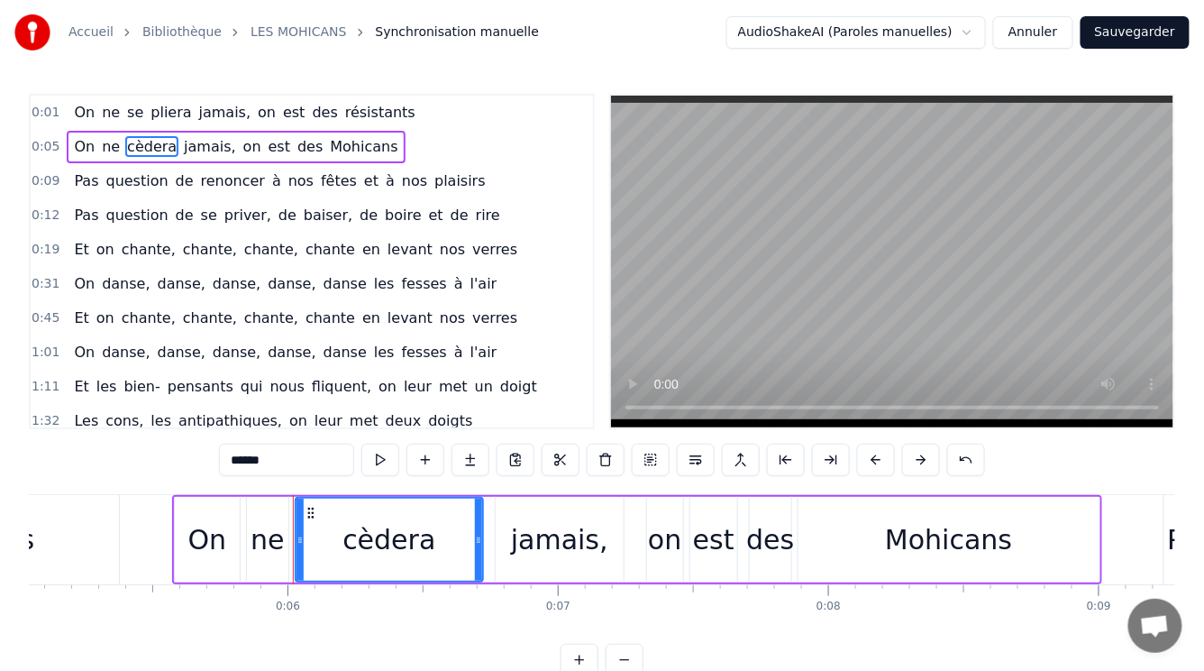
click at [1046, 38] on button "Annuler" at bounding box center [1032, 32] width 79 height 32
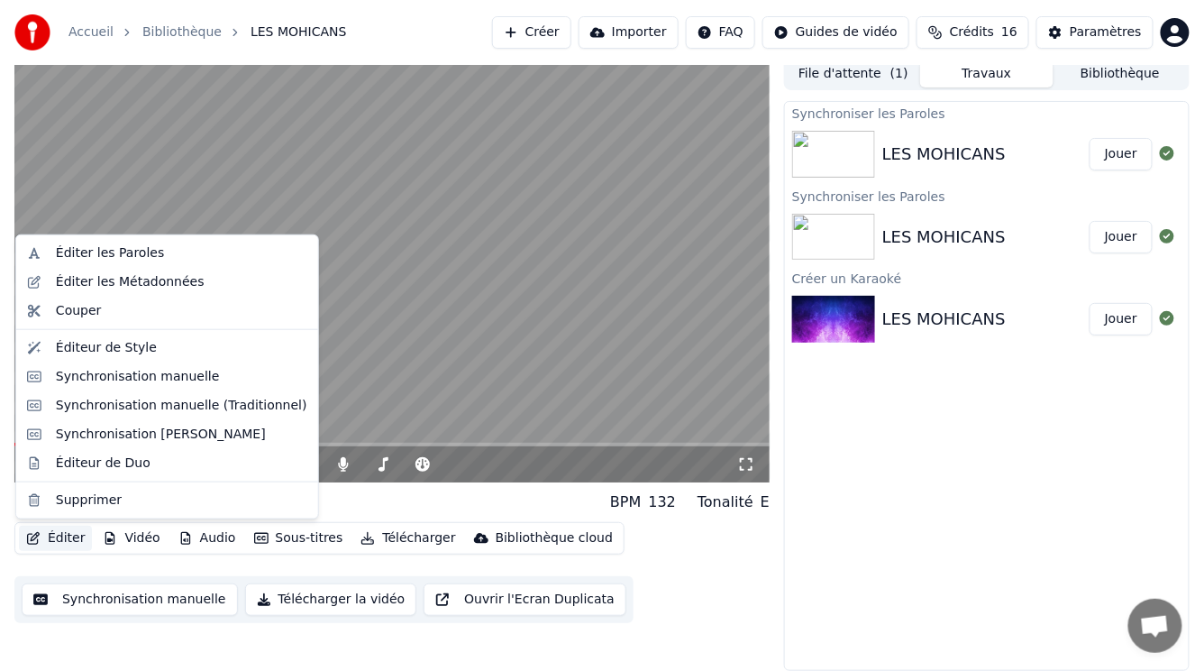
click at [51, 541] on button "Éditer" at bounding box center [55, 538] width 73 height 25
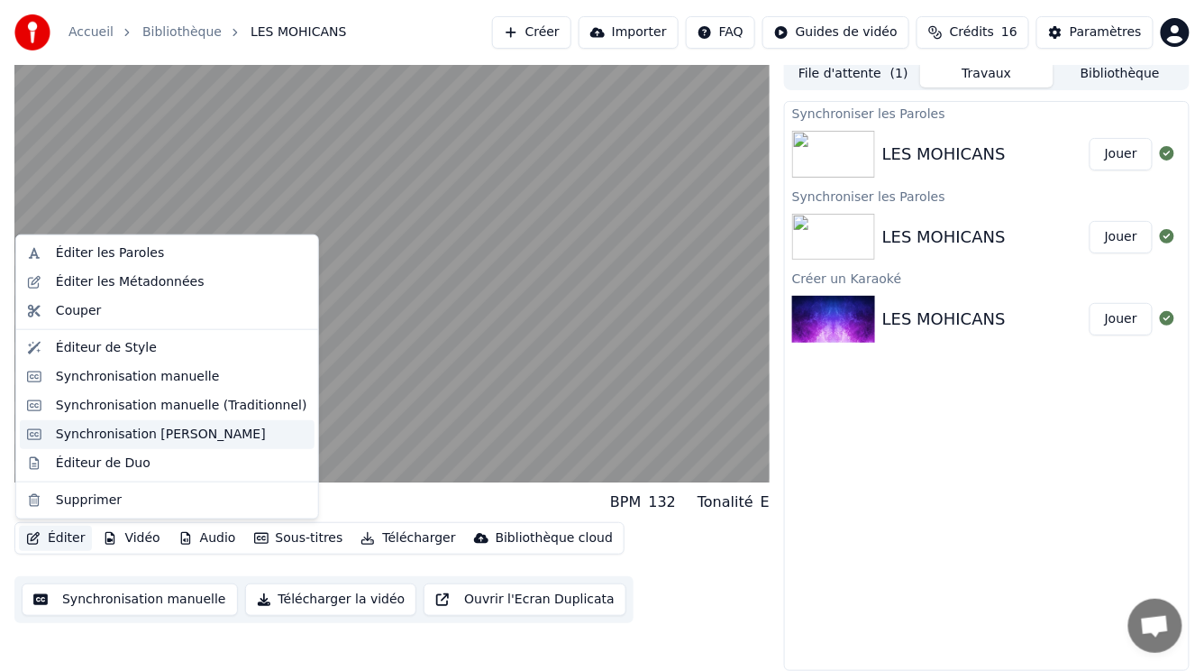
click at [133, 433] on div "Synchronisation [PERSON_NAME]" at bounding box center [161, 434] width 210 height 18
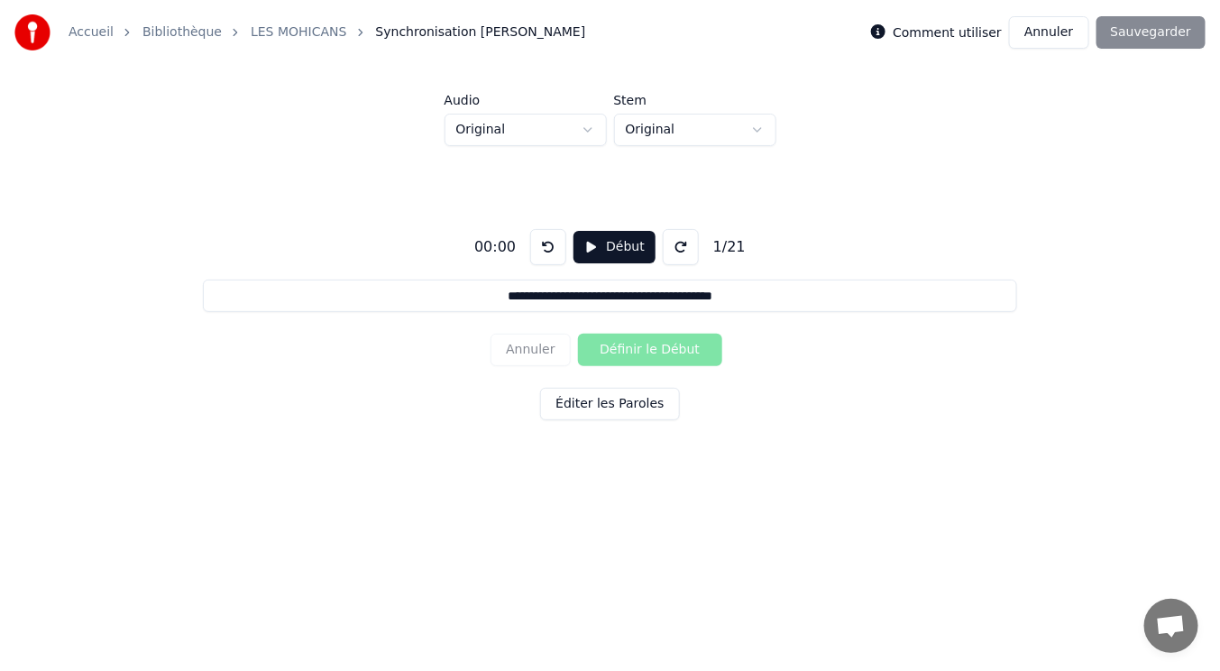
click at [587, 244] on button "Début" at bounding box center [614, 247] width 82 height 32
click at [587, 244] on button "Pause" at bounding box center [614, 247] width 80 height 32
click at [1060, 46] on button "Annuler" at bounding box center [1048, 32] width 79 height 32
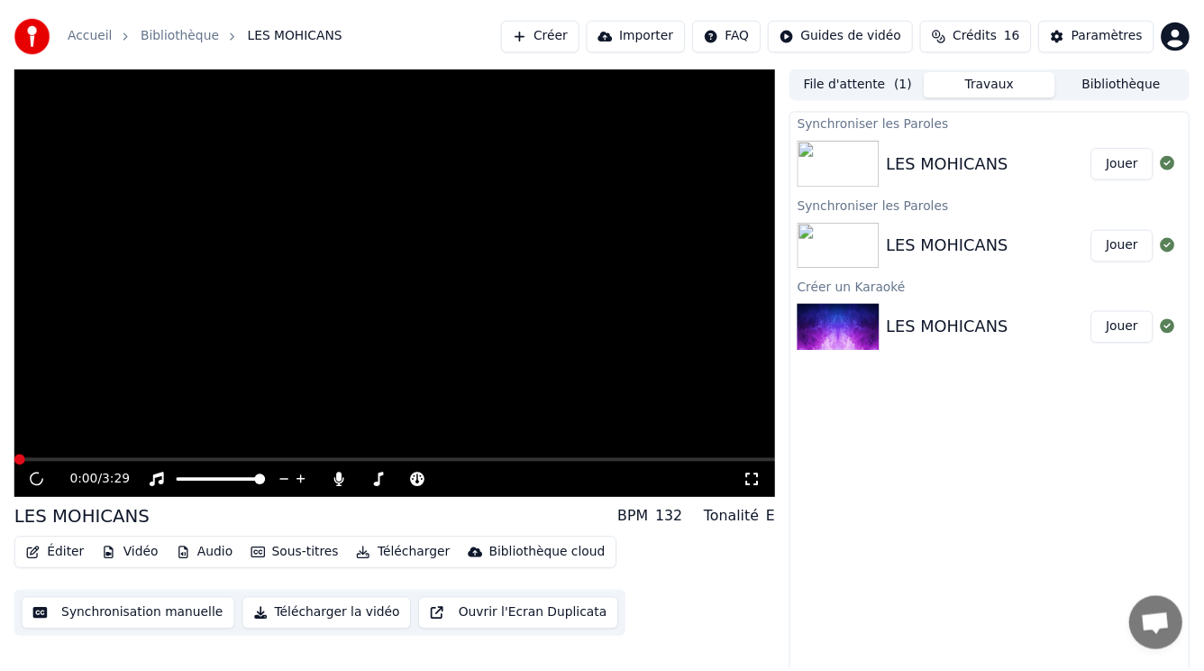
scroll to position [7, 0]
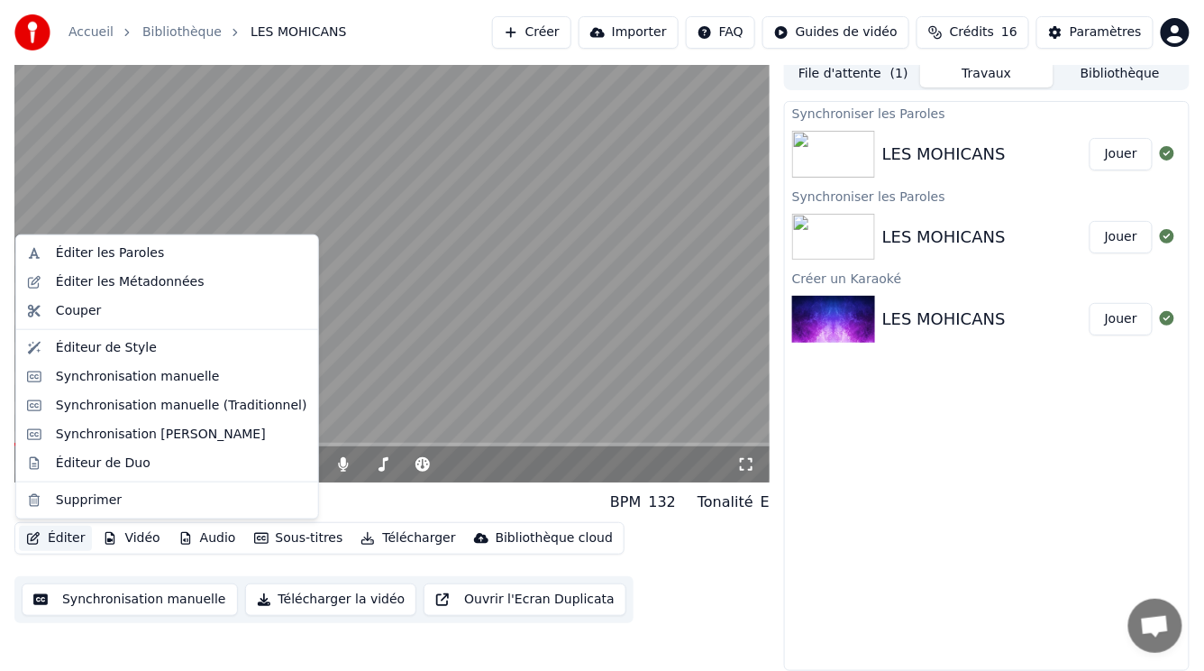
click at [71, 541] on button "Éditer" at bounding box center [55, 538] width 73 height 25
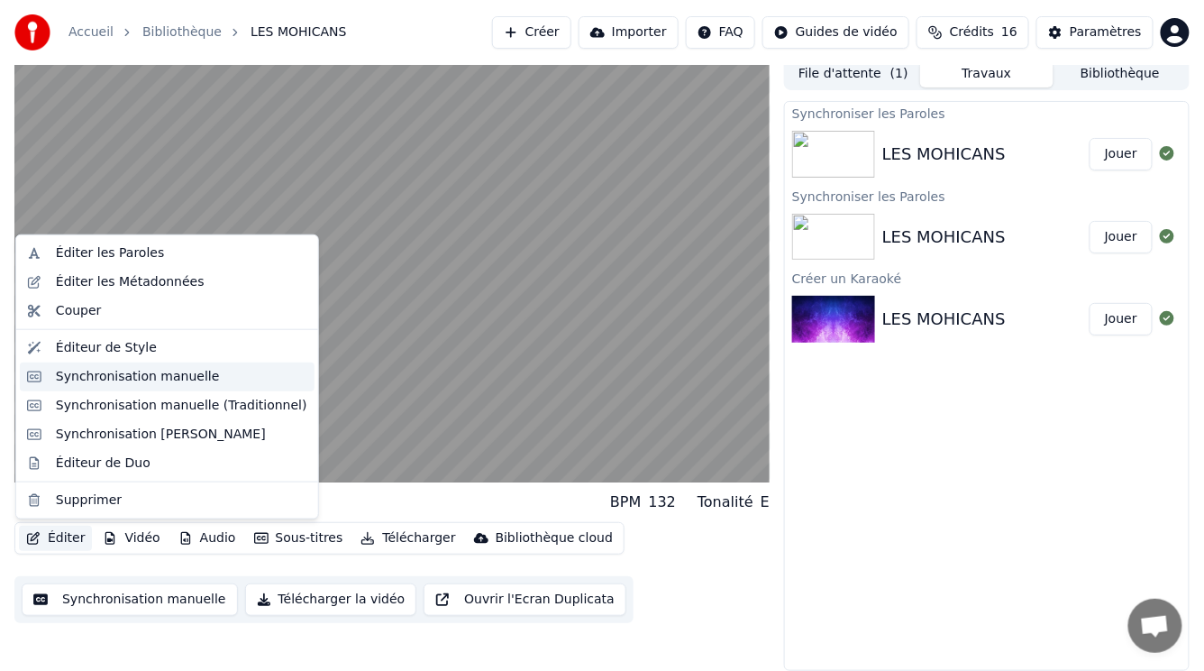
click at [99, 379] on div "Synchronisation manuelle" at bounding box center [138, 377] width 164 height 18
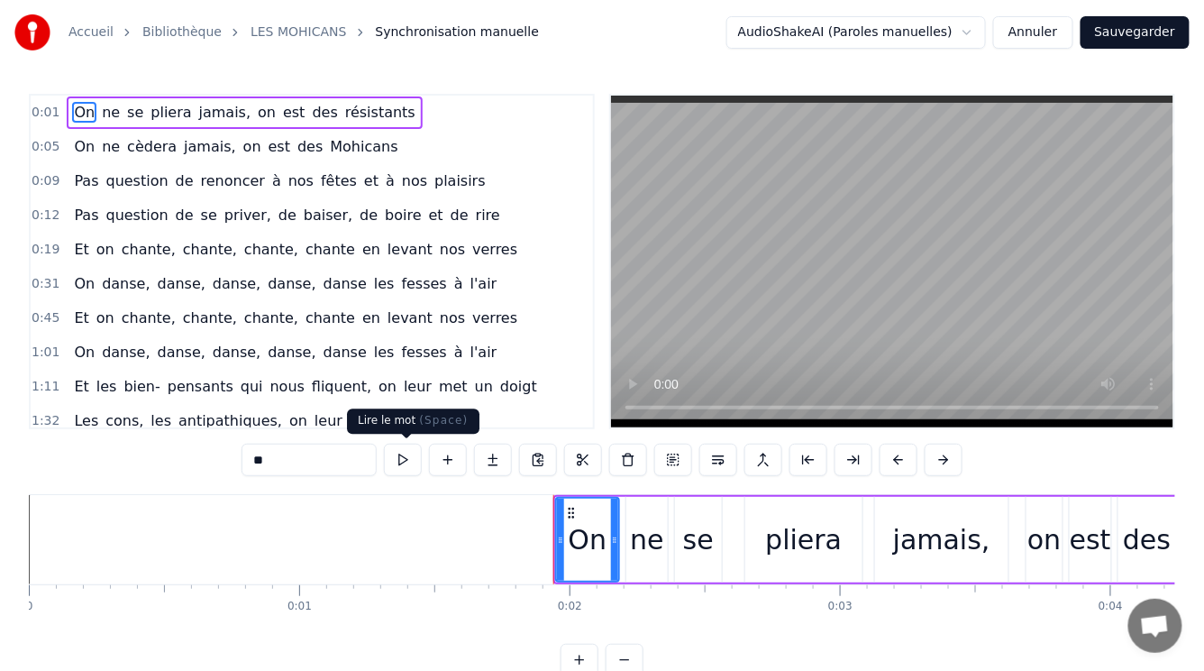
click at [407, 462] on button at bounding box center [403, 460] width 38 height 32
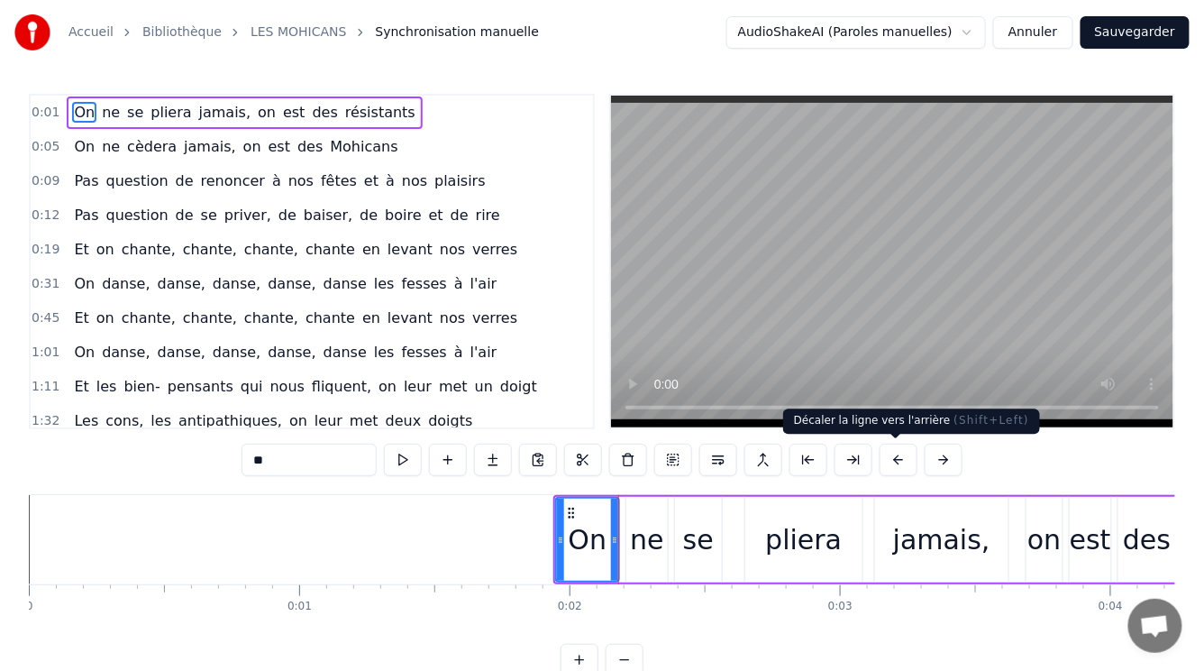
click at [897, 459] on button at bounding box center [899, 460] width 38 height 32
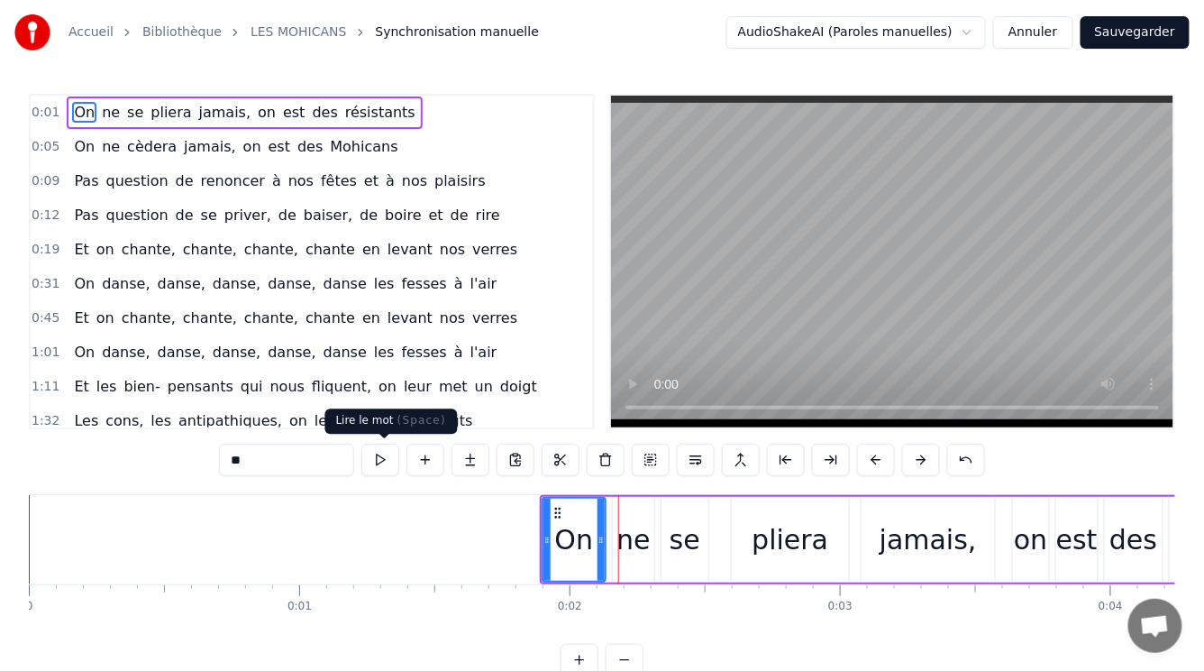
click at [384, 461] on button at bounding box center [380, 460] width 38 height 32
click at [153, 110] on span "pliera" at bounding box center [171, 112] width 44 height 21
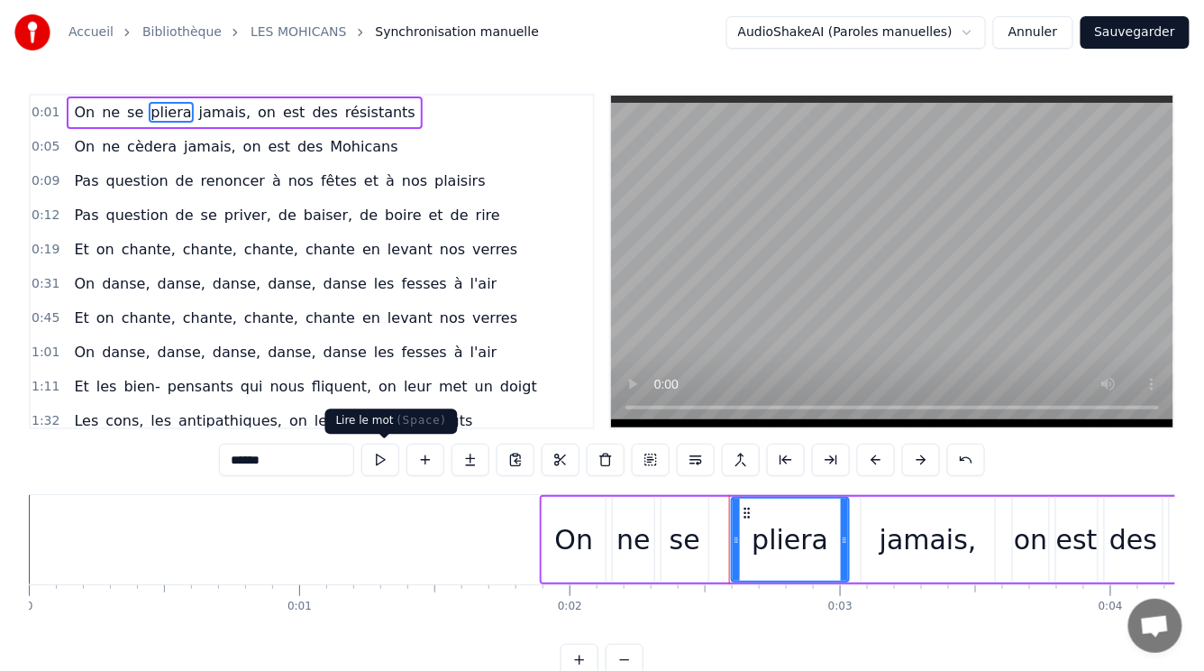
click at [380, 453] on button at bounding box center [380, 460] width 38 height 32
click at [197, 115] on span "jamais," at bounding box center [225, 112] width 56 height 21
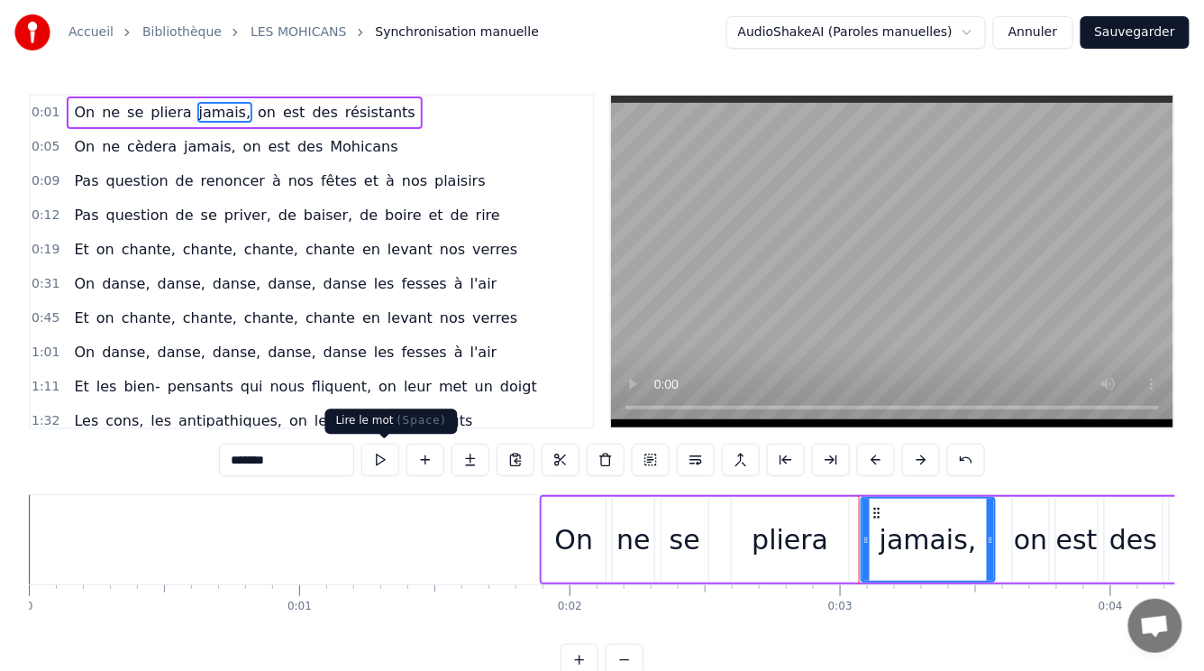
click at [380, 459] on button at bounding box center [380, 460] width 38 height 32
click at [133, 142] on span "cèdera" at bounding box center [151, 146] width 53 height 21
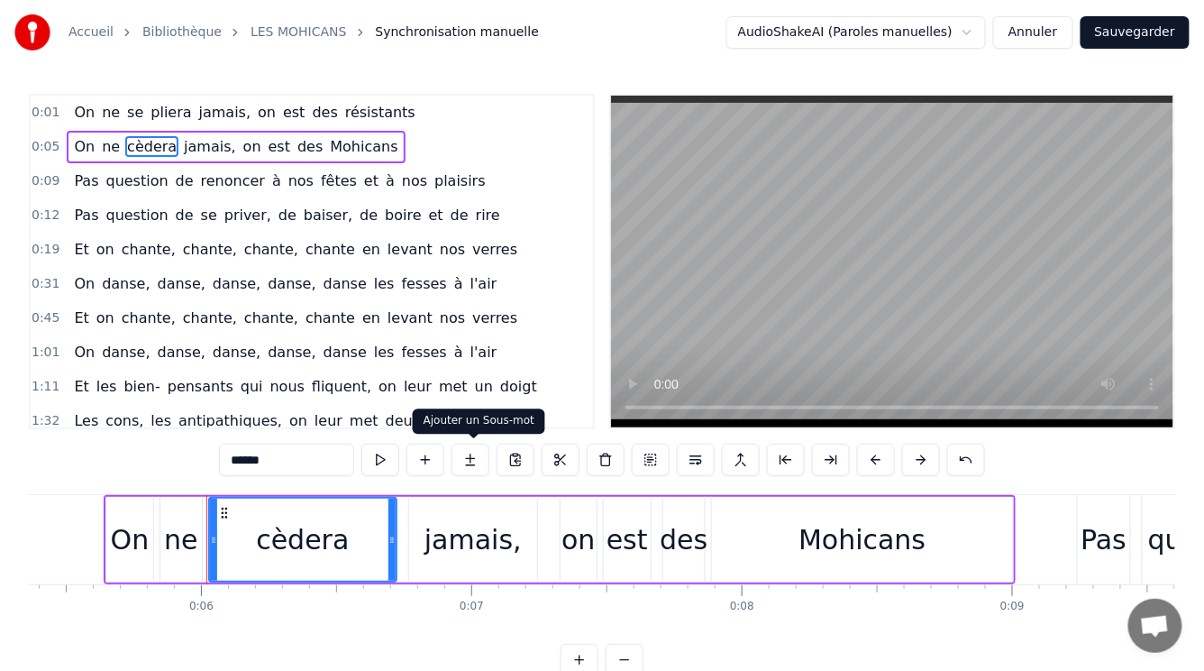
scroll to position [0, 1537]
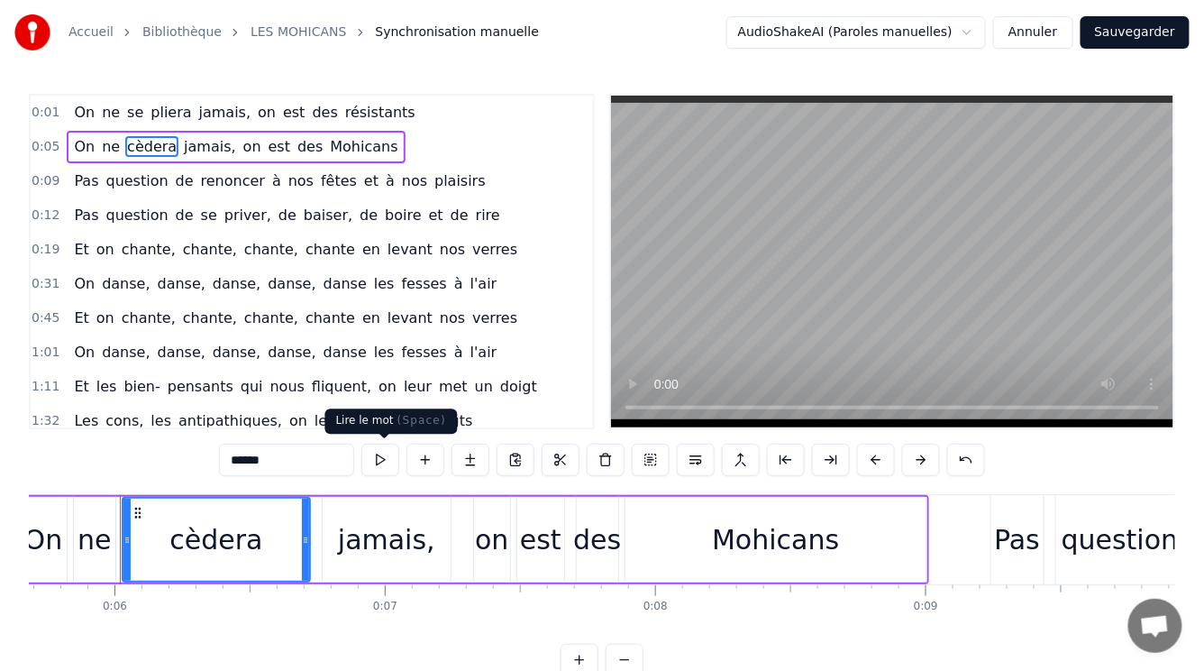
click at [380, 456] on button at bounding box center [380, 460] width 38 height 32
click at [328, 146] on span "Mohicans" at bounding box center [363, 146] width 71 height 21
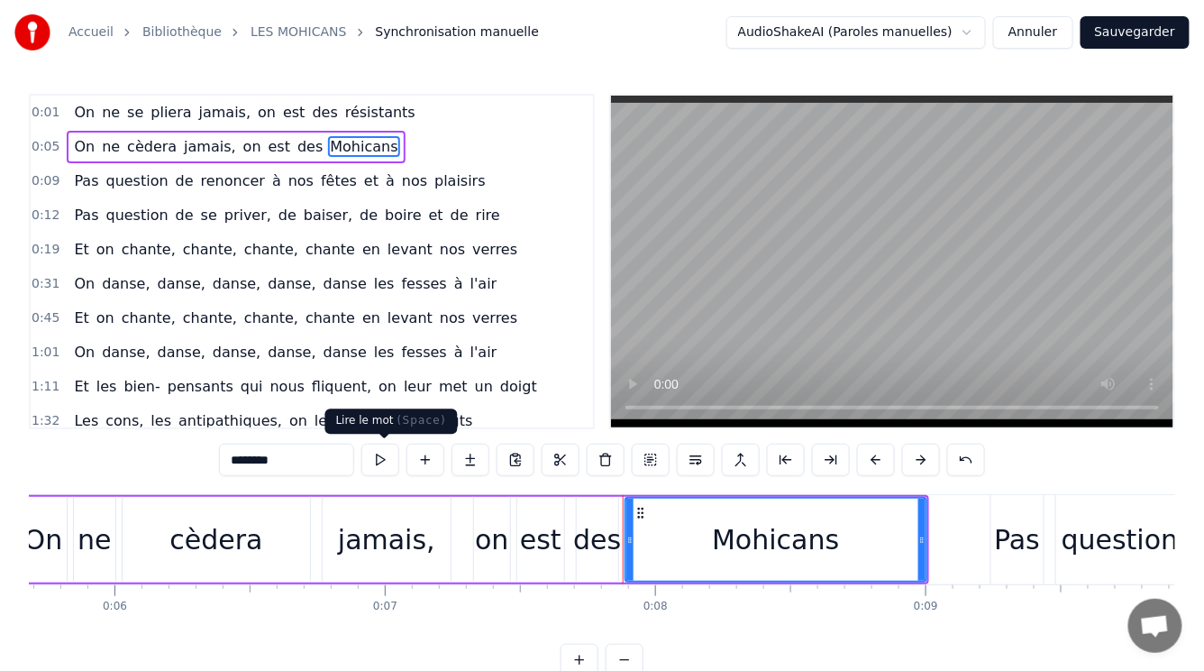
click at [378, 461] on button at bounding box center [380, 460] width 38 height 32
click at [74, 180] on span "Pas" at bounding box center [86, 180] width 28 height 21
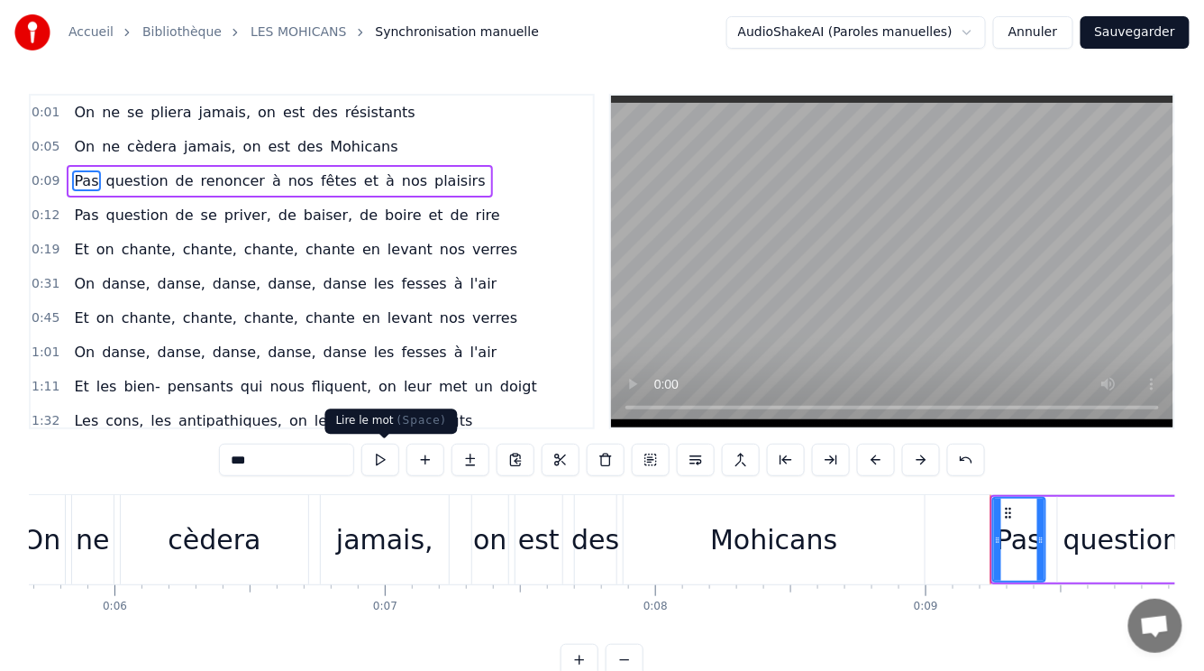
click at [384, 454] on button at bounding box center [380, 460] width 38 height 32
click at [199, 184] on span "renoncer" at bounding box center [233, 180] width 68 height 21
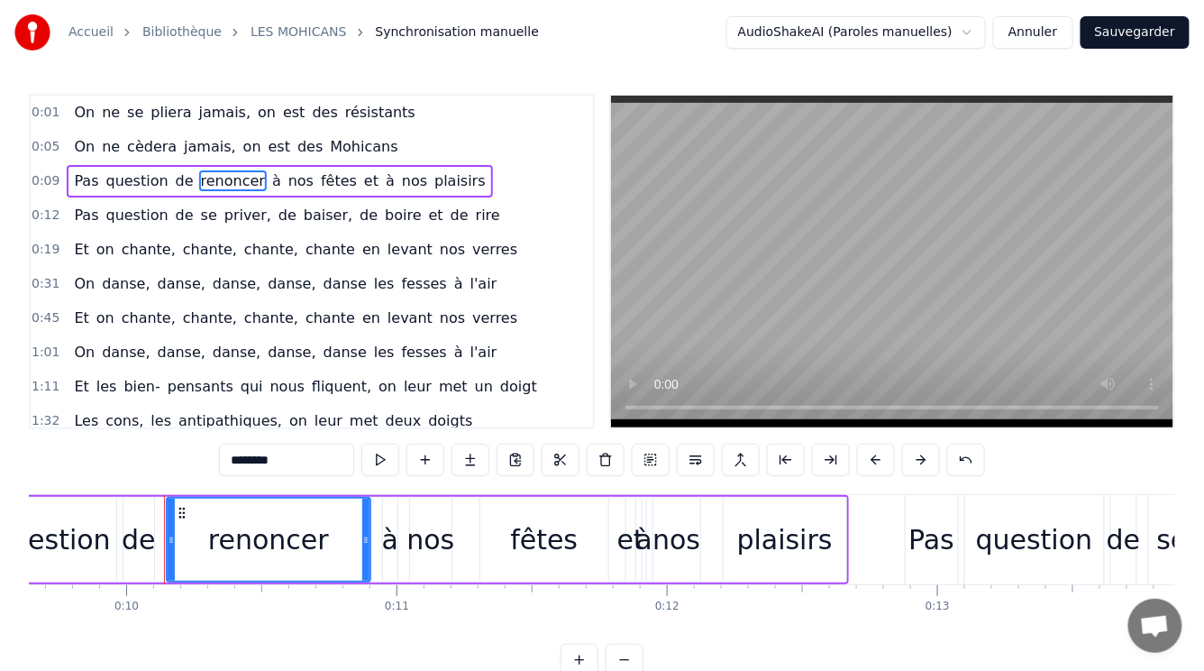
scroll to position [0, 2651]
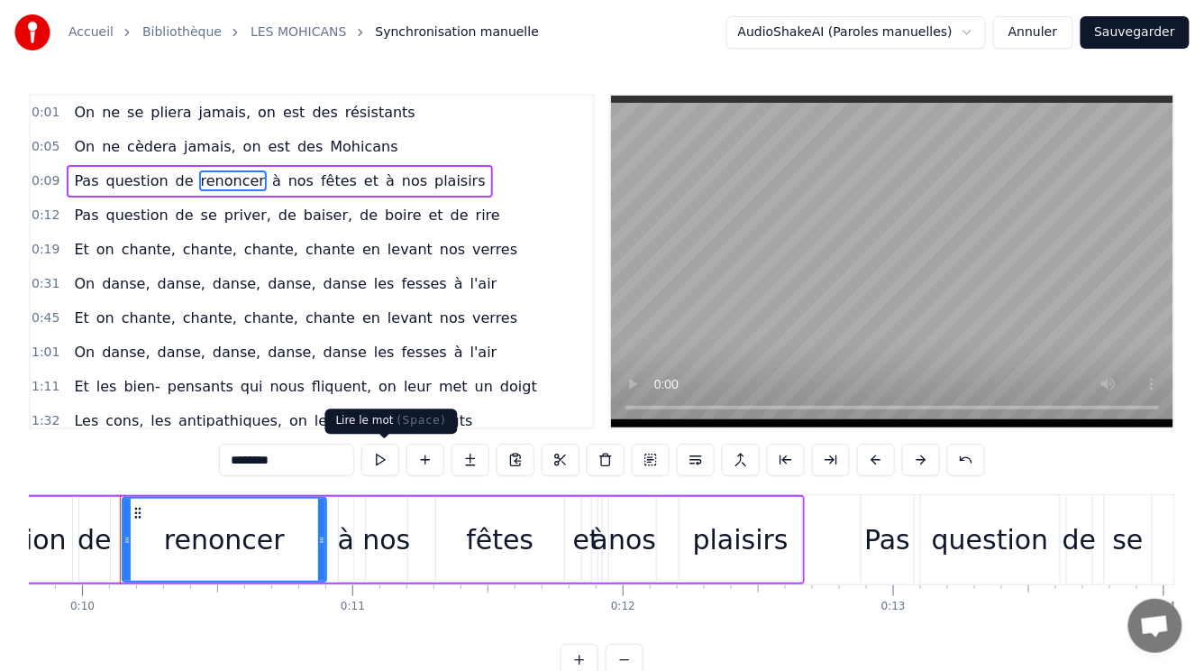
click at [383, 458] on button at bounding box center [380, 460] width 38 height 32
click at [433, 182] on span "plaisirs" at bounding box center [460, 180] width 55 height 21
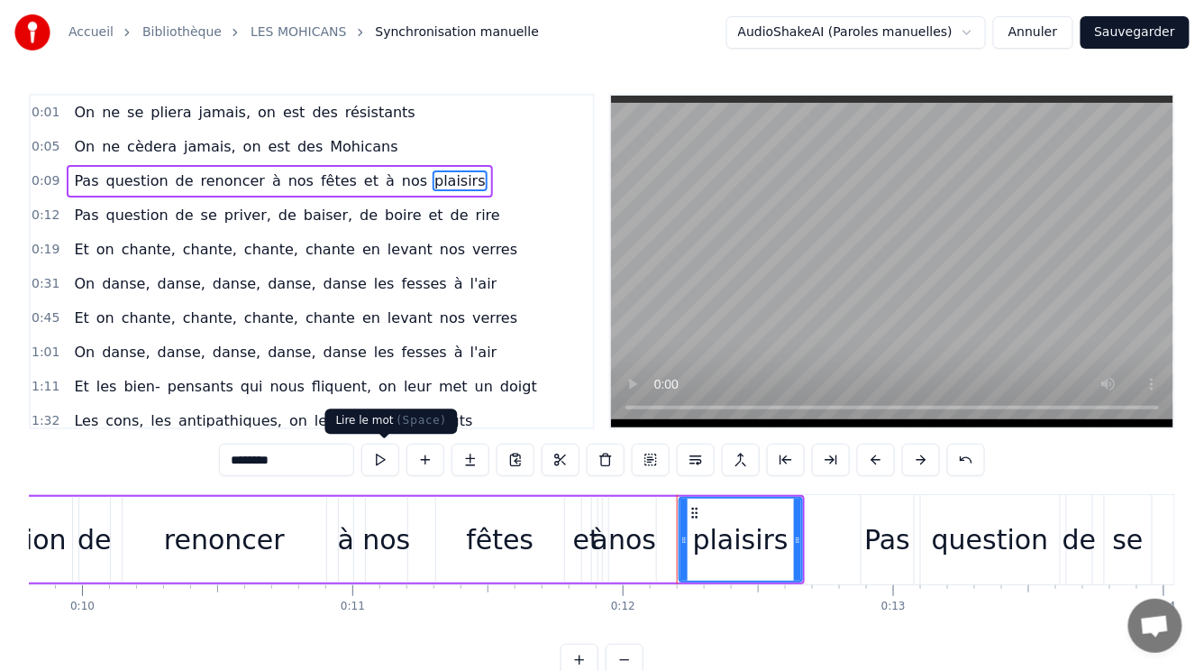
click at [380, 458] on button at bounding box center [380, 460] width 38 height 32
click at [105, 217] on span "question" at bounding box center [138, 215] width 66 height 21
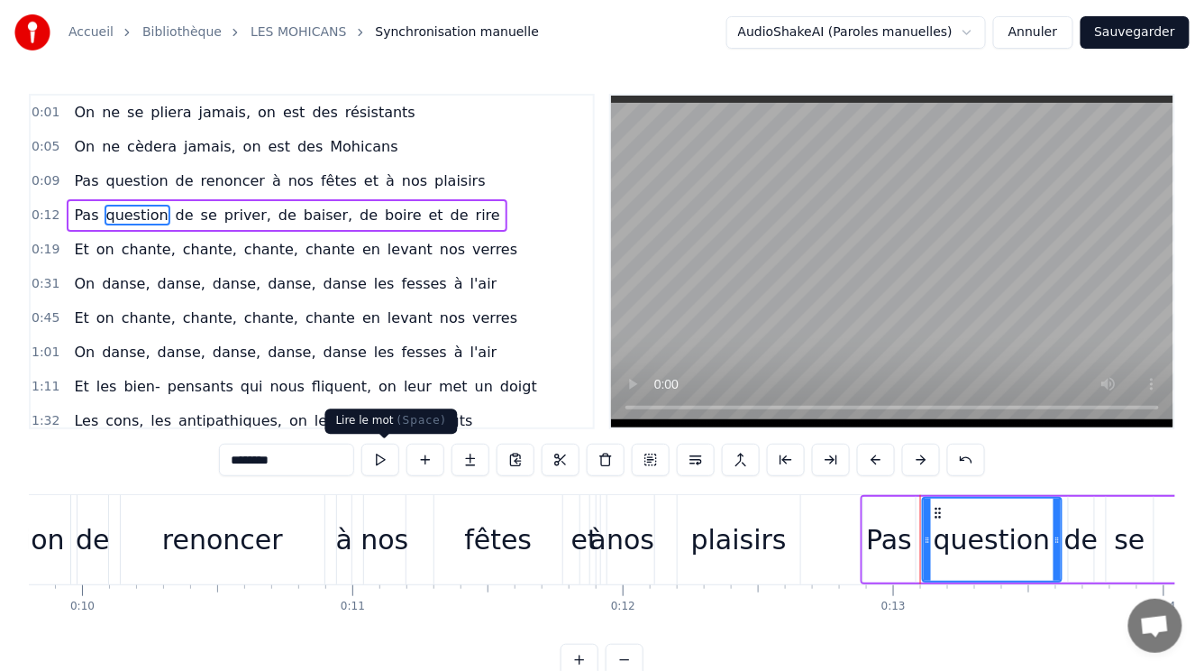
click at [377, 462] on button at bounding box center [380, 460] width 38 height 32
click at [474, 211] on span "rire" at bounding box center [488, 215] width 28 height 21
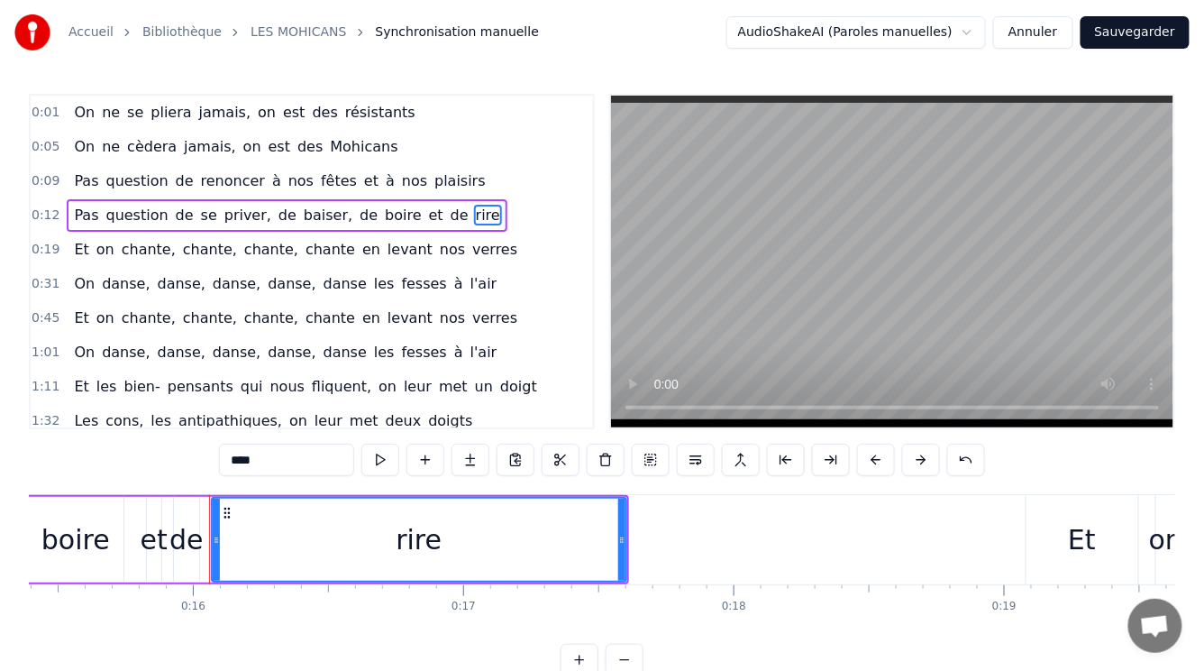
scroll to position [0, 4252]
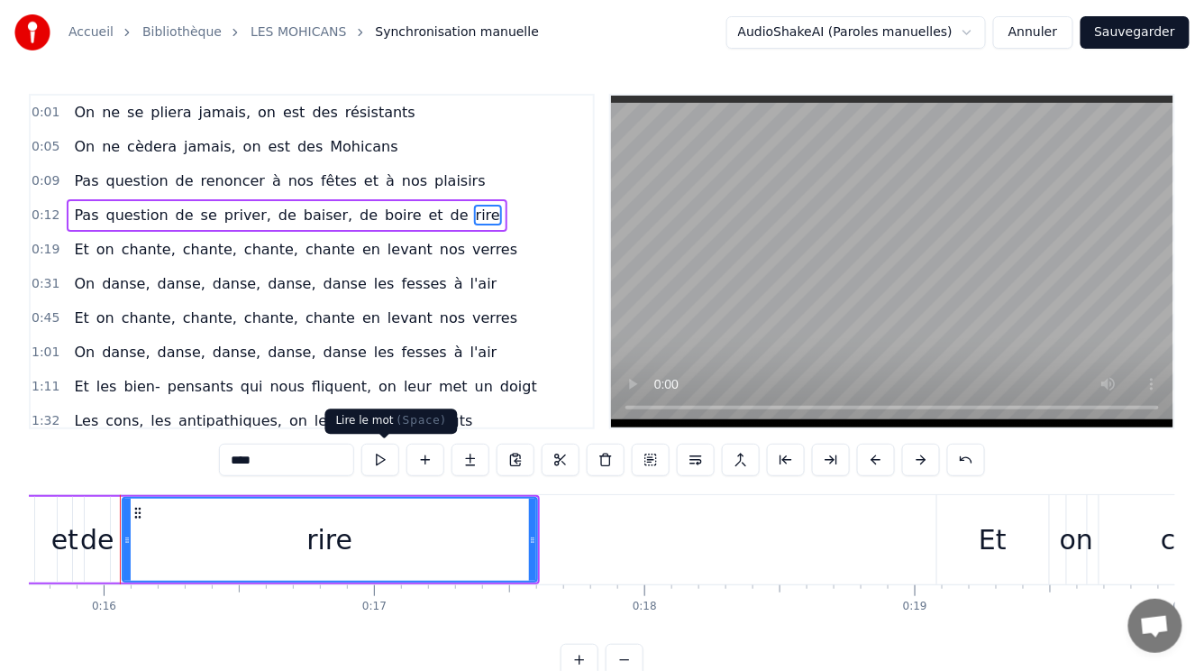
click at [369, 461] on button at bounding box center [380, 460] width 38 height 32
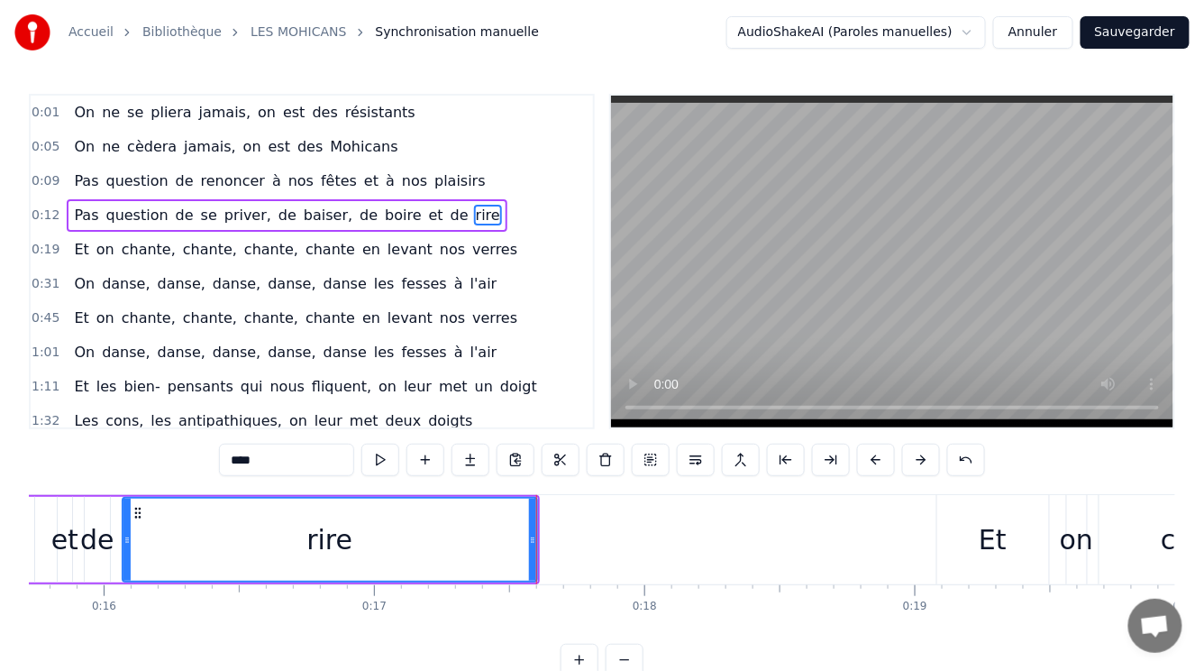
click at [77, 242] on span "Et" at bounding box center [81, 249] width 18 height 21
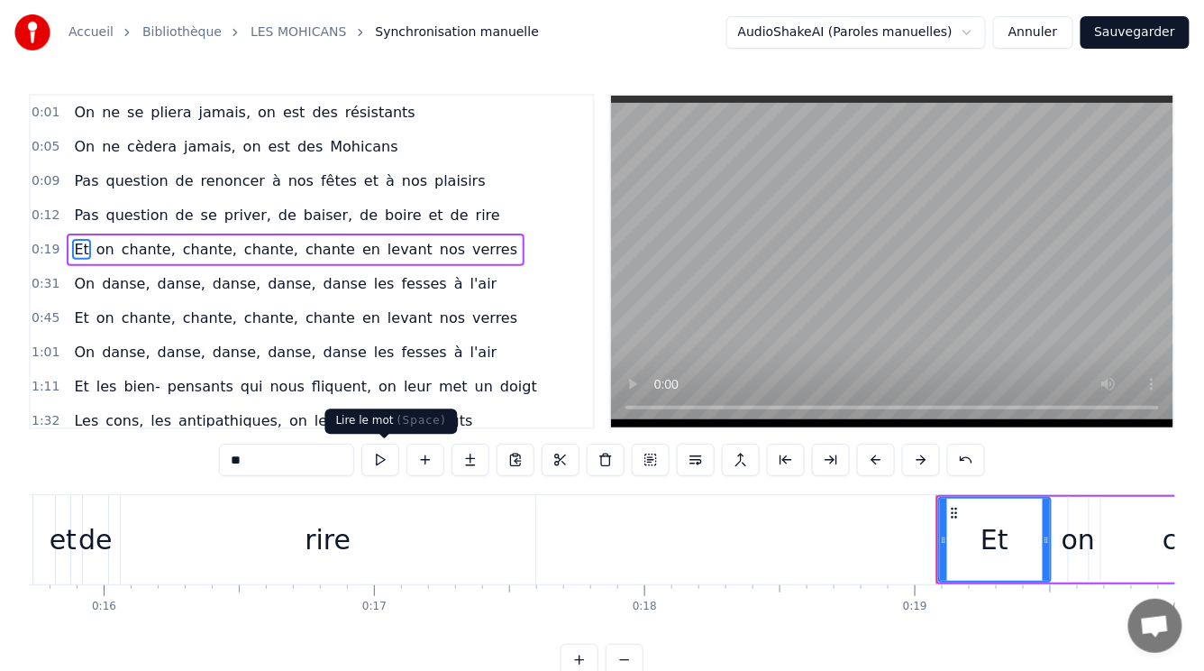
click at [376, 463] on button at bounding box center [380, 460] width 38 height 32
click at [142, 245] on span "chante," at bounding box center [149, 249] width 58 height 21
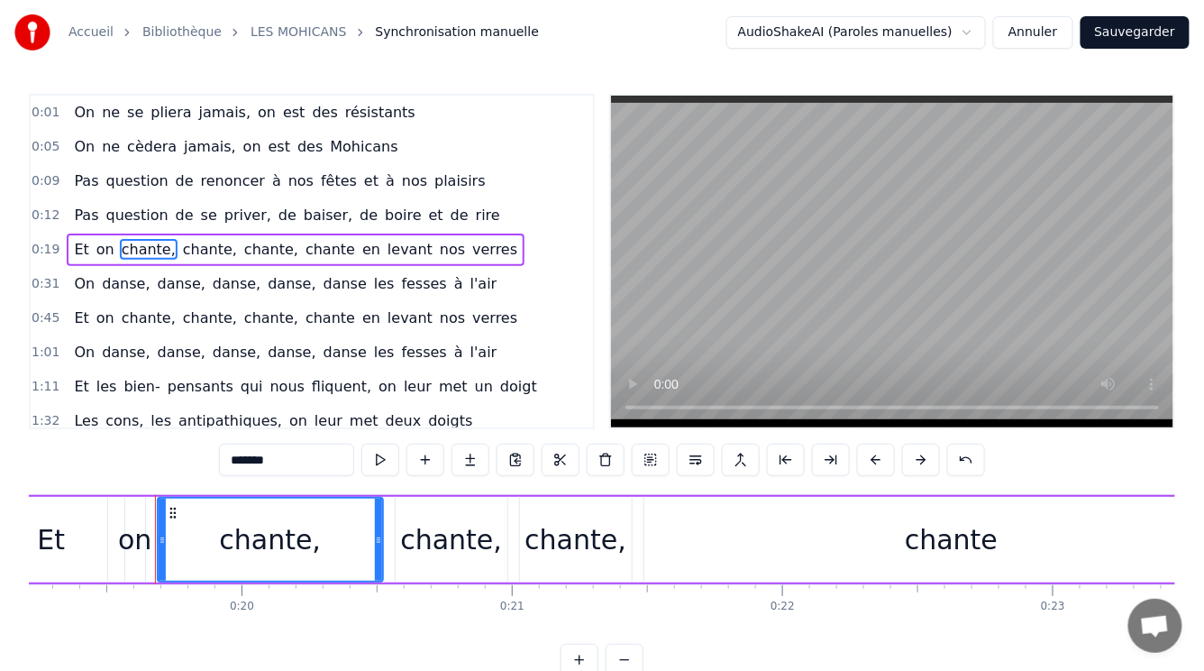
scroll to position [0, 5231]
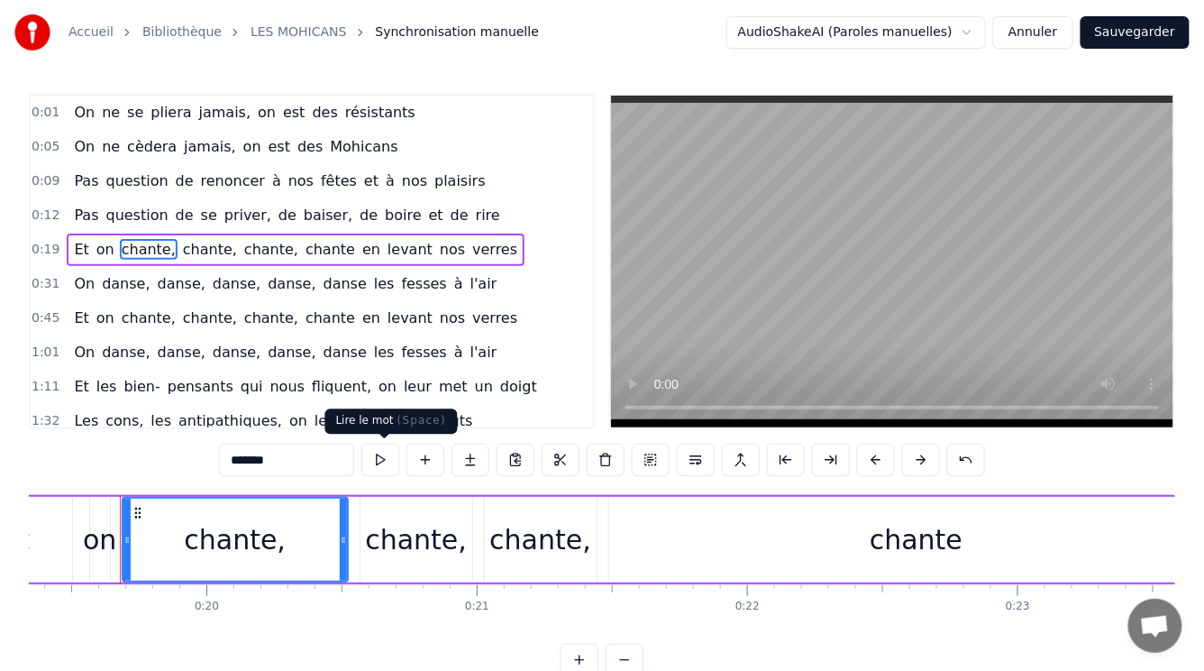
click at [382, 464] on button at bounding box center [380, 460] width 38 height 32
click at [182, 243] on span "chante," at bounding box center [210, 249] width 58 height 21
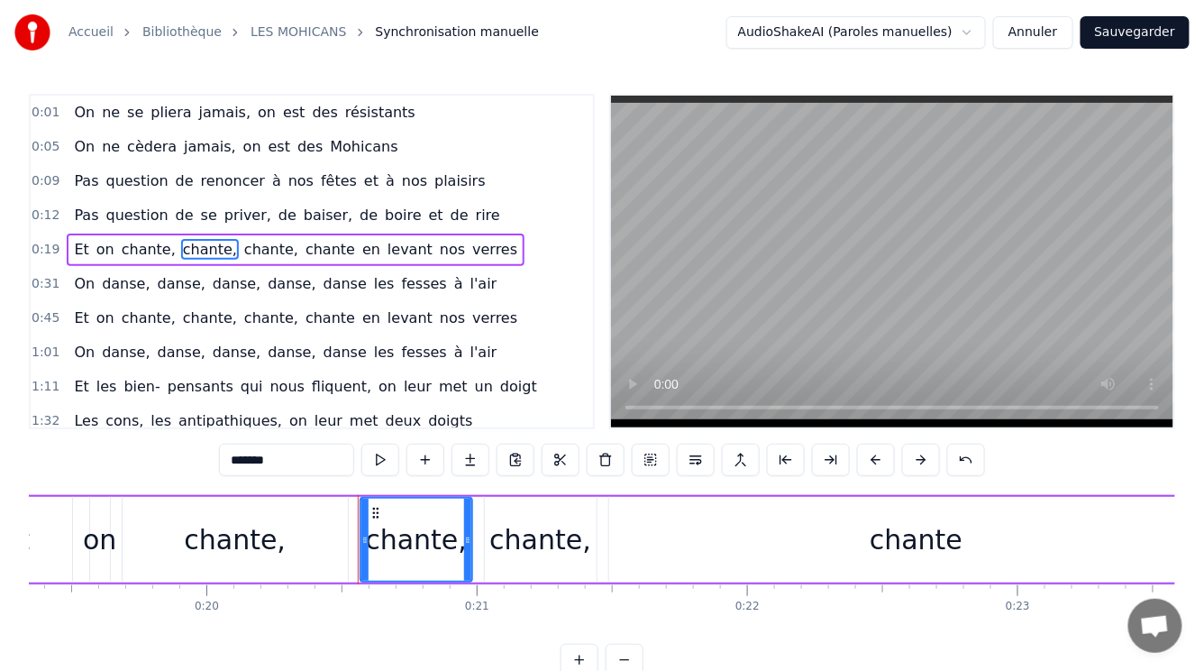
click at [471, 246] on span "verres" at bounding box center [495, 249] width 49 height 21
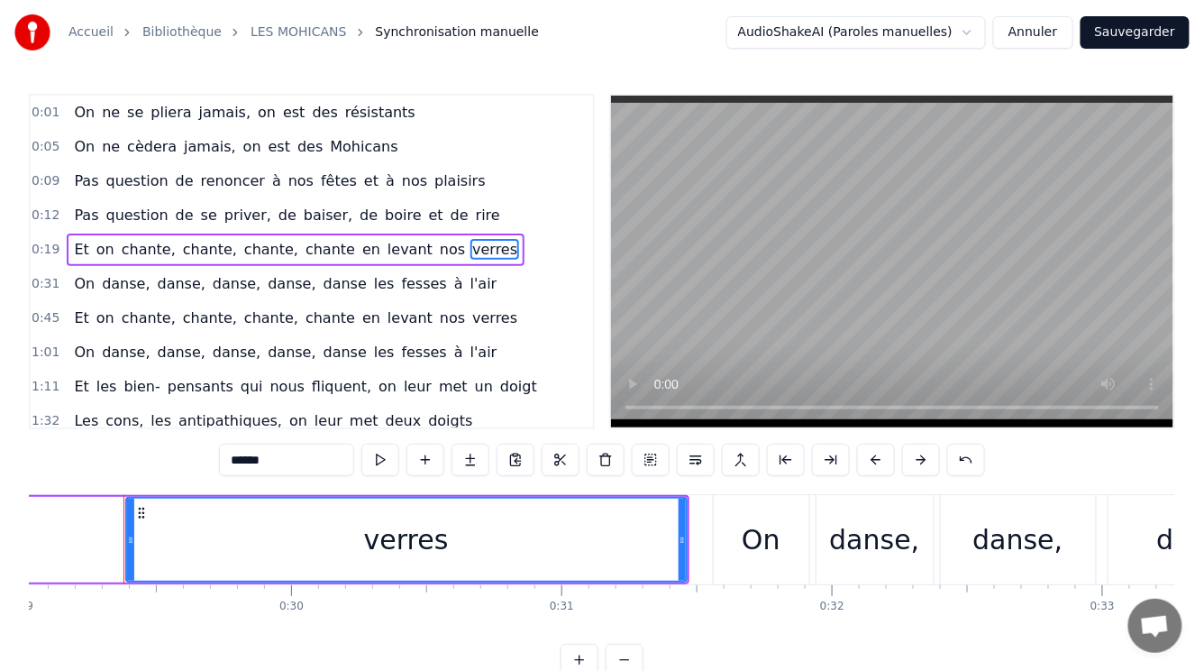
scroll to position [0, 7854]
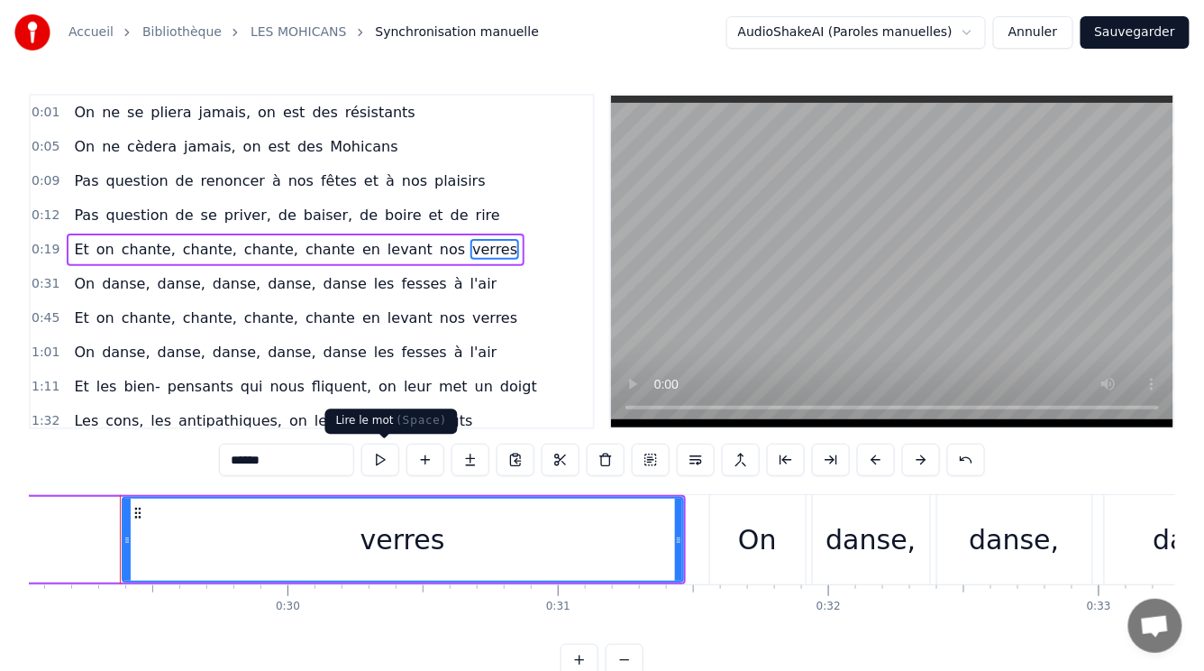
click at [382, 460] on button at bounding box center [380, 460] width 38 height 32
click at [95, 240] on span "on" at bounding box center [106, 249] width 22 height 21
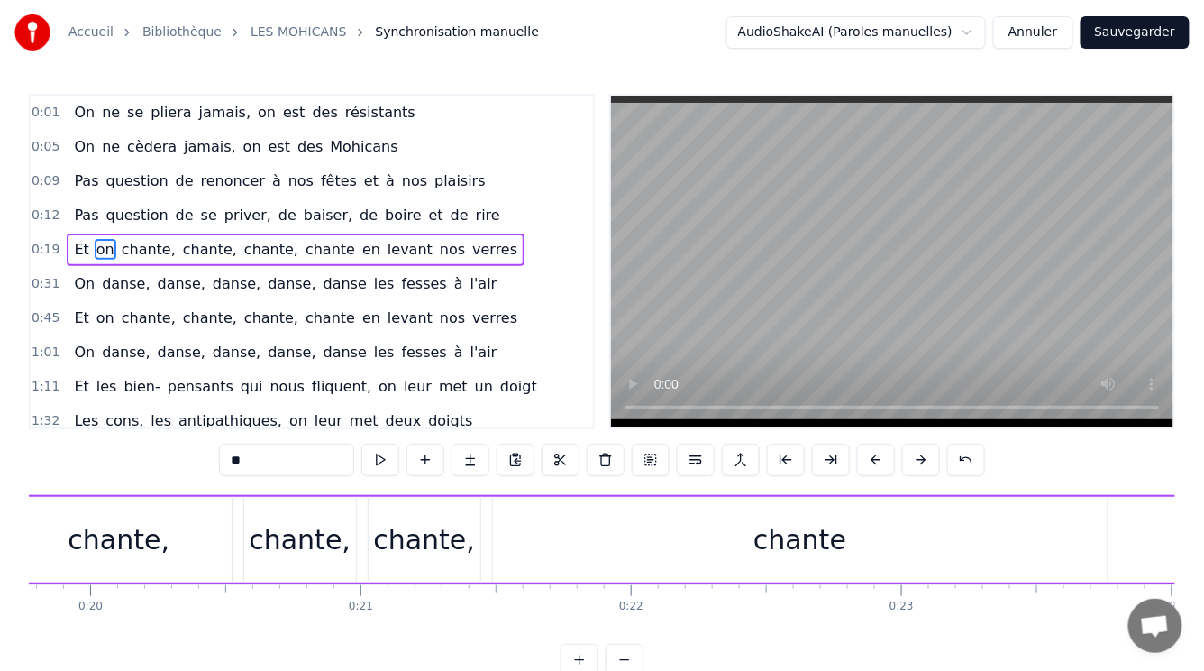
scroll to position [0, 5199]
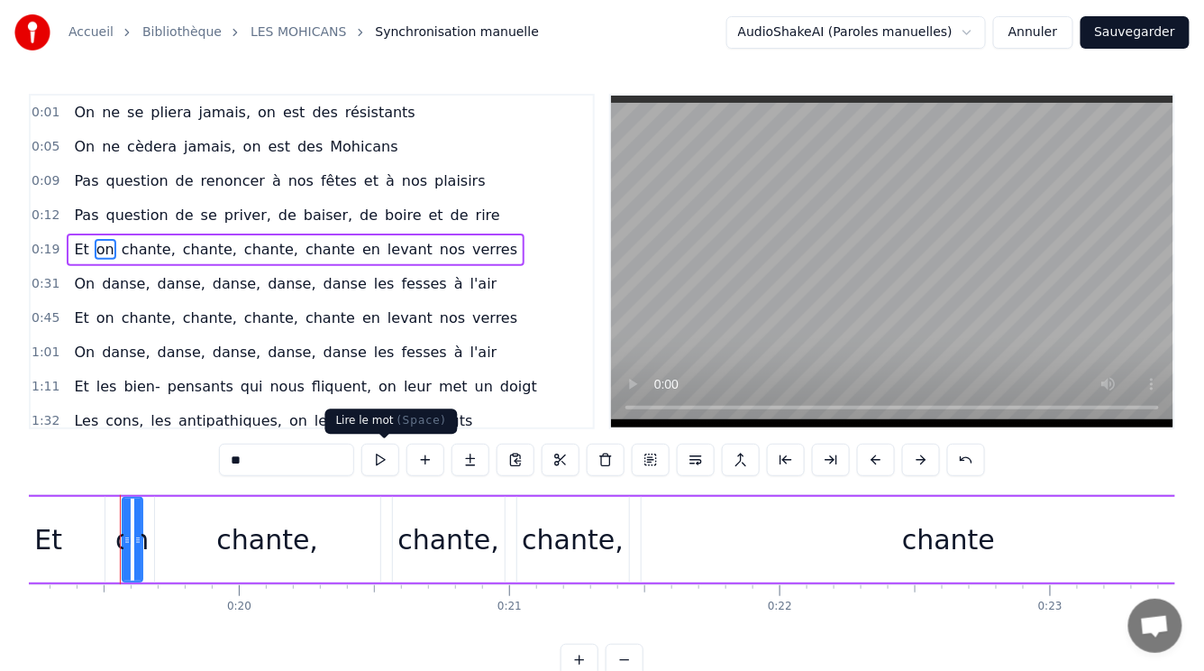
click at [380, 459] on button at bounding box center [380, 460] width 38 height 32
click at [125, 239] on span "chante," at bounding box center [149, 249] width 58 height 21
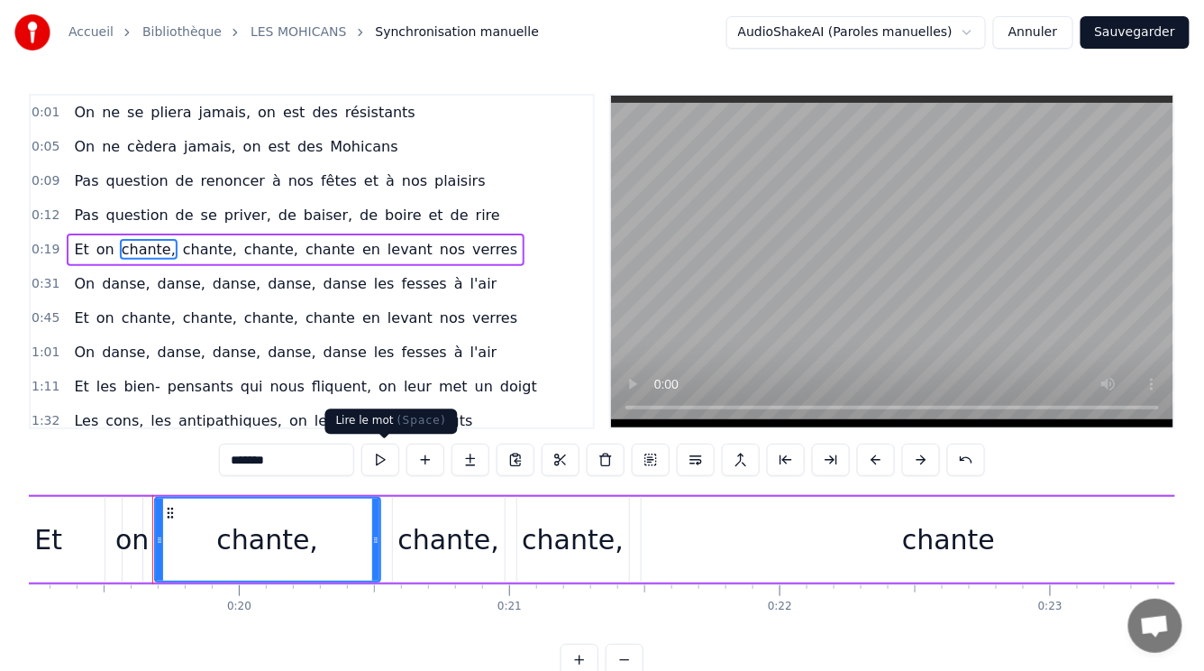
click at [386, 455] on button at bounding box center [380, 460] width 38 height 32
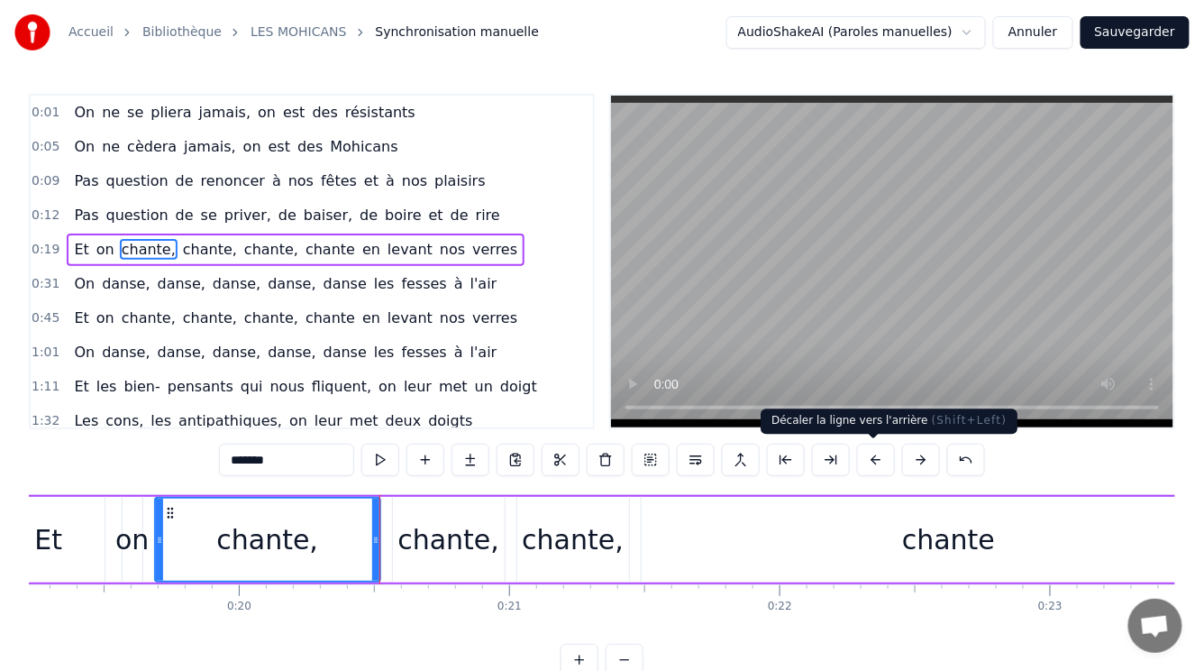
click at [873, 457] on button at bounding box center [876, 460] width 38 height 32
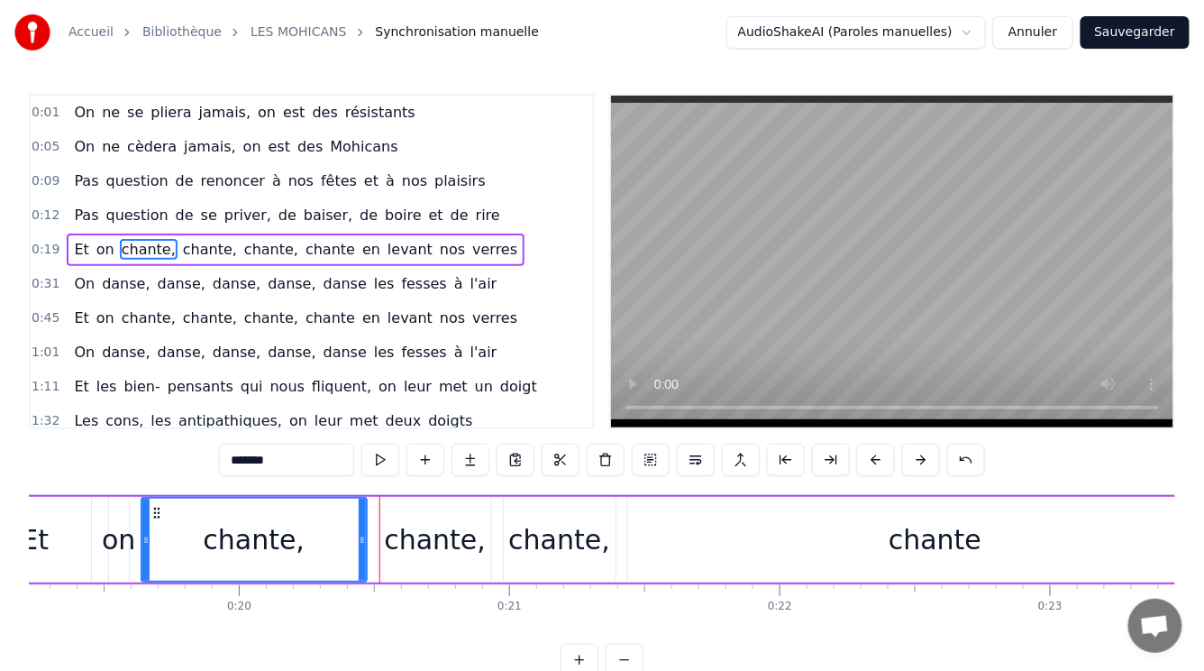
click at [95, 241] on span "on" at bounding box center [106, 249] width 22 height 21
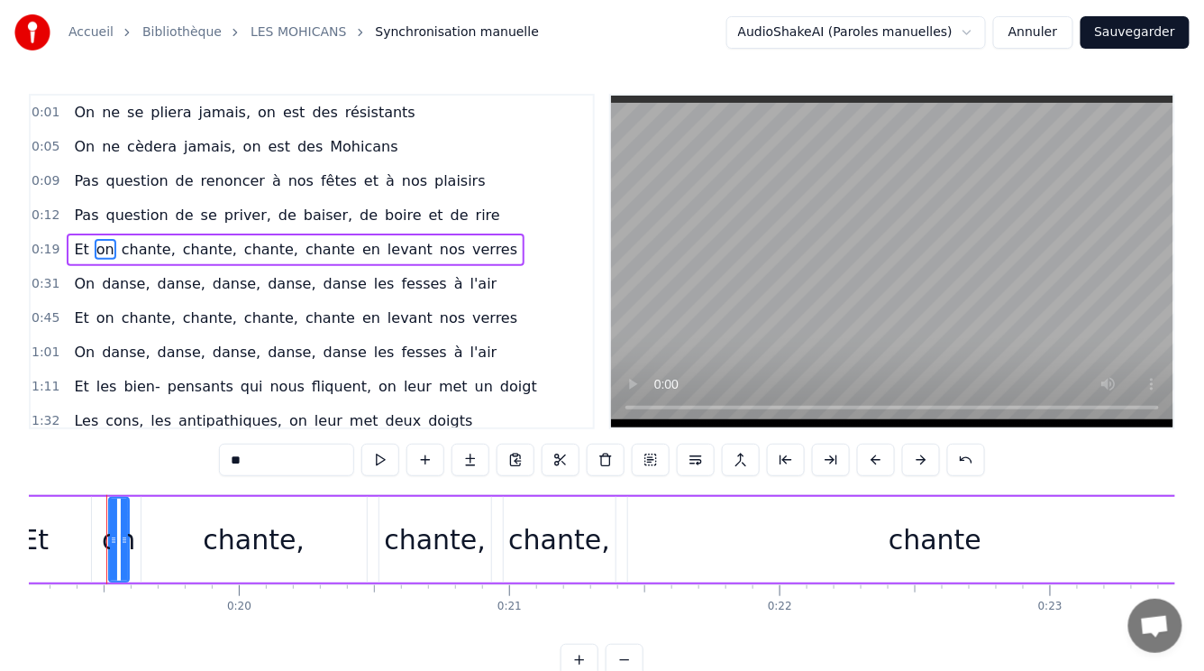
scroll to position [0, 5185]
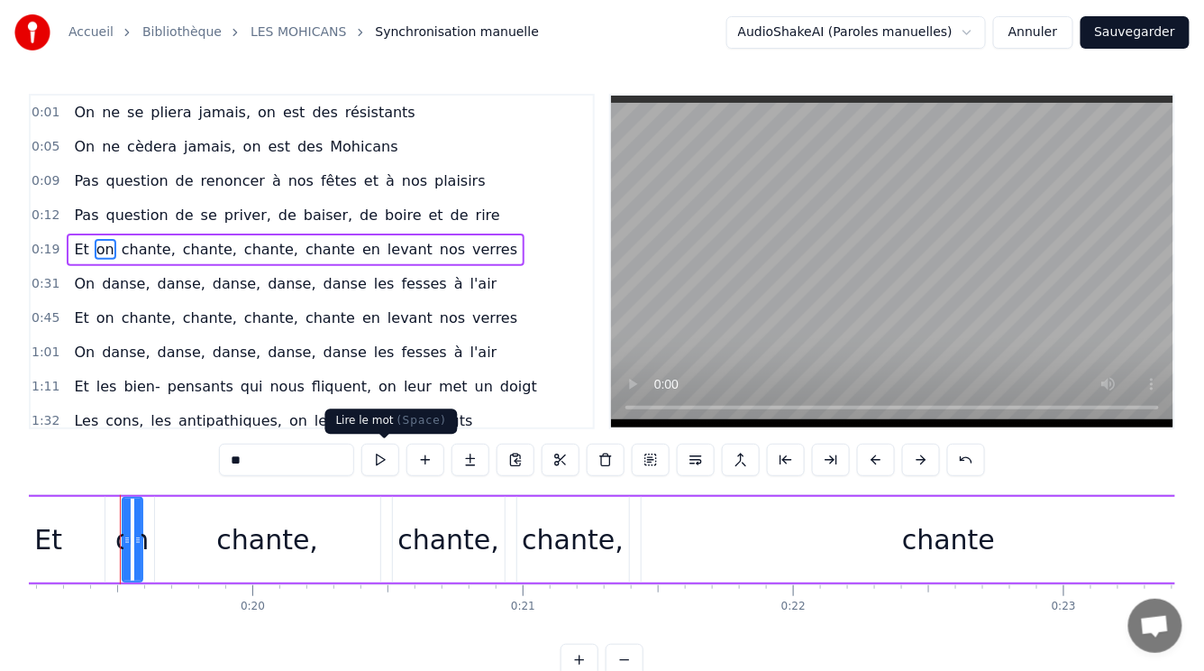
click at [386, 459] on button at bounding box center [380, 460] width 38 height 32
click at [133, 246] on span "chante," at bounding box center [149, 249] width 58 height 21
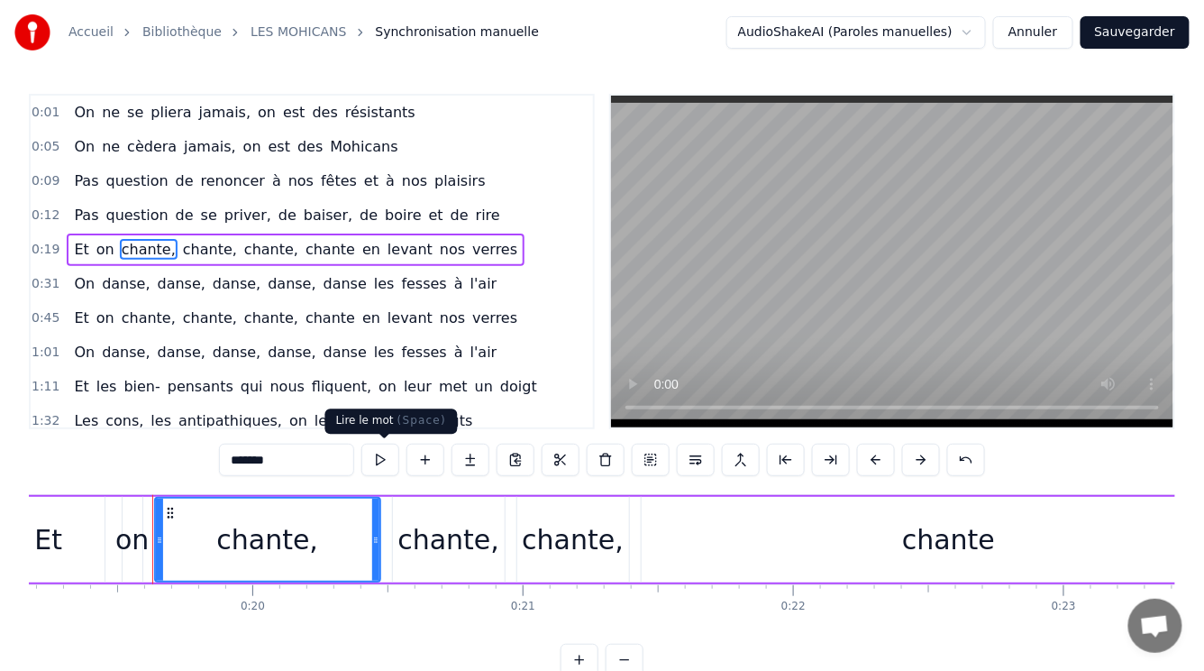
click at [380, 462] on button at bounding box center [380, 460] width 38 height 32
click at [181, 239] on span "chante," at bounding box center [210, 249] width 58 height 21
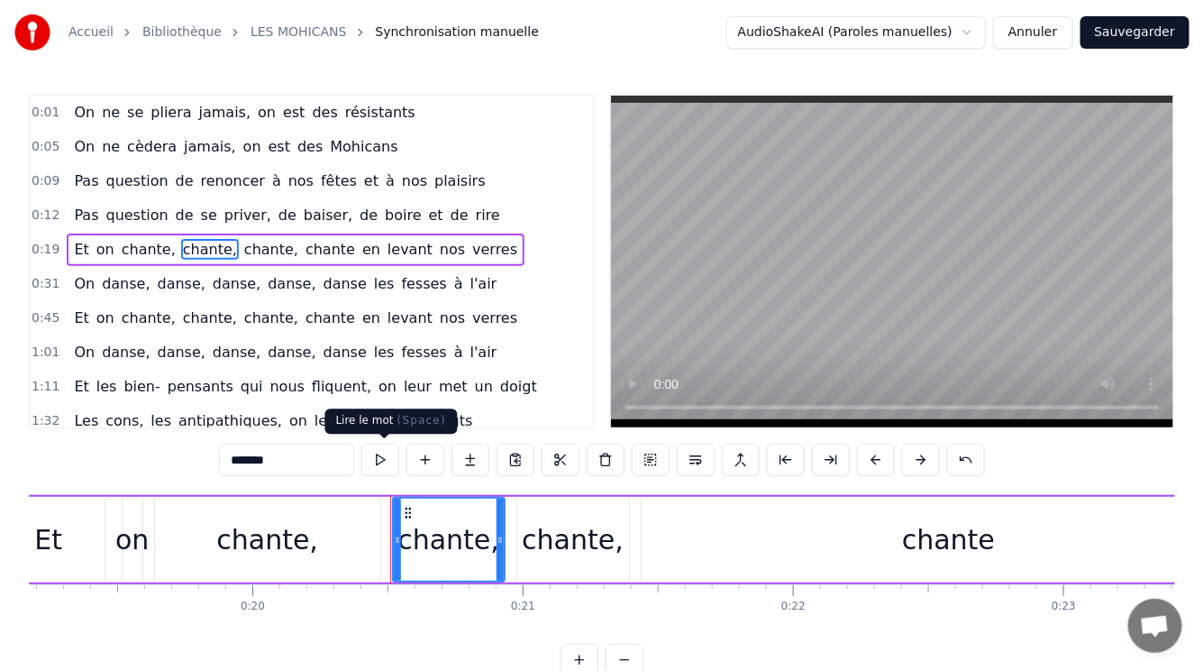
click at [382, 461] on button at bounding box center [380, 460] width 38 height 32
click at [242, 242] on span "chante," at bounding box center [271, 249] width 58 height 21
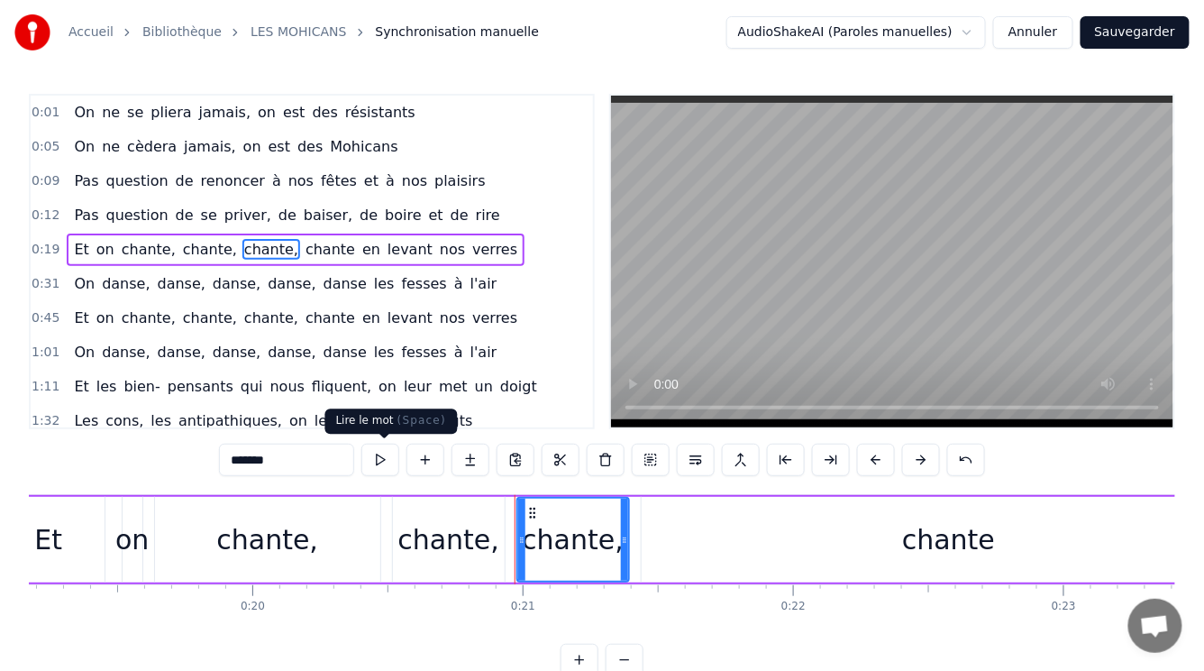
click at [380, 460] on button at bounding box center [380, 460] width 38 height 32
click at [304, 242] on span "chante" at bounding box center [330, 249] width 53 height 21
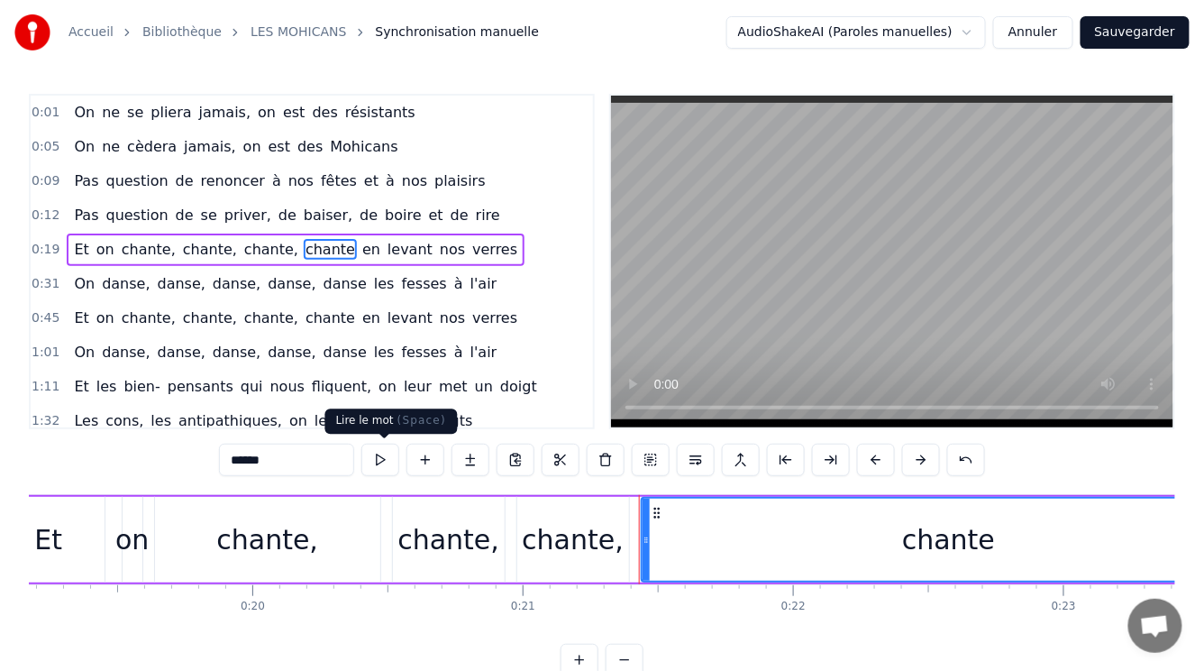
click at [380, 461] on button at bounding box center [380, 460] width 38 height 32
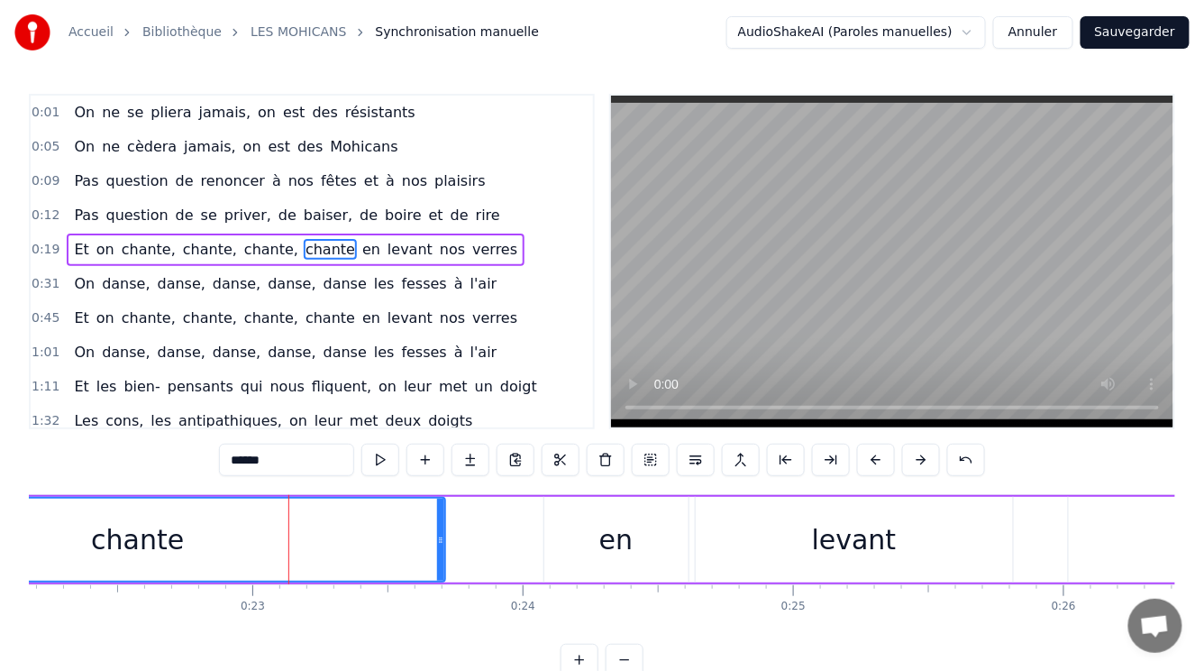
scroll to position [0, 6165]
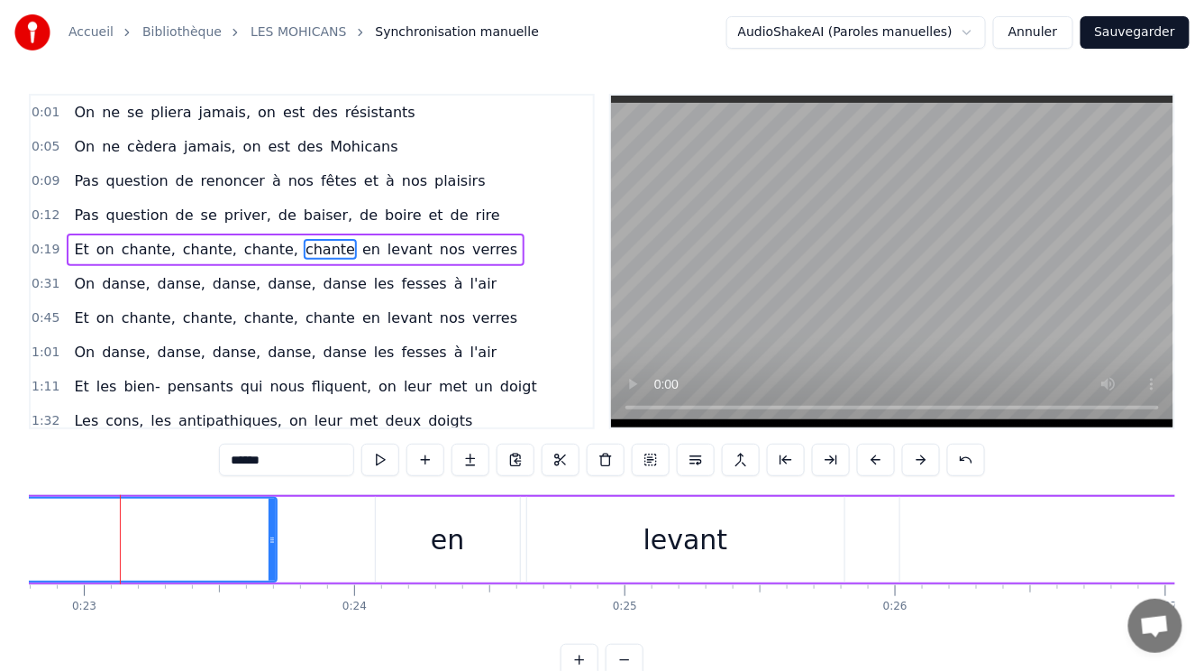
click at [74, 242] on span "Et" at bounding box center [81, 249] width 18 height 21
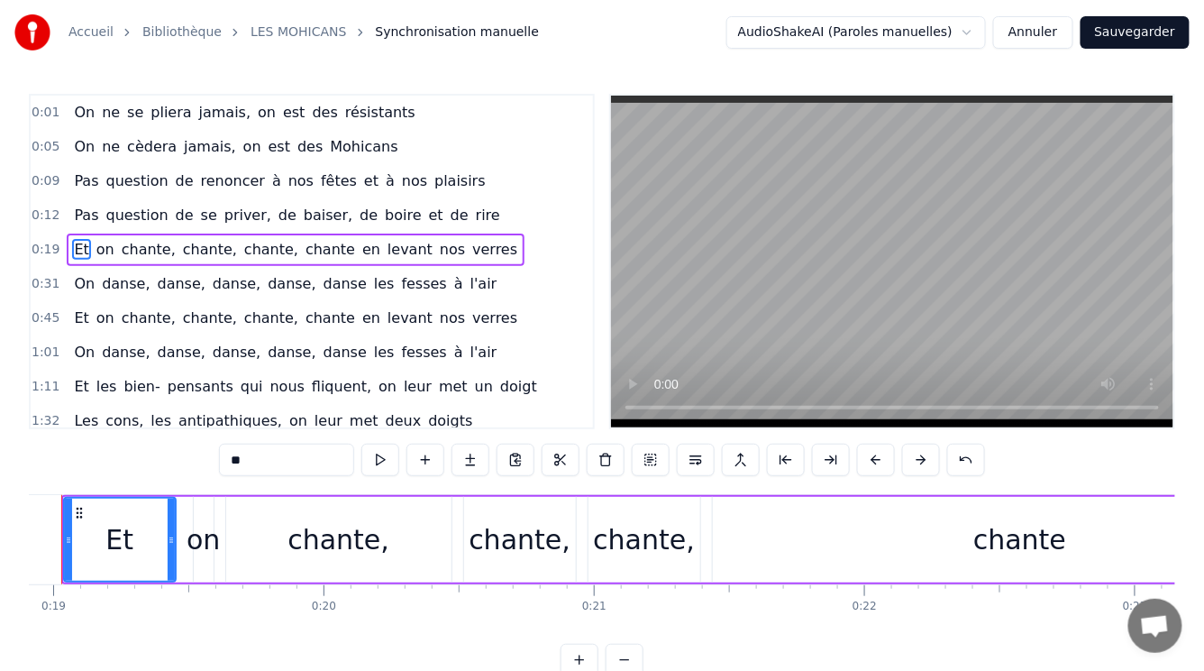
scroll to position [0, 5055]
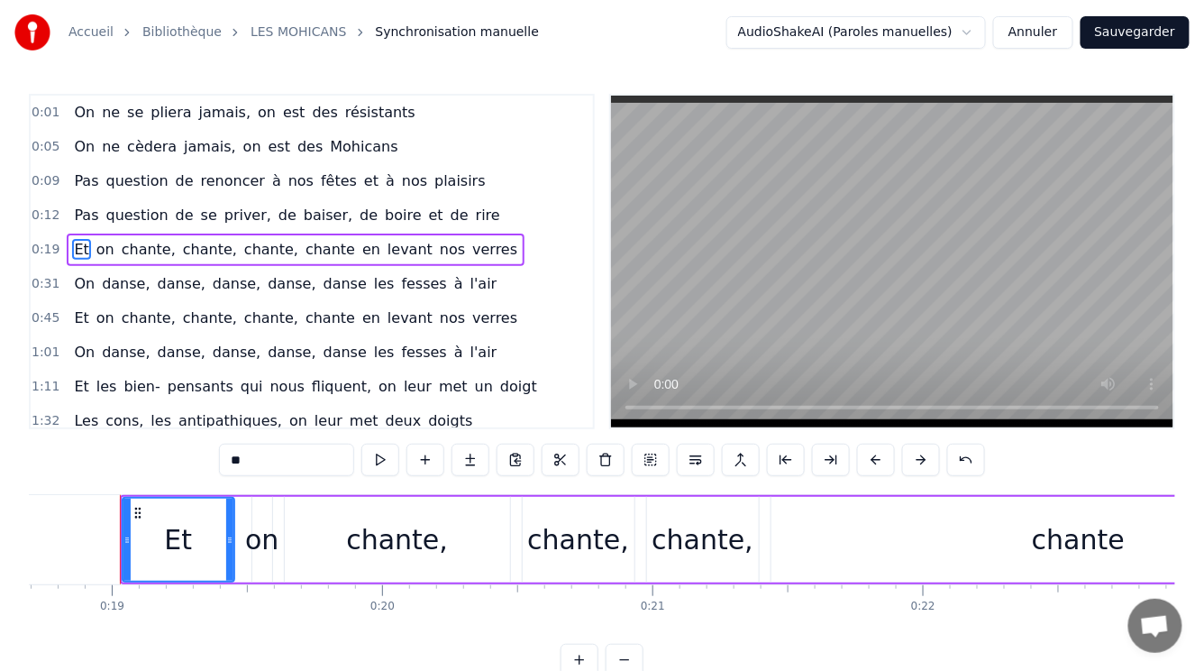
click at [95, 244] on span "on" at bounding box center [106, 249] width 22 height 21
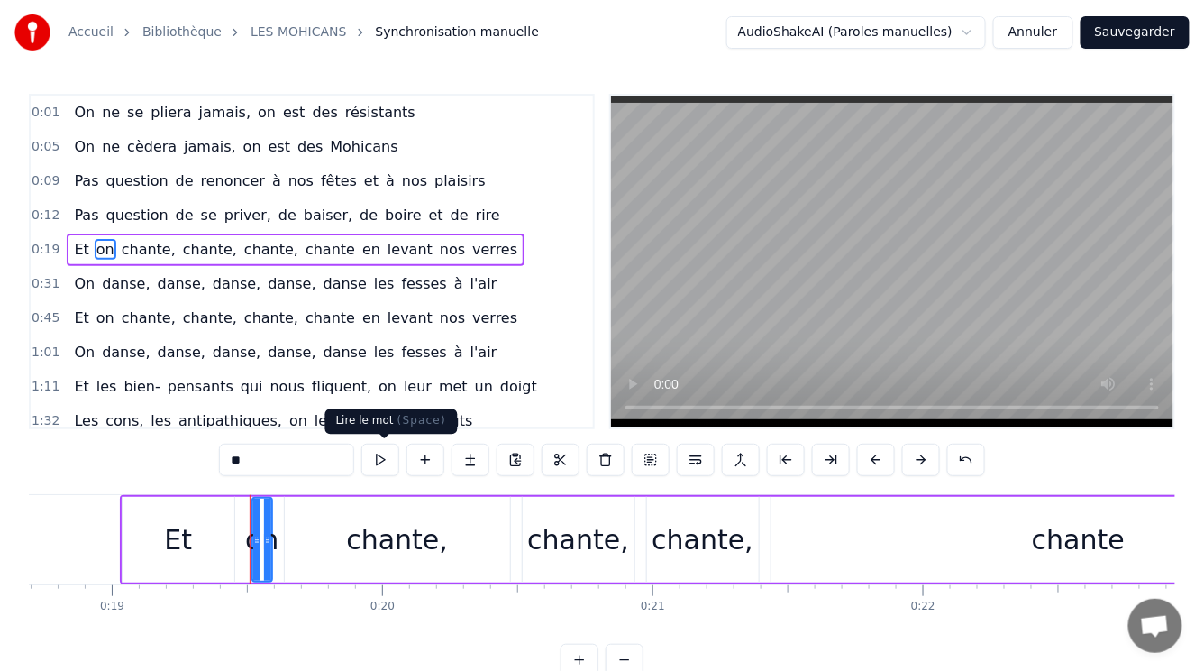
click at [383, 462] on button at bounding box center [380, 460] width 38 height 32
click at [133, 244] on span "chante," at bounding box center [149, 249] width 58 height 21
type input "*******"
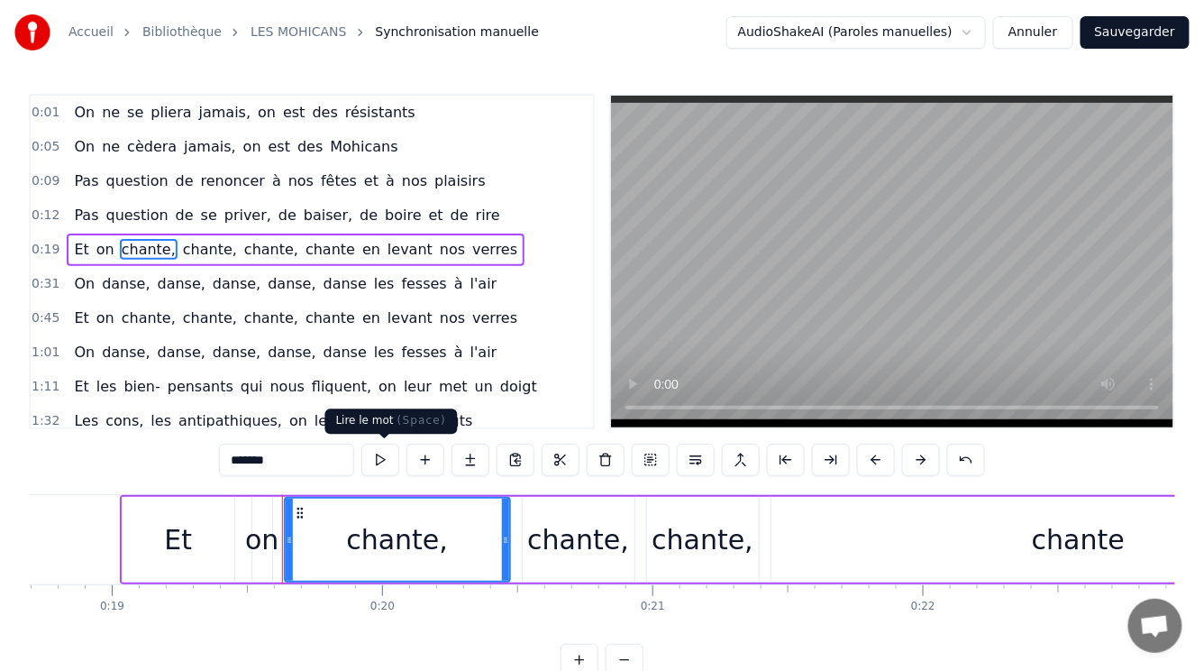
click at [381, 459] on button at bounding box center [380, 460] width 38 height 32
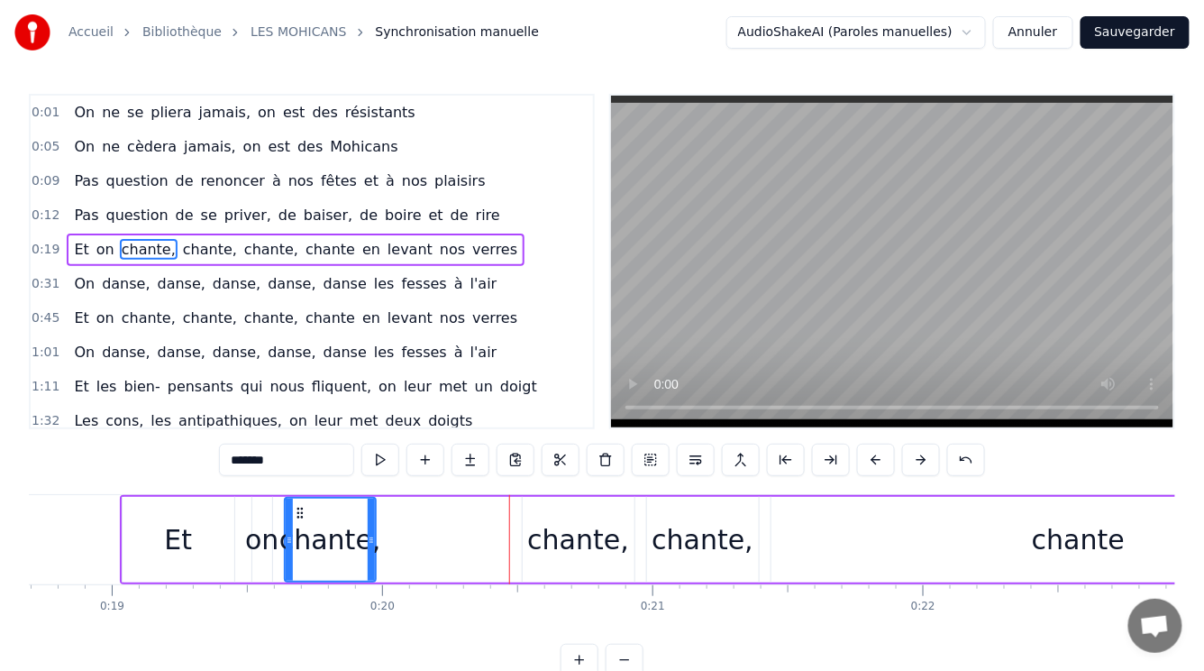
drag, startPoint x: 508, startPoint y: 547, endPoint x: 373, endPoint y: 553, distance: 134.5
click at [373, 553] on div at bounding box center [371, 539] width 7 height 82
drag, startPoint x: 551, startPoint y: 551, endPoint x: 498, endPoint y: 541, distance: 54.1
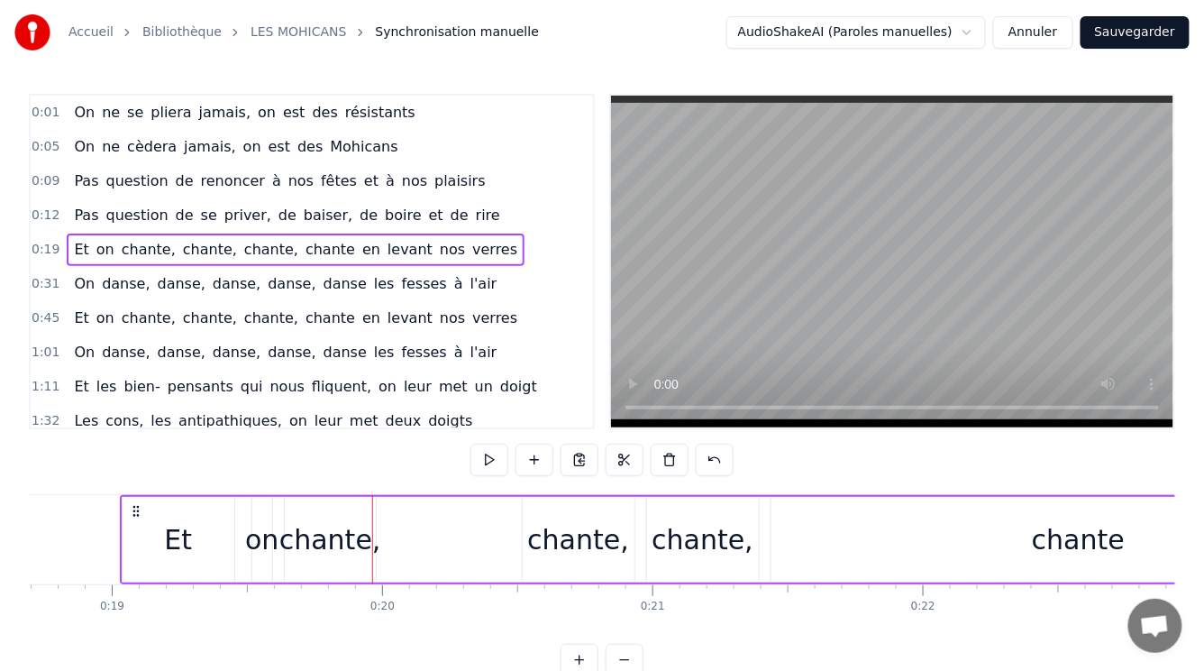
drag, startPoint x: 549, startPoint y: 534, endPoint x: 529, endPoint y: 536, distance: 20.0
click at [529, 536] on div "chante," at bounding box center [579, 540] width 112 height 86
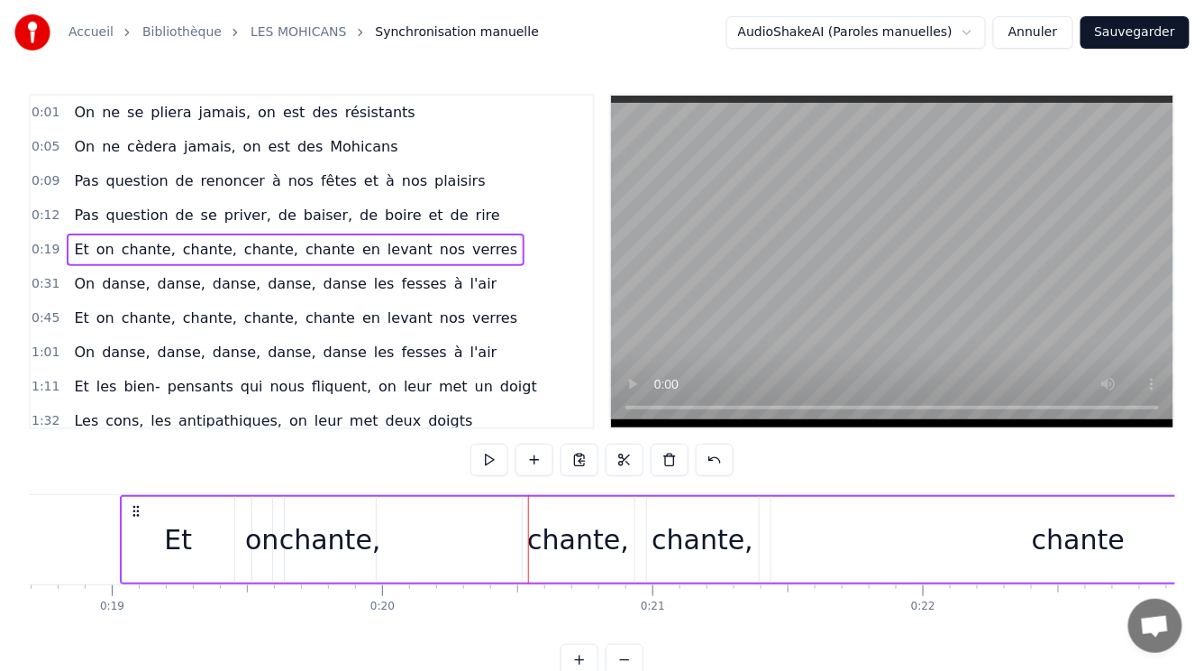
click at [532, 551] on div "chante," at bounding box center [579, 540] width 112 height 86
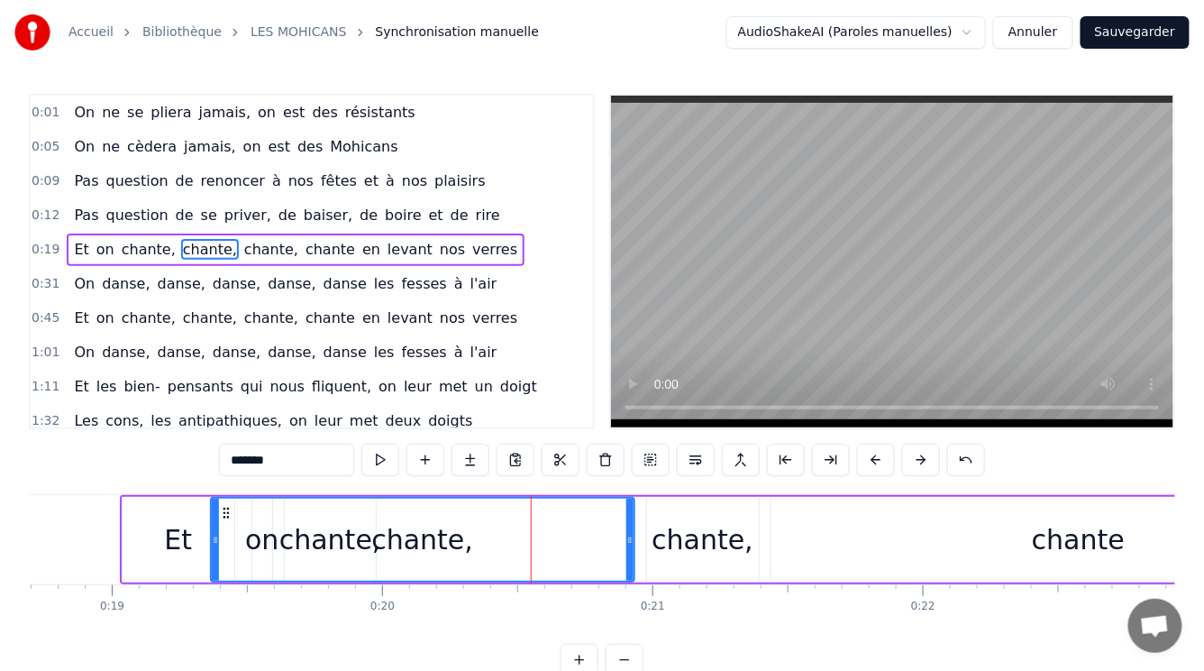
drag, startPoint x: 526, startPoint y: 554, endPoint x: 215, endPoint y: 593, distance: 314.3
click at [215, 593] on div "On ne se pliera jamais, on est des résistants On ne cèdera jamais, on est des M…" at bounding box center [602, 561] width 1147 height 135
click at [75, 244] on span "Et" at bounding box center [81, 249] width 18 height 21
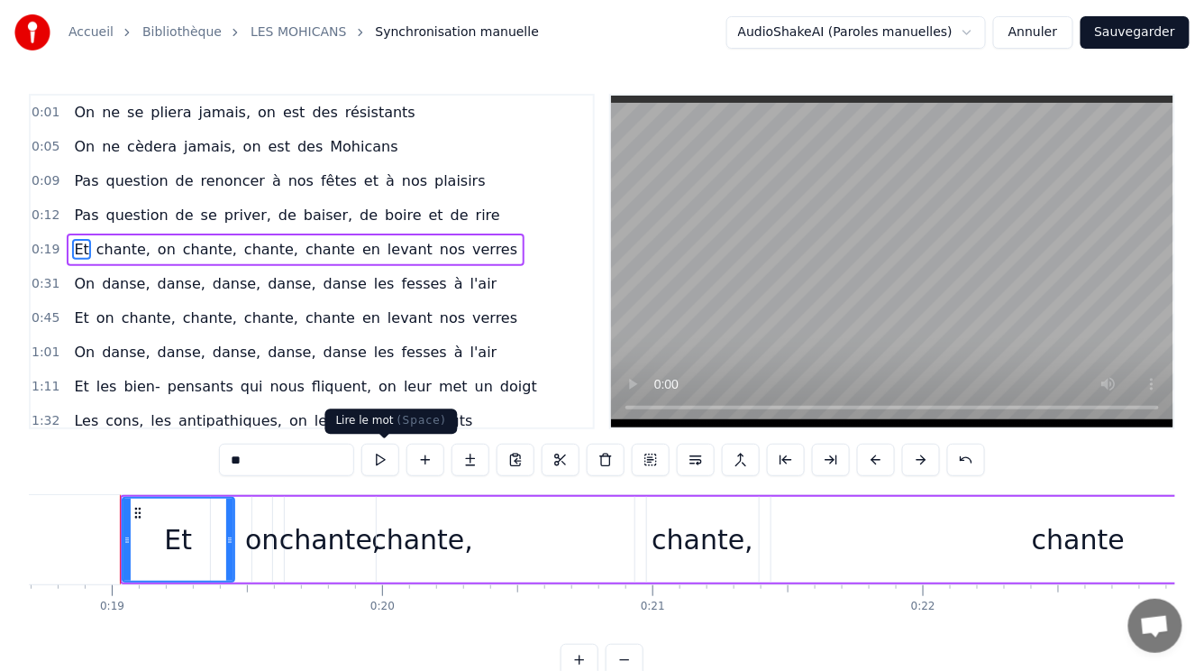
click at [364, 464] on button at bounding box center [380, 460] width 38 height 32
click at [261, 544] on div "on" at bounding box center [261, 539] width 33 height 41
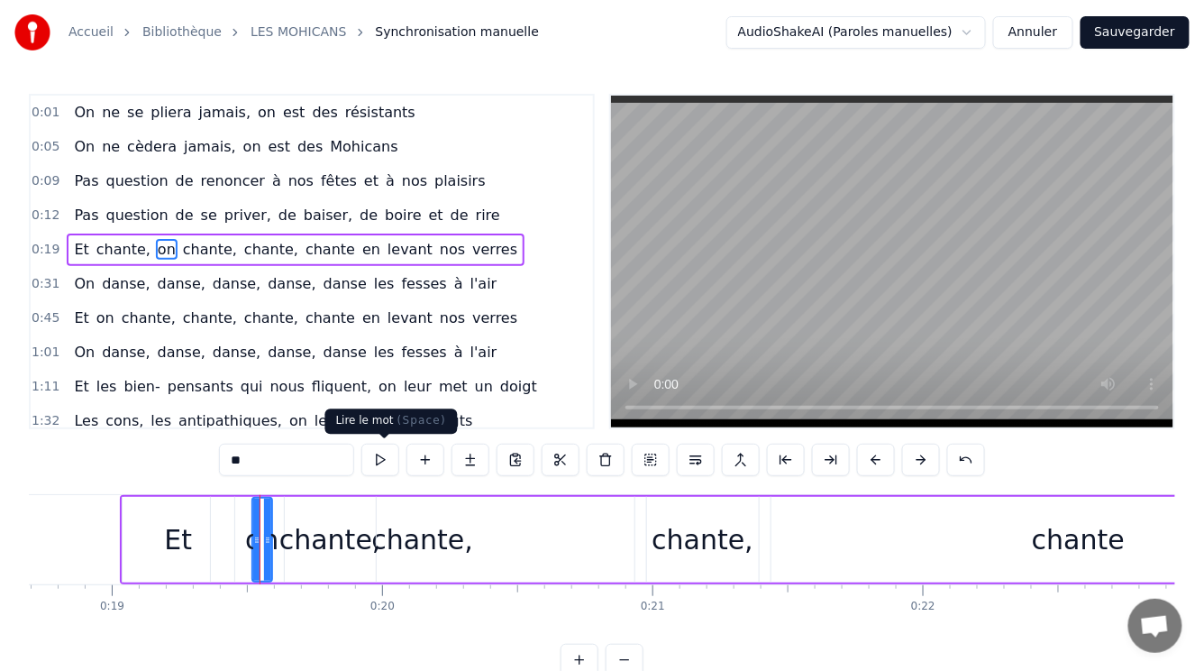
click at [380, 462] on button at bounding box center [380, 460] width 38 height 32
click at [181, 240] on span "chante," at bounding box center [210, 249] width 58 height 21
type input "*******"
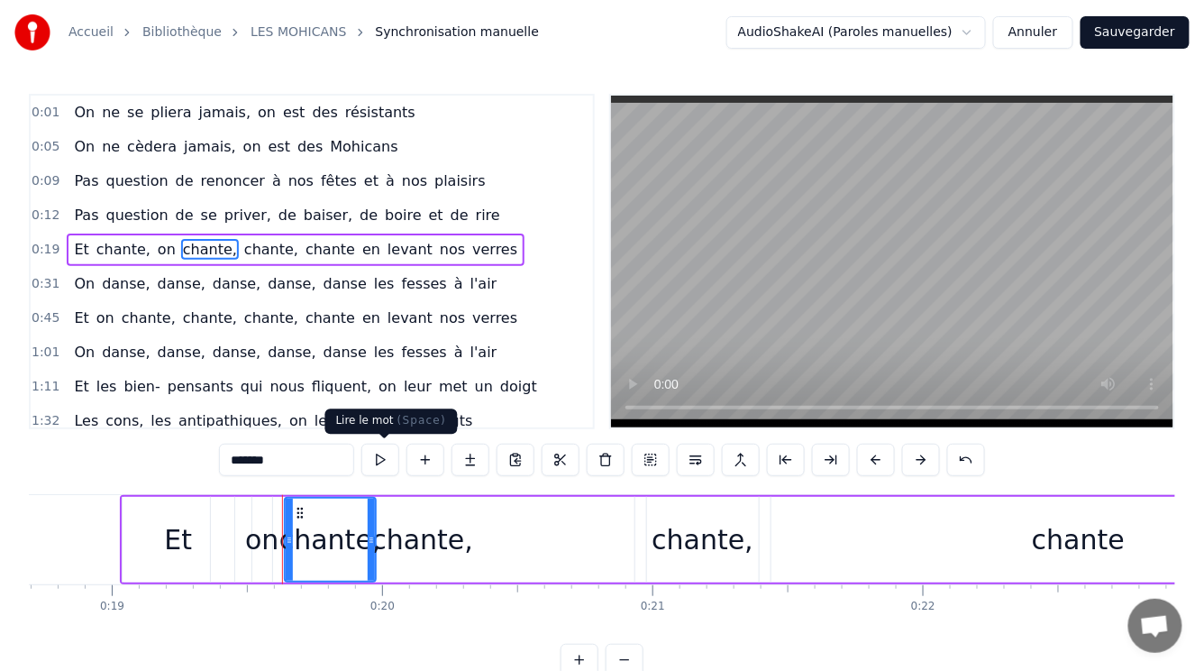
click at [379, 462] on button at bounding box center [380, 460] width 38 height 32
click at [242, 248] on span "chante," at bounding box center [271, 249] width 58 height 21
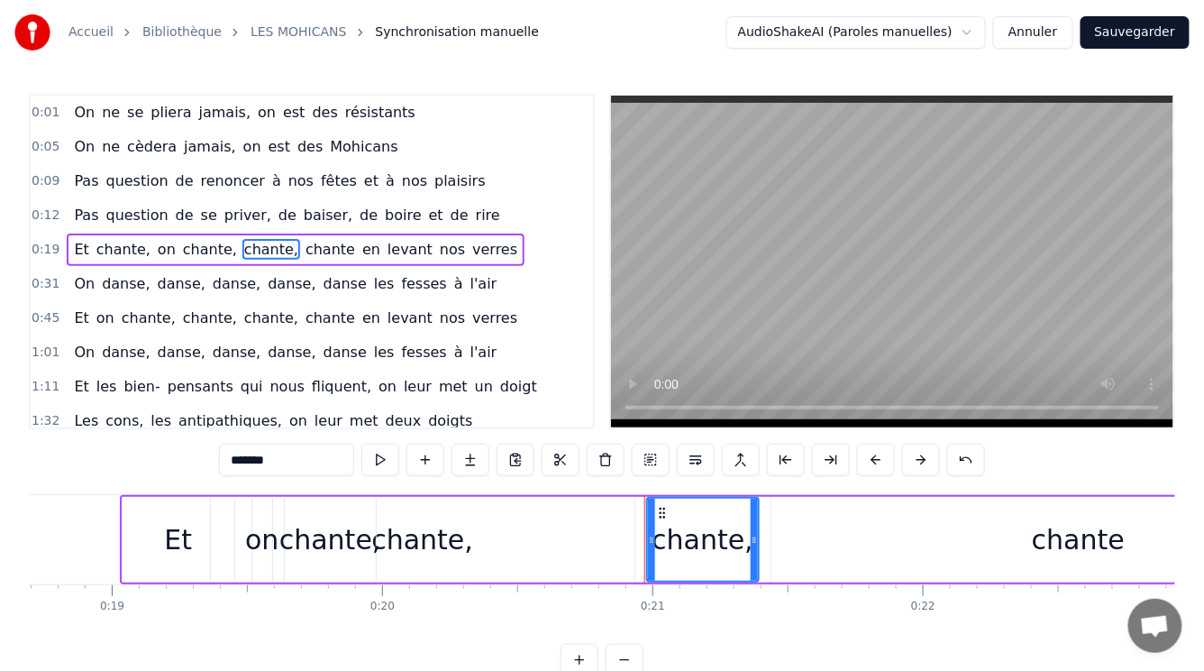
click at [236, 568] on div "chante," at bounding box center [423, 540] width 424 height 86
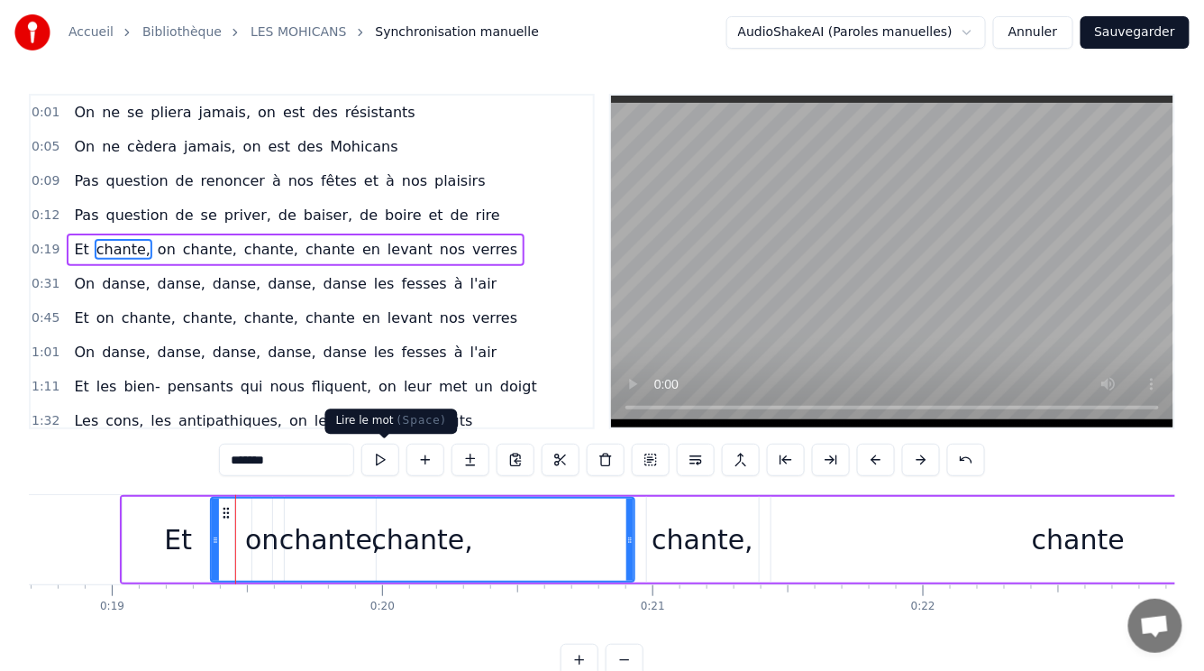
click at [380, 457] on button at bounding box center [380, 460] width 38 height 32
drag, startPoint x: 687, startPoint y: 543, endPoint x: 650, endPoint y: 538, distance: 37.2
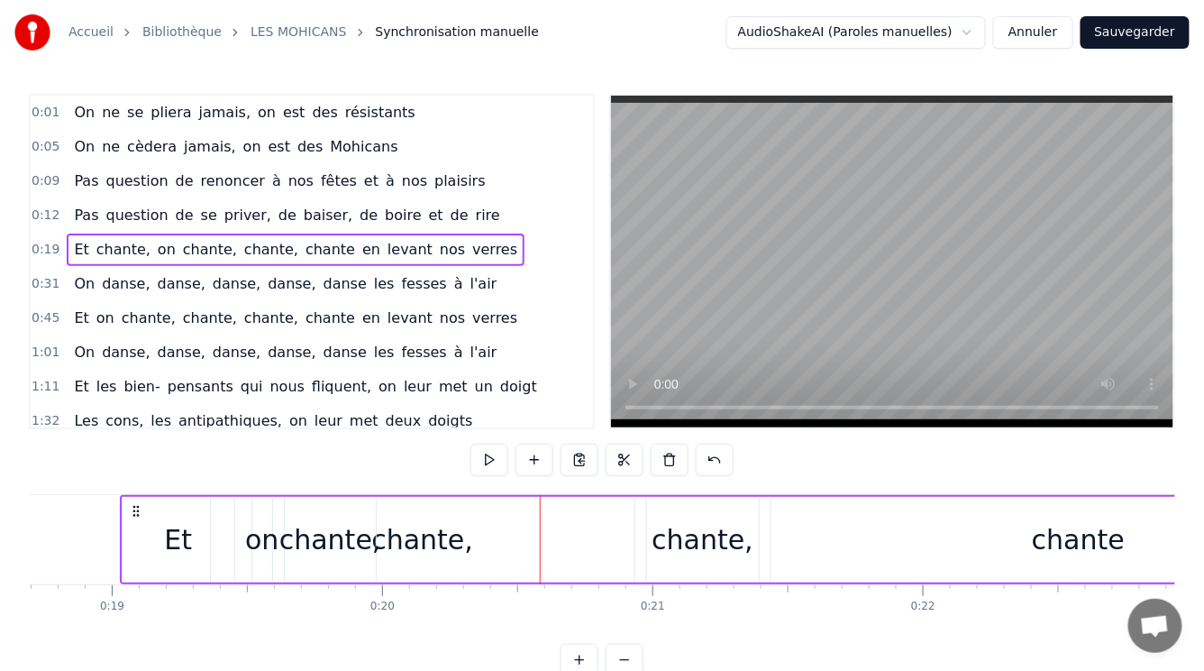
drag, startPoint x: 690, startPoint y: 531, endPoint x: 613, endPoint y: 541, distance: 78.2
click at [672, 551] on div "chante," at bounding box center [703, 539] width 102 height 41
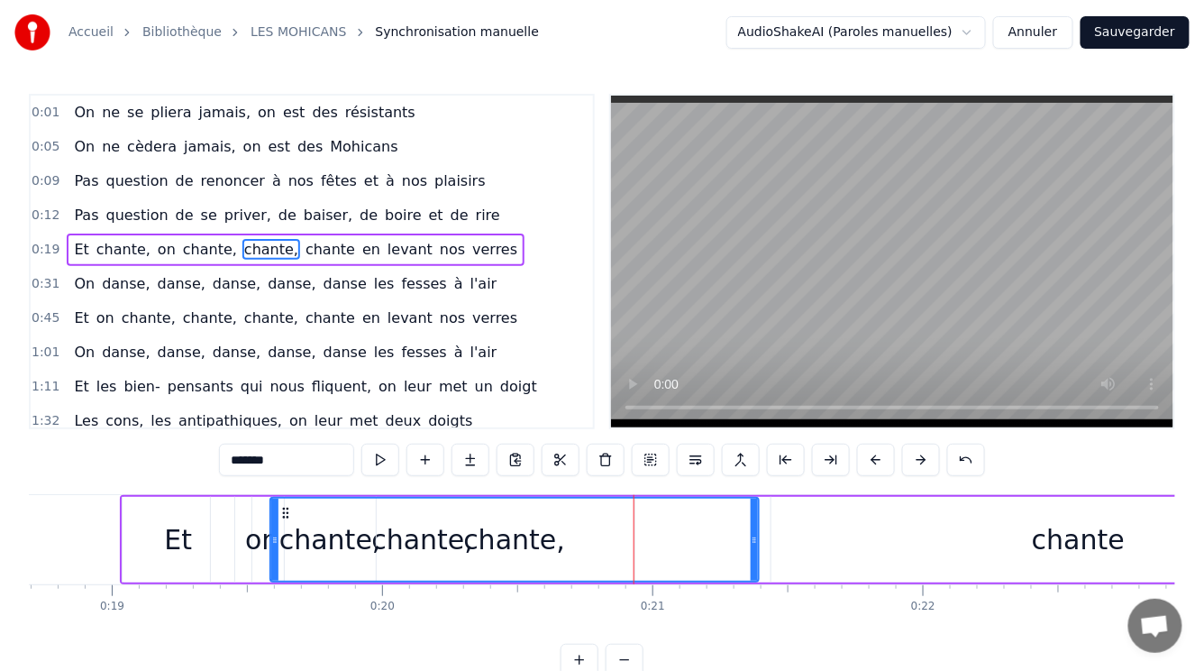
drag, startPoint x: 649, startPoint y: 544, endPoint x: 272, endPoint y: 564, distance: 377.4
click at [272, 564] on div at bounding box center [274, 539] width 7 height 82
click at [509, 404] on div "1:32 Les cons, les antipathiques, on leur met deux doigts" at bounding box center [312, 421] width 562 height 34
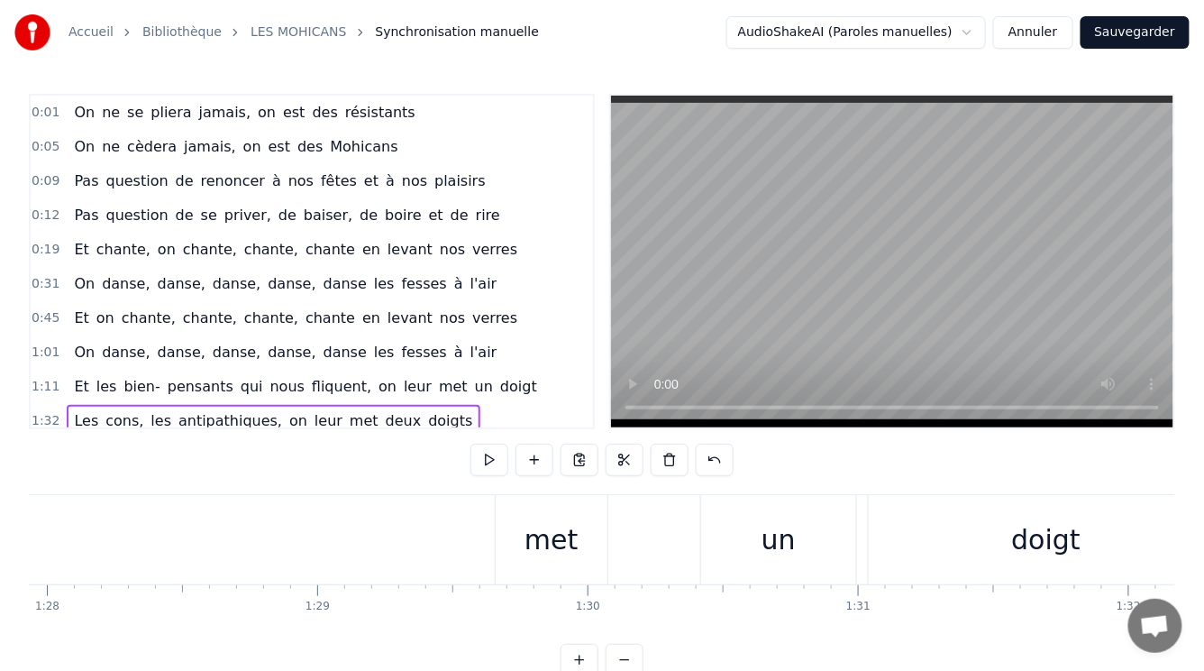
scroll to position [0, 24890]
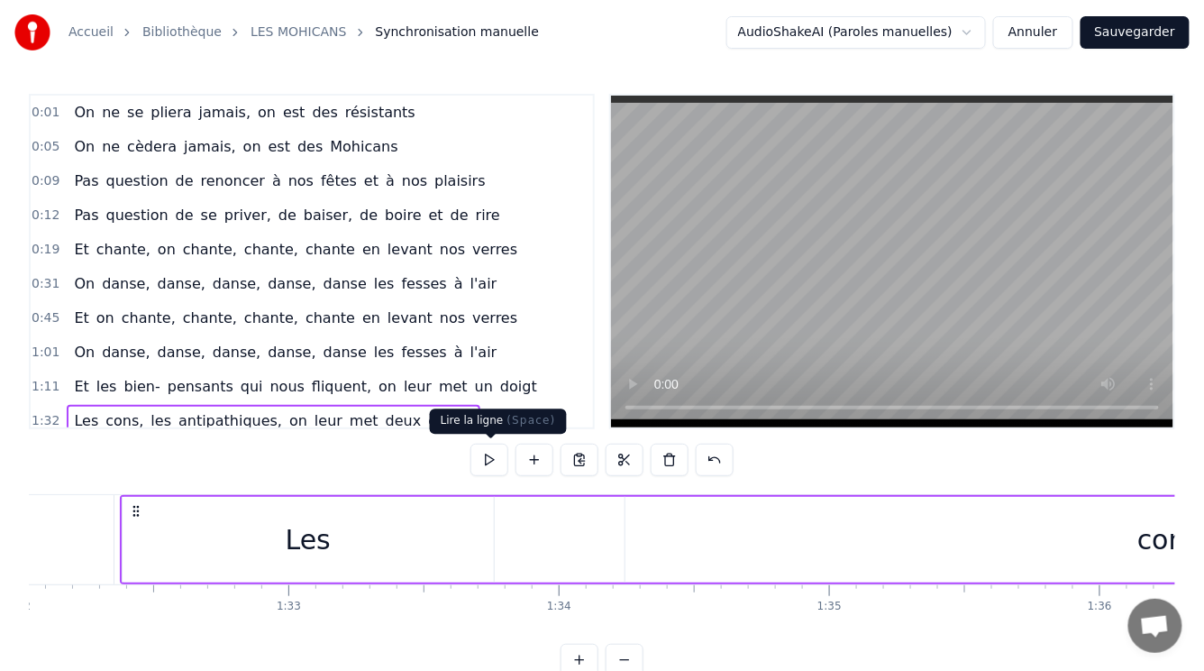
click at [486, 463] on button at bounding box center [490, 460] width 38 height 32
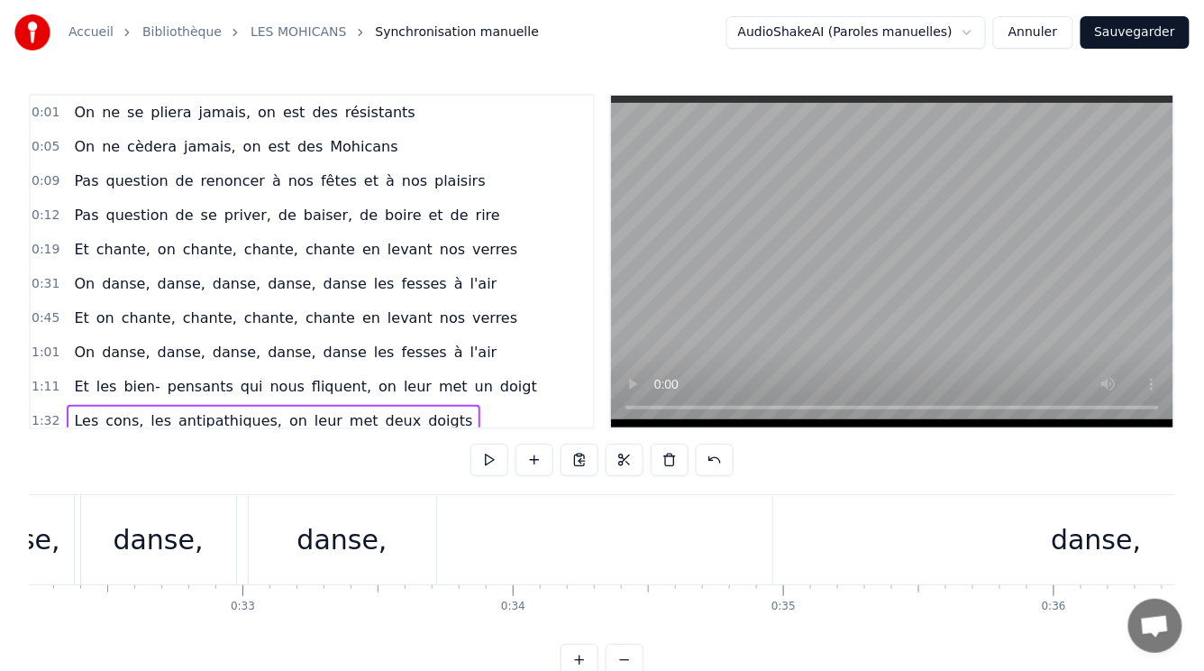
scroll to position [0, 8417]
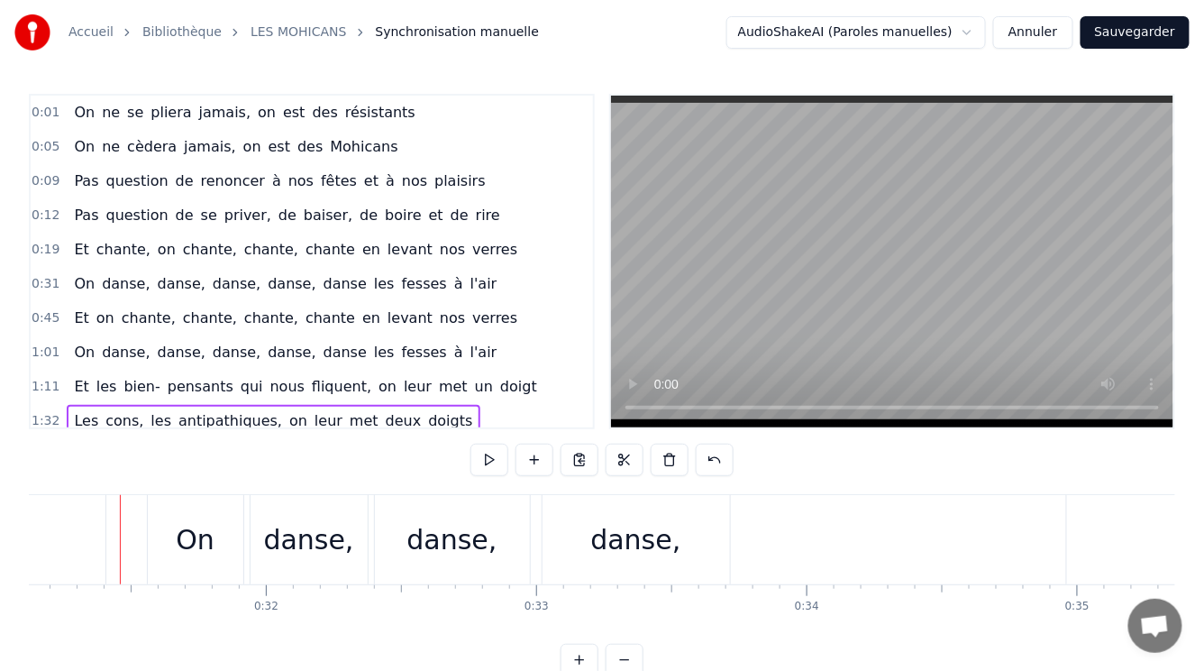
click at [157, 551] on div "On" at bounding box center [196, 539] width 96 height 89
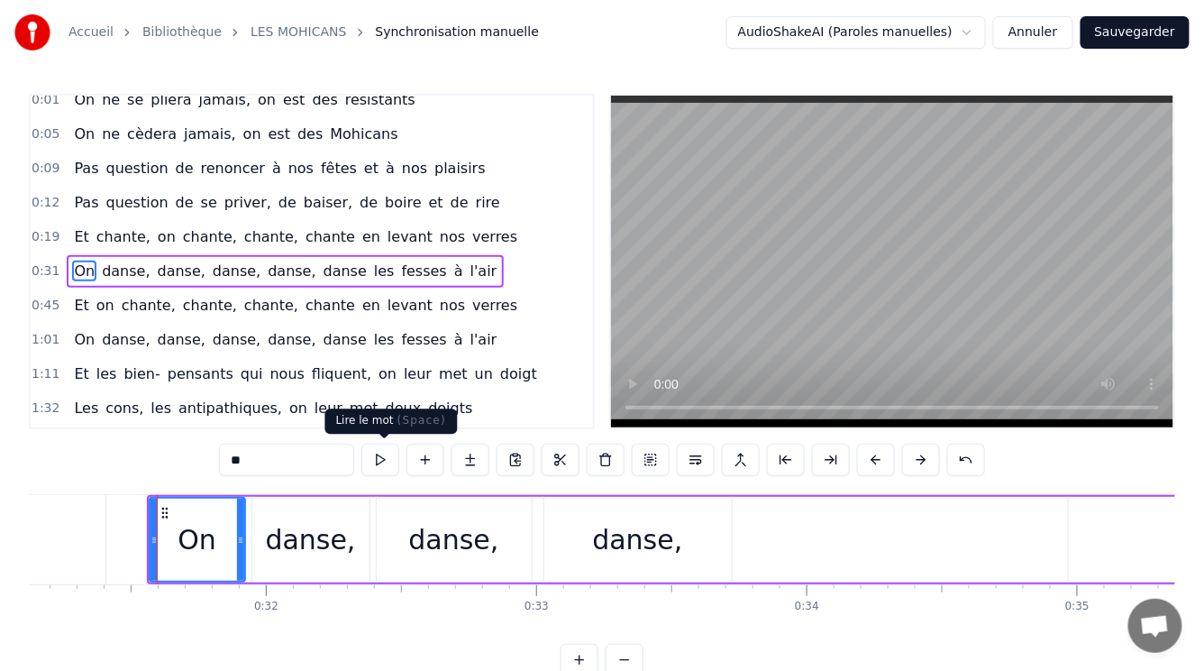
click at [382, 461] on button at bounding box center [380, 460] width 38 height 32
click at [127, 233] on span "chante," at bounding box center [124, 236] width 58 height 21
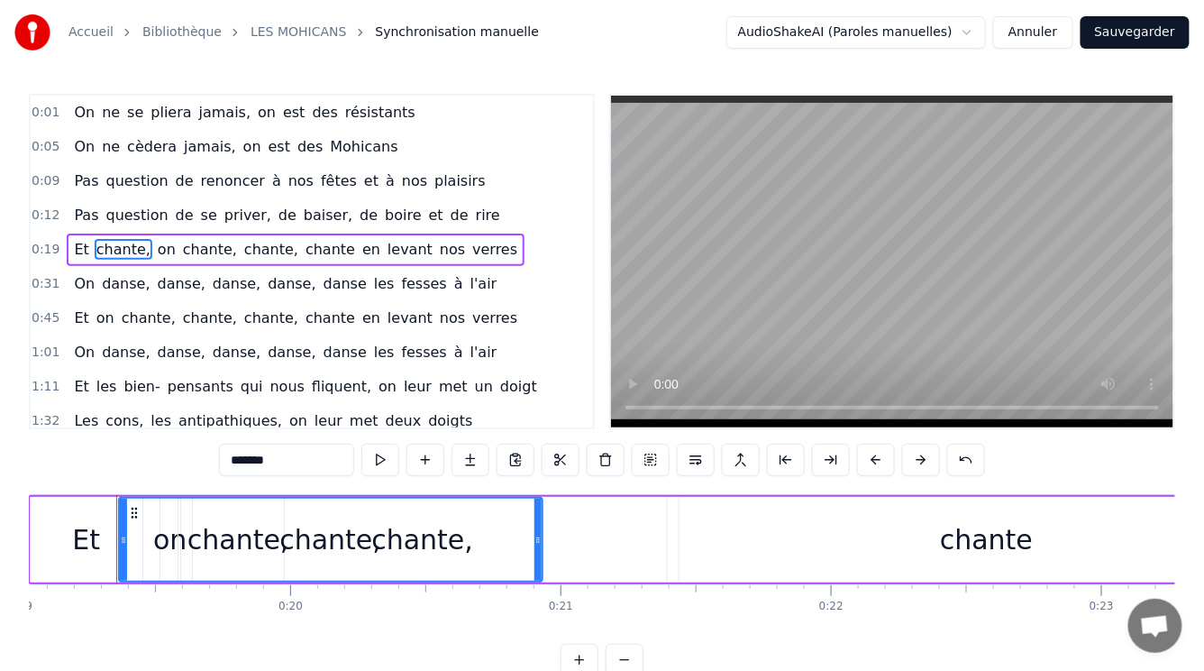
scroll to position [0, 5144]
click at [78, 562] on div "Et" at bounding box center [90, 540] width 112 height 86
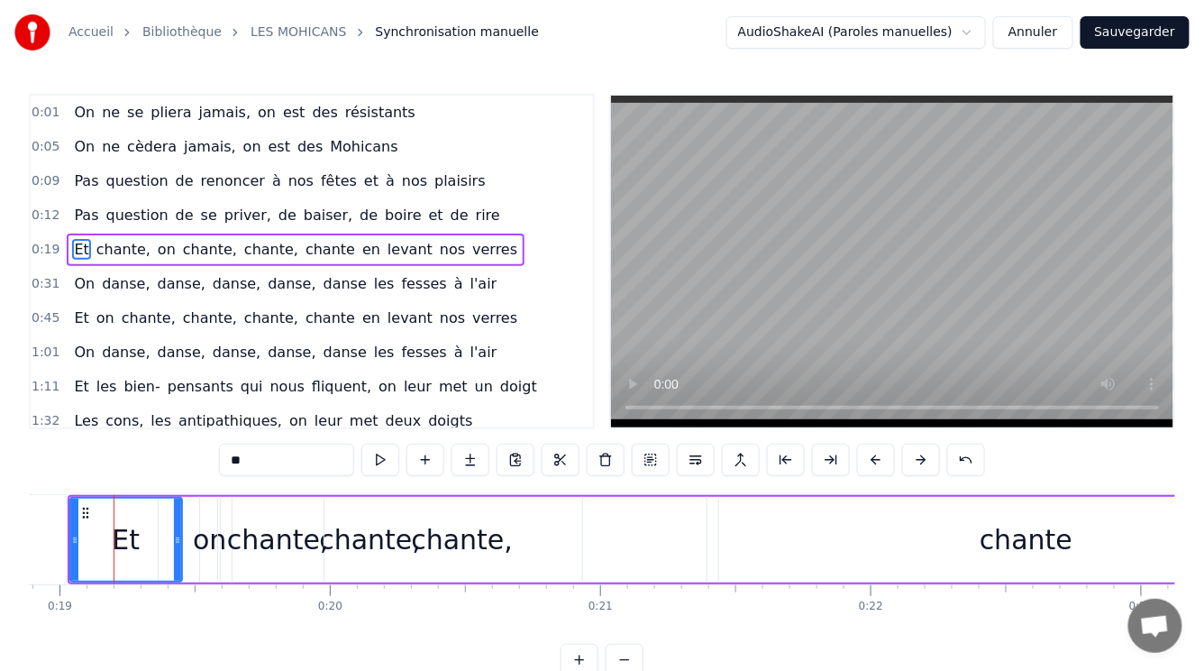
scroll to position [0, 5101]
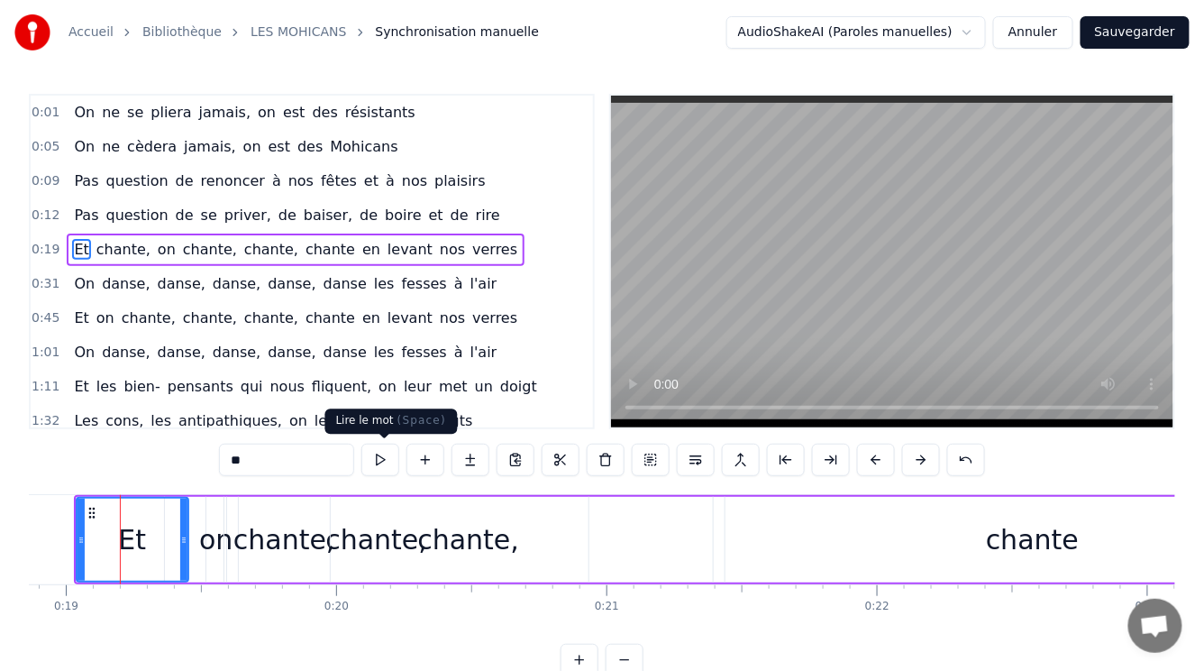
click at [380, 459] on button at bounding box center [380, 460] width 38 height 32
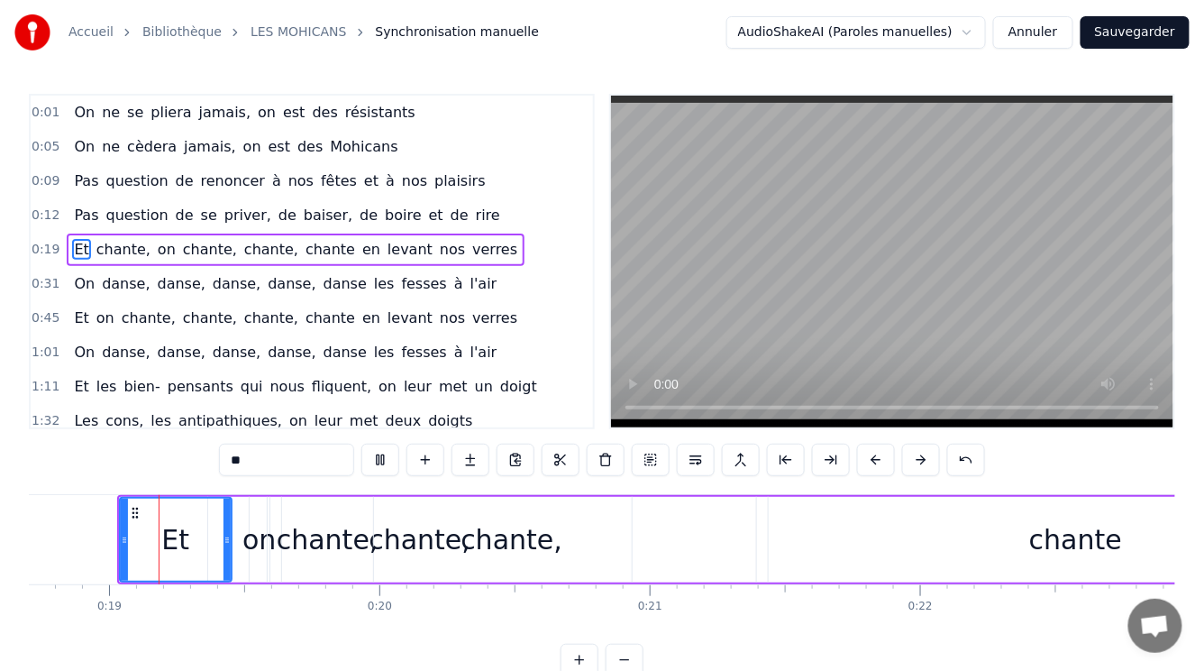
scroll to position [0, 5055]
click at [385, 460] on button at bounding box center [380, 460] width 38 height 32
click at [97, 245] on span "chante," at bounding box center [124, 249] width 58 height 21
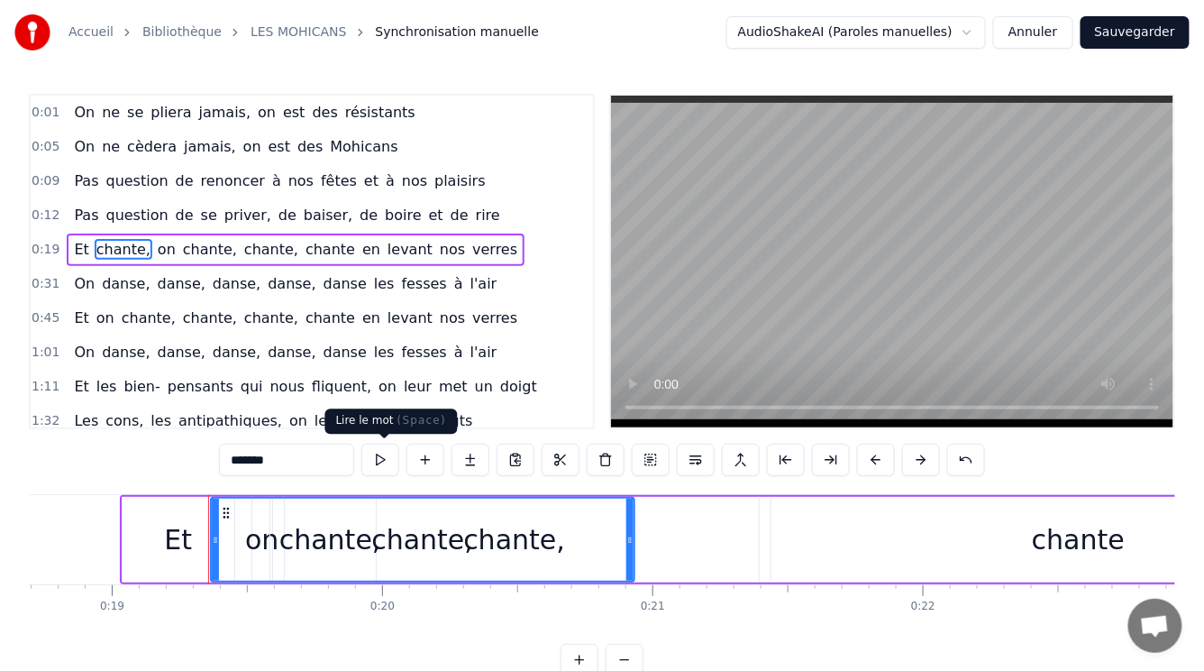
click at [378, 459] on button at bounding box center [380, 460] width 38 height 32
click at [1065, 534] on div "chante" at bounding box center [1078, 539] width 93 height 41
type input "******"
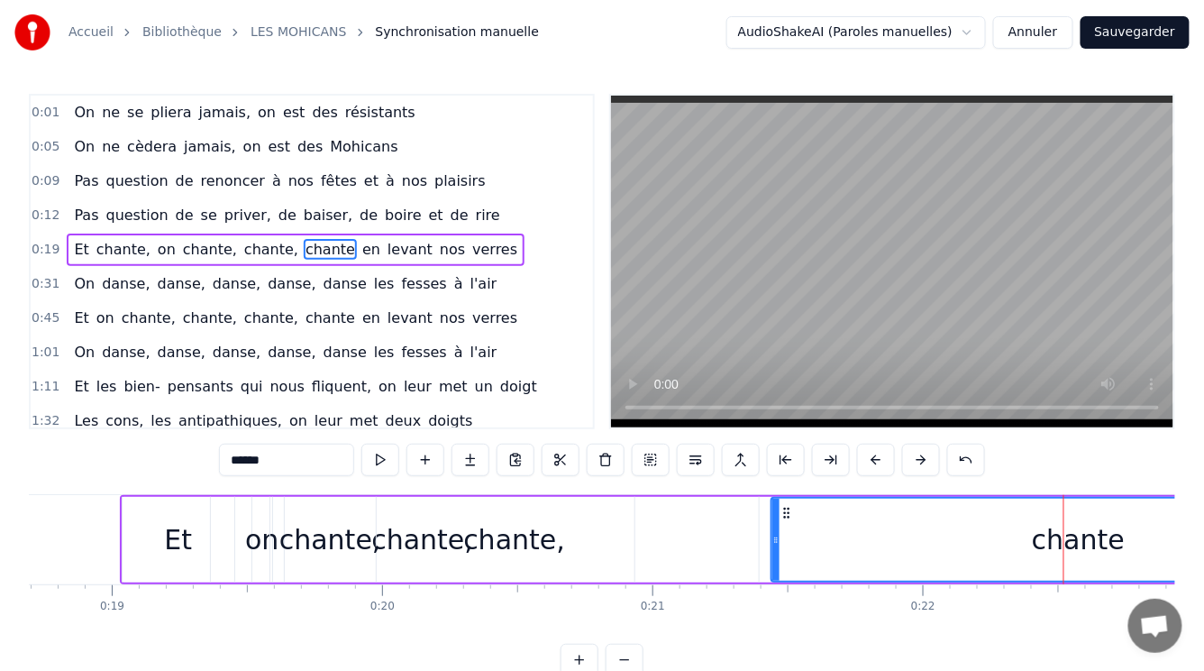
drag, startPoint x: 870, startPoint y: 549, endPoint x: 779, endPoint y: 554, distance: 91.2
click at [851, 555] on div "chante" at bounding box center [1079, 539] width 613 height 82
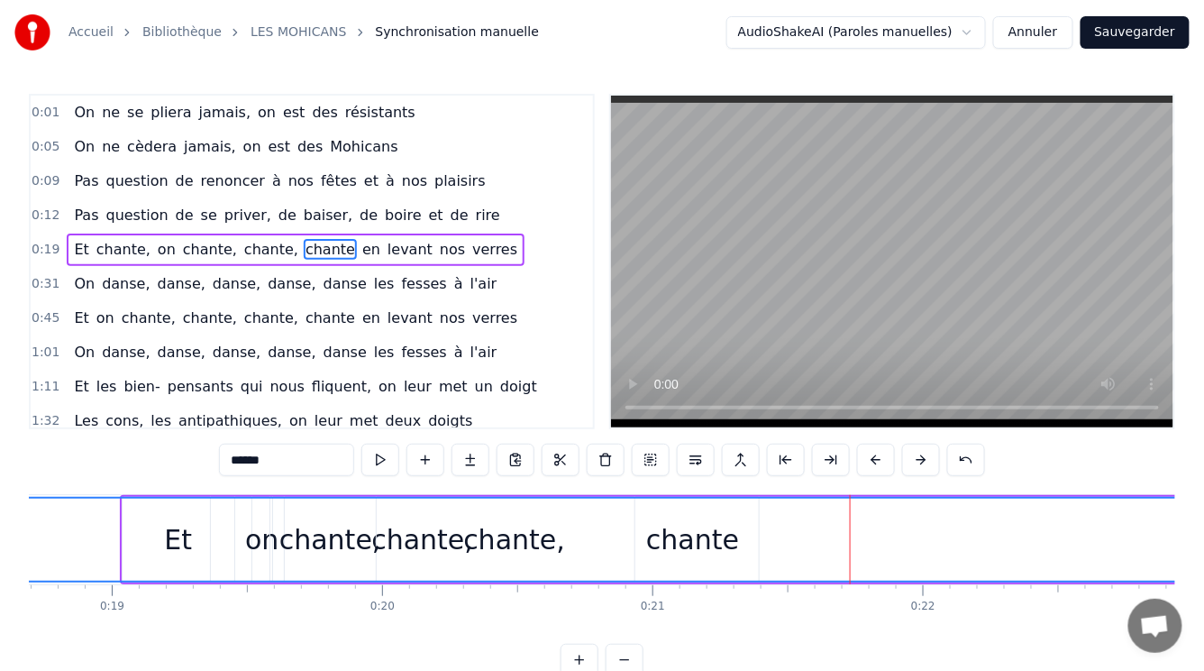
drag, startPoint x: 772, startPoint y: 551, endPoint x: 0, endPoint y: 624, distance: 775.1
click at [0, 620] on div "Accueil Bibliothèque LES MOHICANS Synchronisation manuelle AudioShakeAI (Parole…" at bounding box center [602, 338] width 1204 height 676
click at [714, 533] on div "chante" at bounding box center [692, 539] width 93 height 41
click at [696, 535] on div "chante" at bounding box center [692, 539] width 93 height 41
click at [656, 544] on div "chante" at bounding box center [692, 539] width 93 height 41
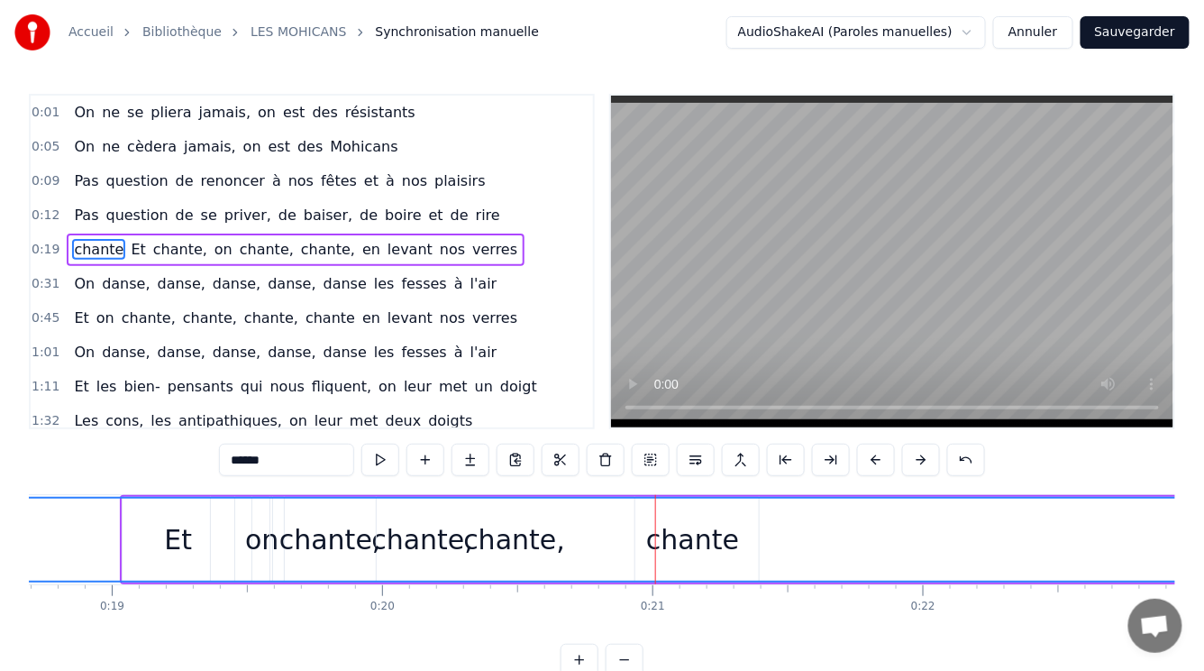
click at [647, 547] on div "chante" at bounding box center [693, 539] width 1385 height 82
click at [665, 548] on div "chante" at bounding box center [692, 539] width 93 height 41
click at [172, 544] on div "chante" at bounding box center [693, 539] width 1385 height 82
click at [384, 464] on button at bounding box center [380, 460] width 38 height 32
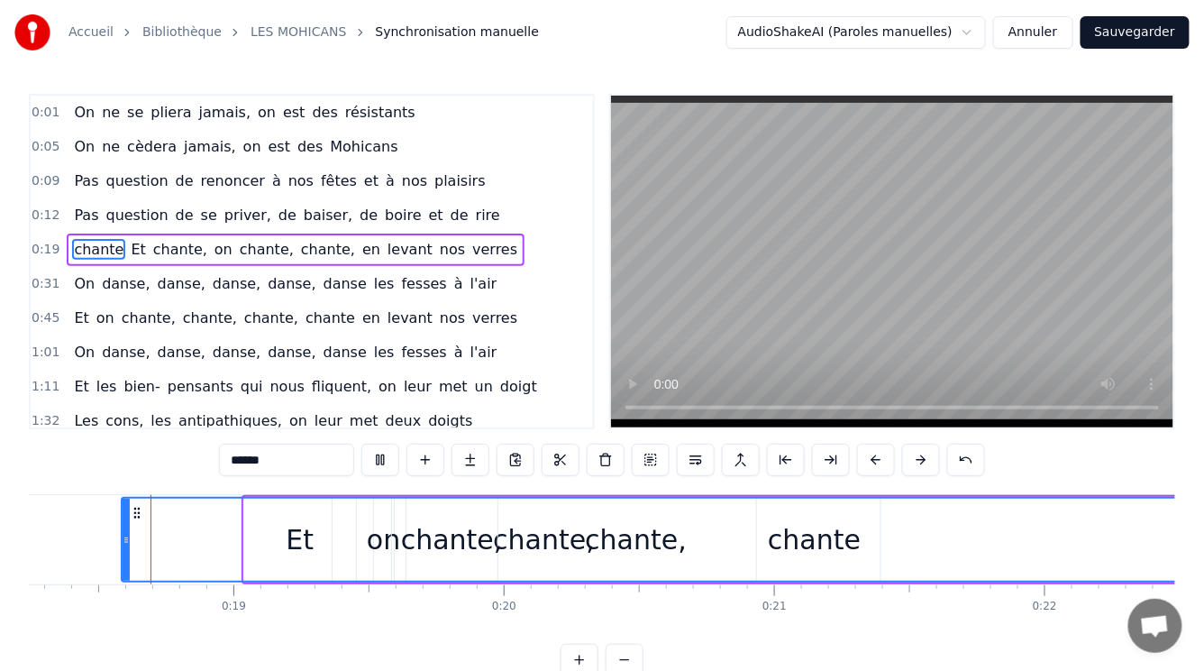
scroll to position [0, 4933]
click at [384, 464] on button at bounding box center [380, 460] width 38 height 32
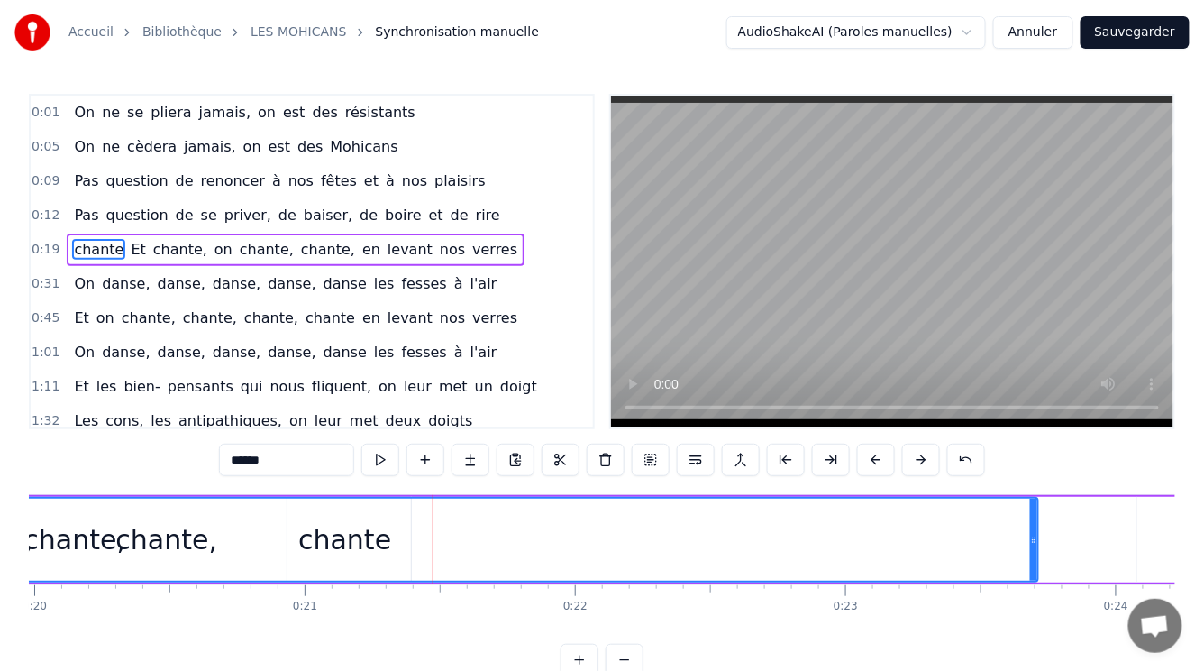
scroll to position [0, 5629]
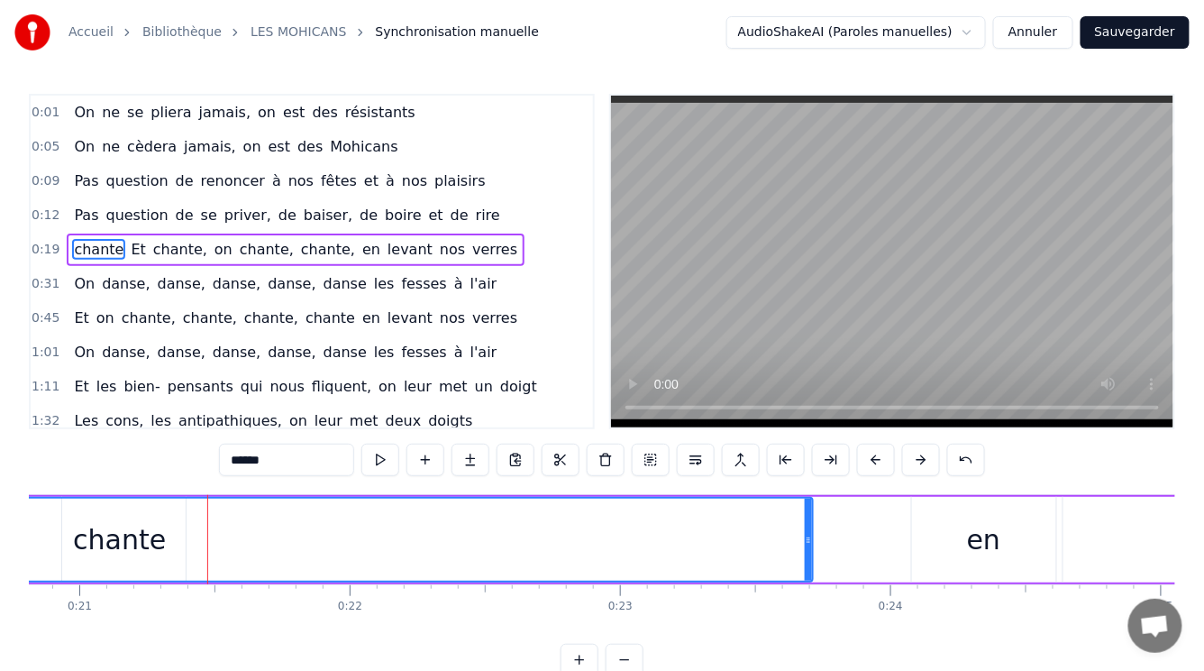
click at [892, 544] on div "chante Et chante, on chante, chante, en levant nos verres" at bounding box center [1223, 539] width 3352 height 89
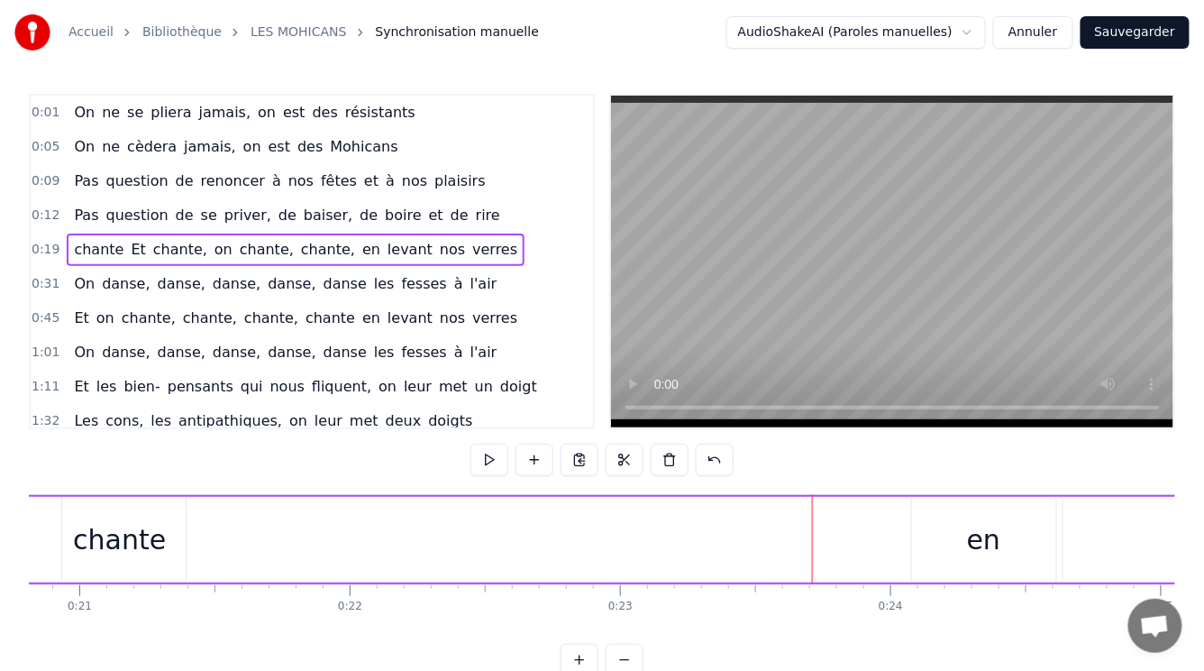
click at [832, 544] on div "chante Et chante, on chante, chante, en levant nos verres" at bounding box center [1223, 539] width 3352 height 89
click at [1029, 531] on div "en" at bounding box center [984, 540] width 144 height 86
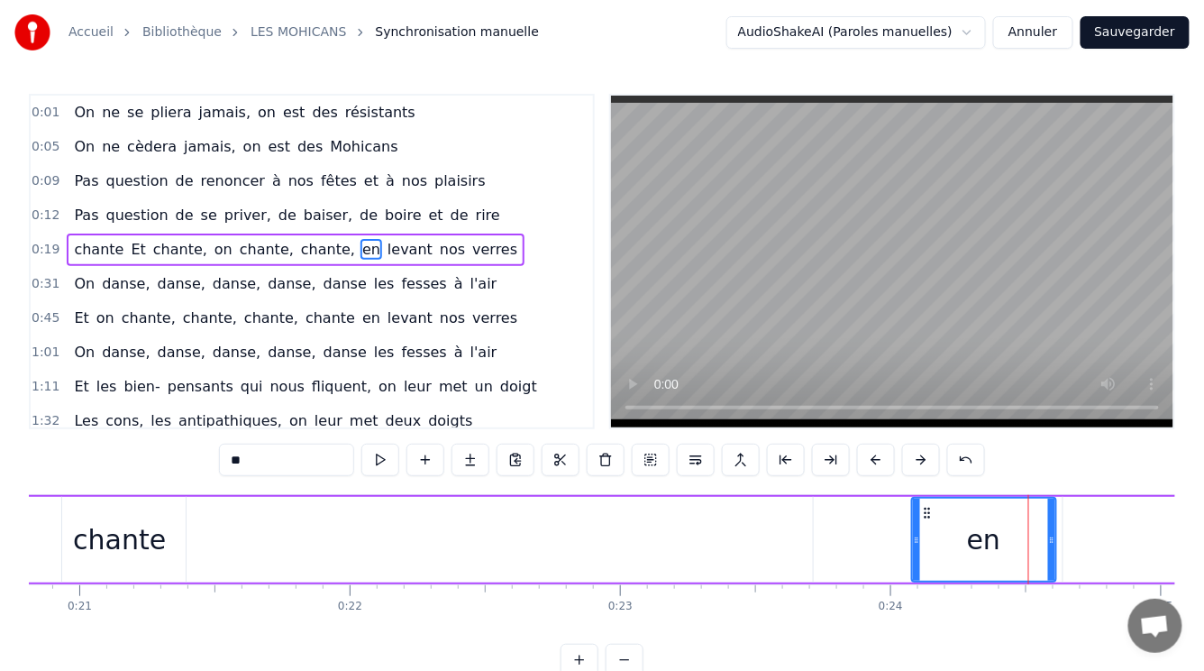
drag, startPoint x: 1020, startPoint y: 532, endPoint x: 809, endPoint y: 562, distance: 213.9
click at [809, 562] on div "chante Et chante, on chante, chante, en levant nos verres" at bounding box center [1223, 539] width 3352 height 89
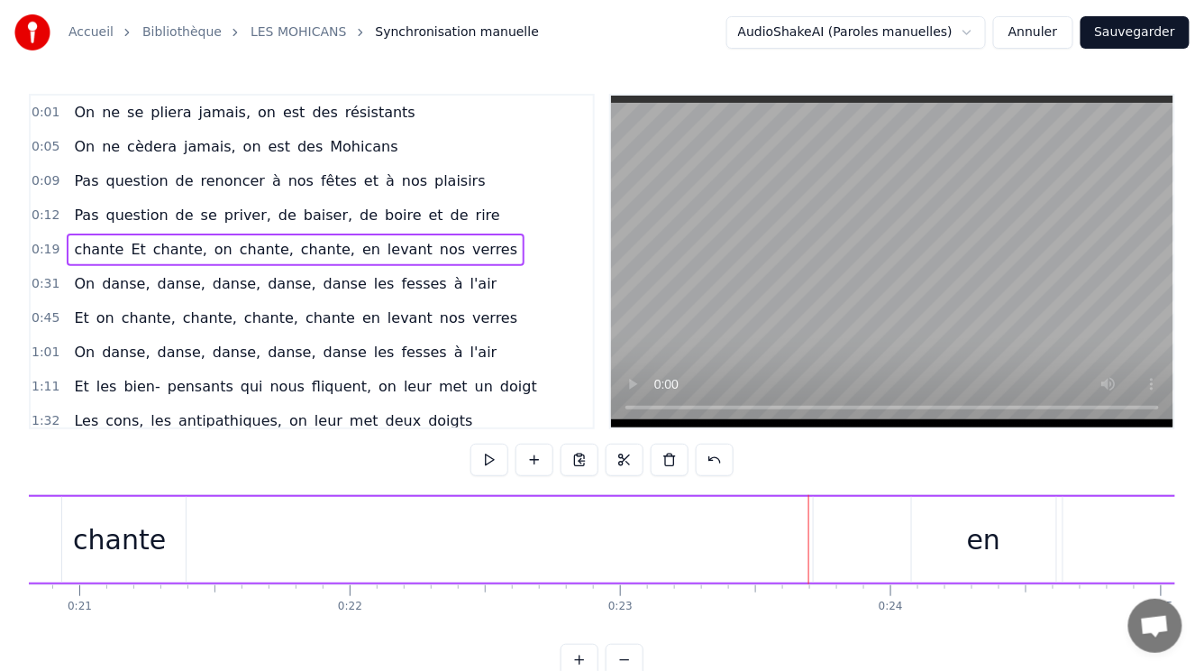
drag, startPoint x: 964, startPoint y: 535, endPoint x: 960, endPoint y: 555, distance: 21.0
click at [960, 555] on div "en" at bounding box center [984, 540] width 144 height 86
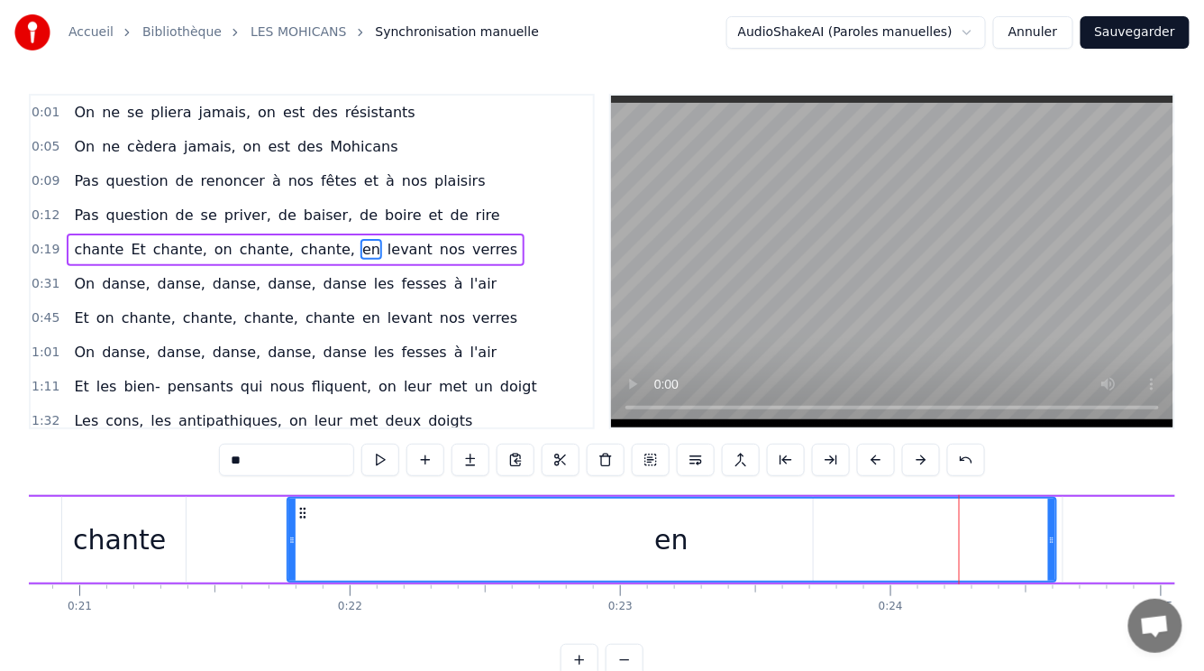
drag, startPoint x: 911, startPoint y: 546, endPoint x: 288, endPoint y: 587, distance: 625.1
click at [288, 587] on div "On ne se pliera jamais, on est des résistants On ne cèdera jamais, on est des M…" at bounding box center [602, 561] width 1147 height 135
click at [72, 249] on span "chante" at bounding box center [98, 249] width 53 height 21
type input "******"
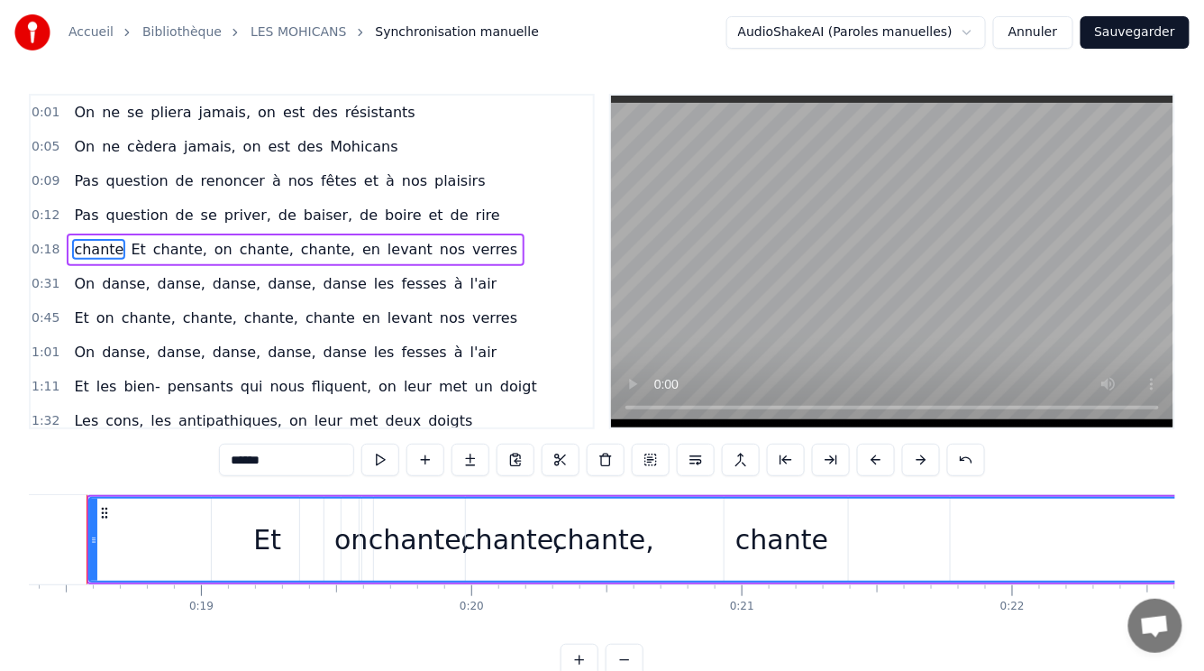
scroll to position [0, 4933]
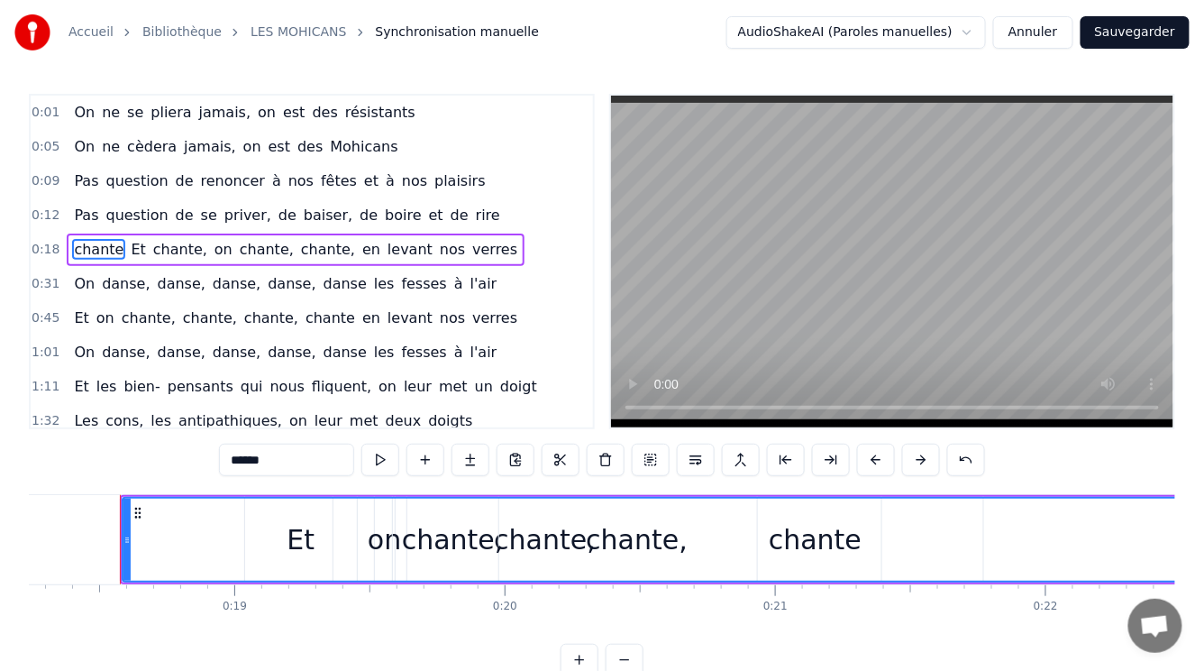
click at [302, 553] on div "chante" at bounding box center [815, 539] width 1385 height 82
click at [380, 463] on button at bounding box center [380, 460] width 38 height 32
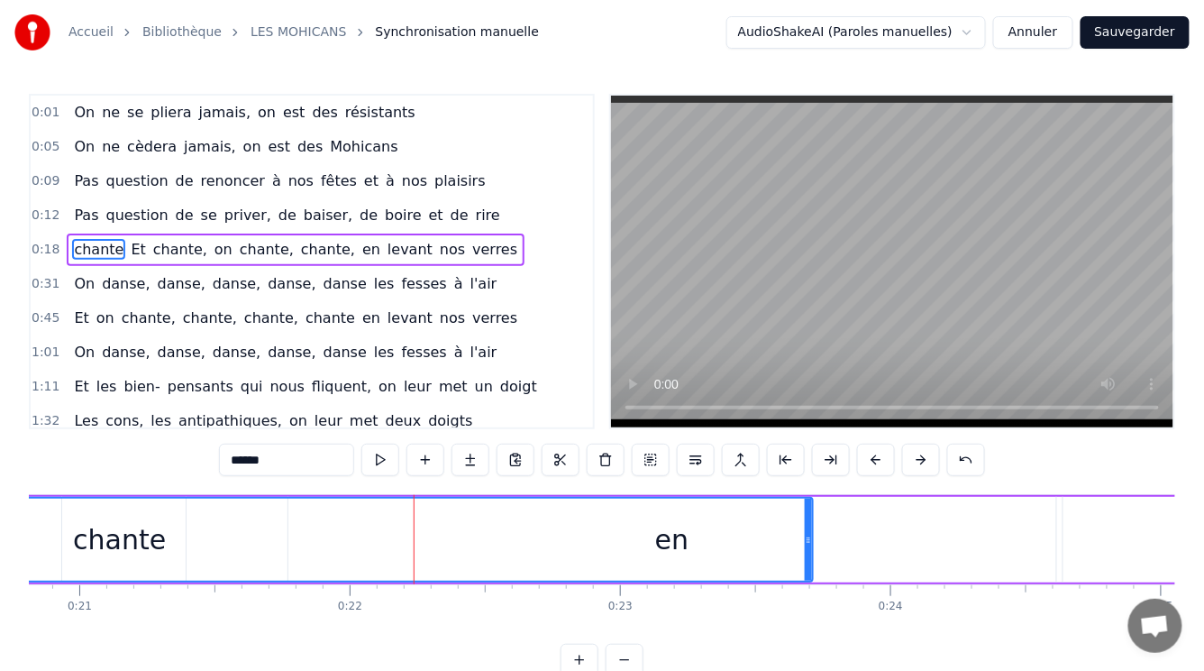
scroll to position [0, 5597]
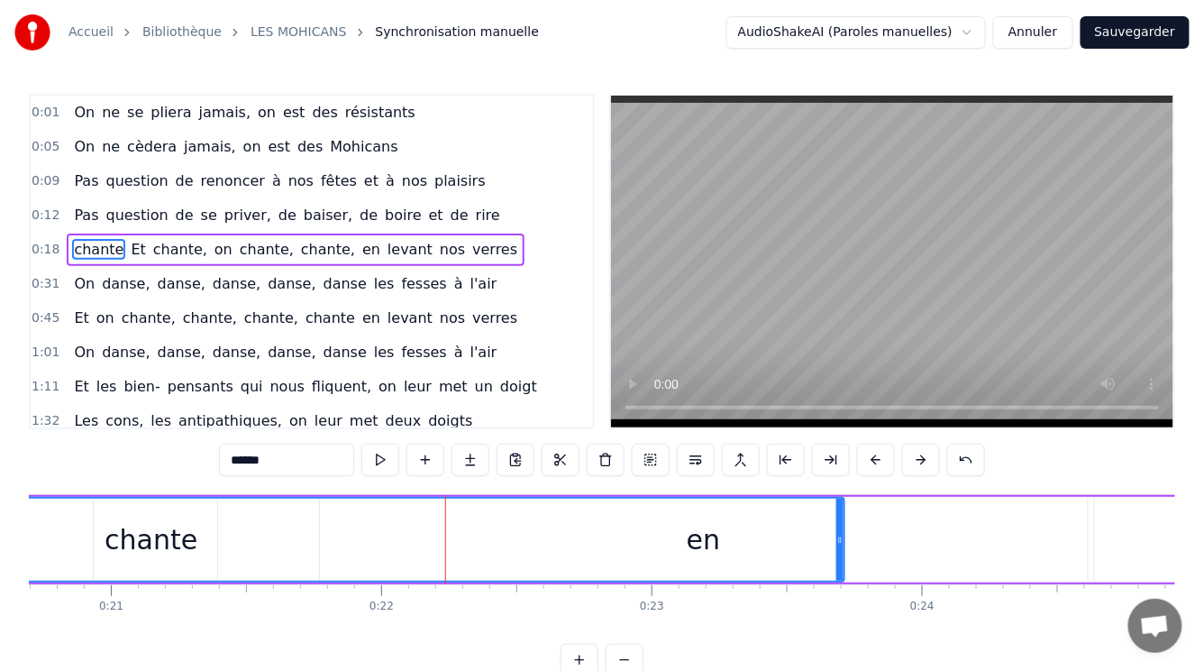
drag, startPoint x: 723, startPoint y: 548, endPoint x: 701, endPoint y: 549, distance: 21.7
click at [701, 549] on div "chante" at bounding box center [151, 539] width 1385 height 82
drag, startPoint x: 697, startPoint y: 549, endPoint x: 663, endPoint y: 553, distance: 34.5
click at [663, 553] on div "chante" at bounding box center [151, 539] width 1385 height 82
click at [746, 528] on div "chante" at bounding box center [151, 539] width 1385 height 82
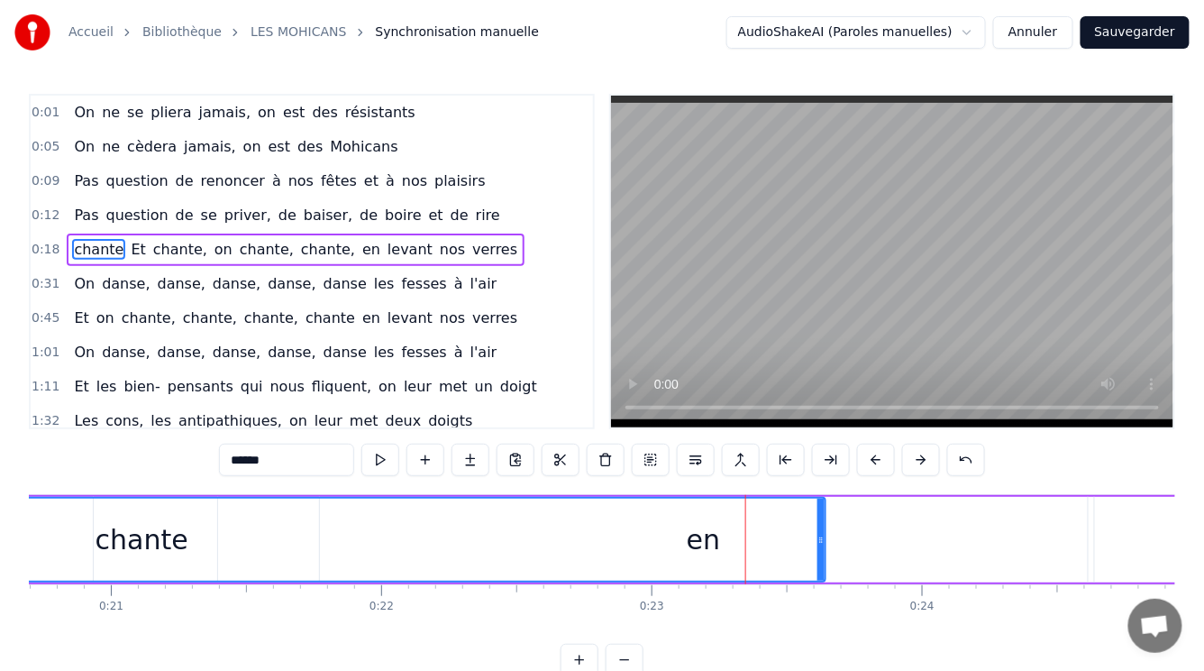
drag, startPoint x: 838, startPoint y: 551, endPoint x: 819, endPoint y: 561, distance: 21.4
click at [819, 561] on div at bounding box center [821, 539] width 7 height 82
drag, startPoint x: 701, startPoint y: 547, endPoint x: 406, endPoint y: 549, distance: 295.7
click at [406, 549] on div "chante" at bounding box center [142, 539] width 1366 height 82
click at [406, 547] on div "chante" at bounding box center [142, 539] width 1366 height 82
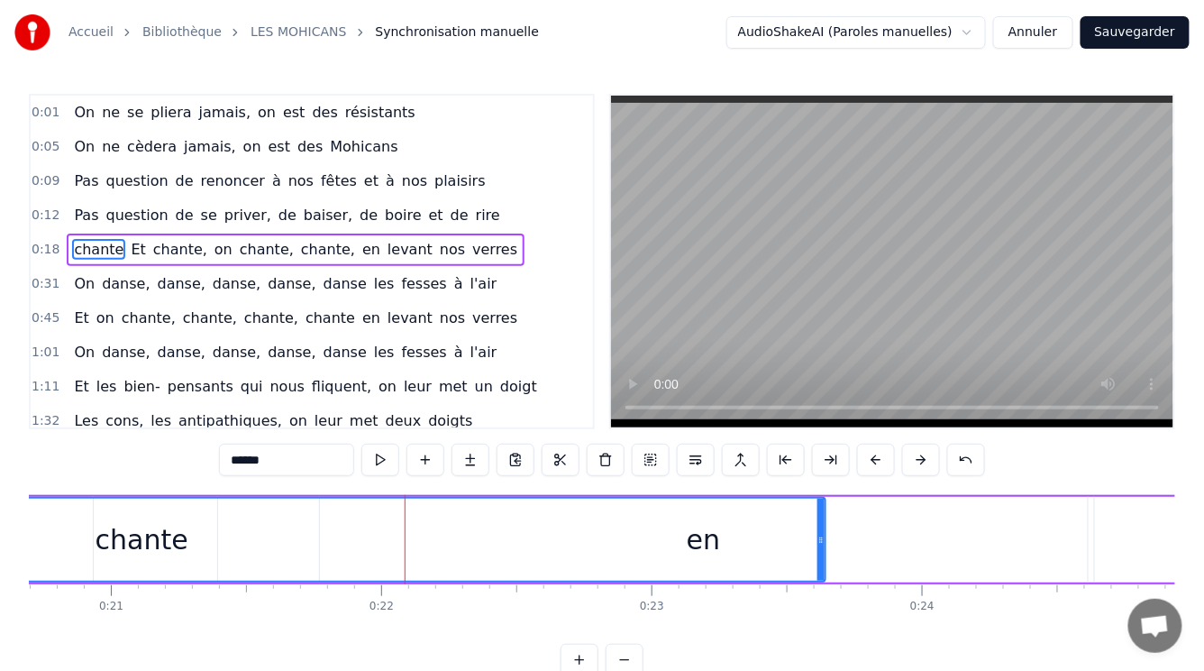
drag, startPoint x: 397, startPoint y: 542, endPoint x: 480, endPoint y: 476, distance: 106.6
click at [381, 499] on div "chante" at bounding box center [142, 539] width 1366 height 82
